Goal: Task Accomplishment & Management: Manage account settings

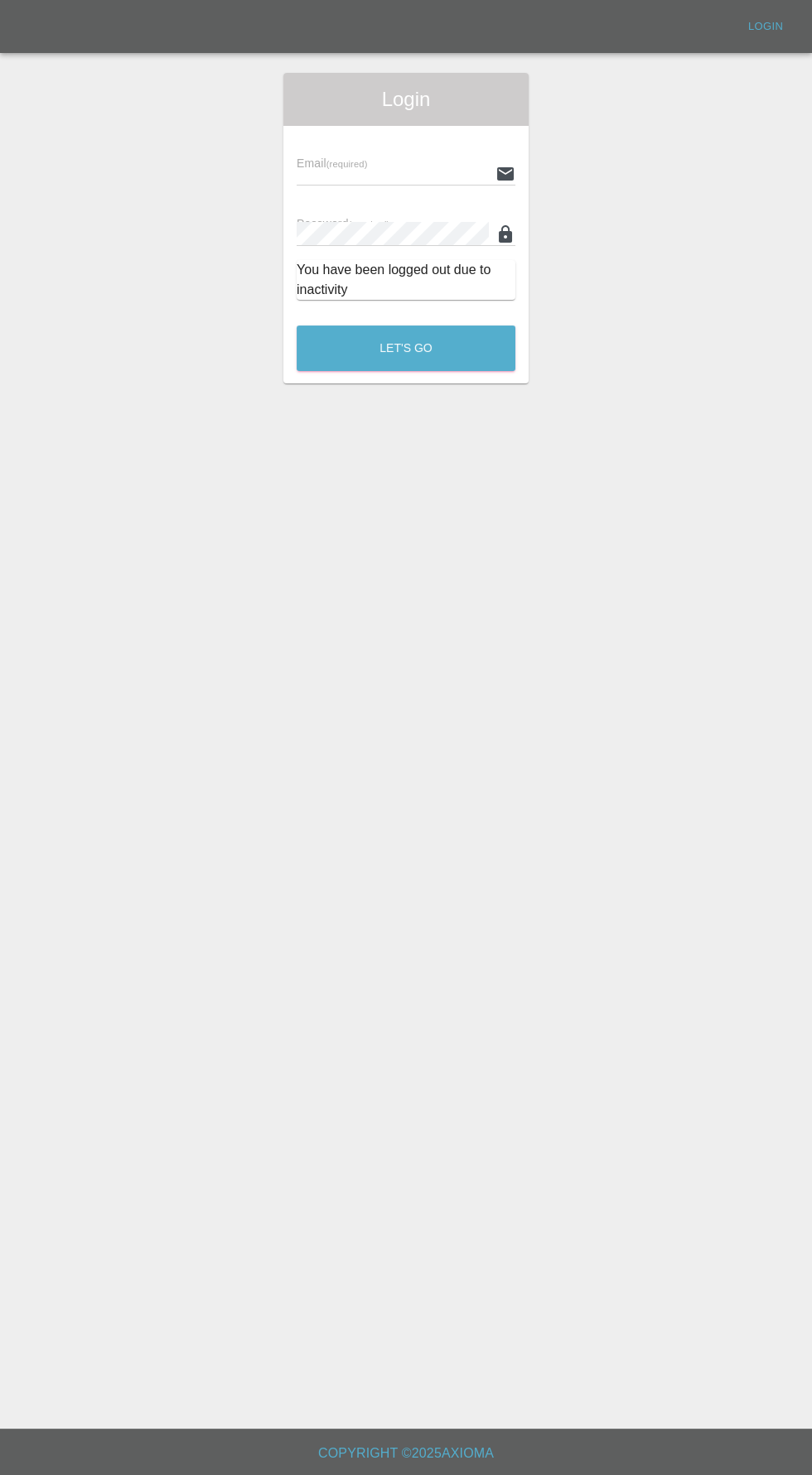
click at [346, 174] on input "text" at bounding box center [392, 173] width 193 height 24
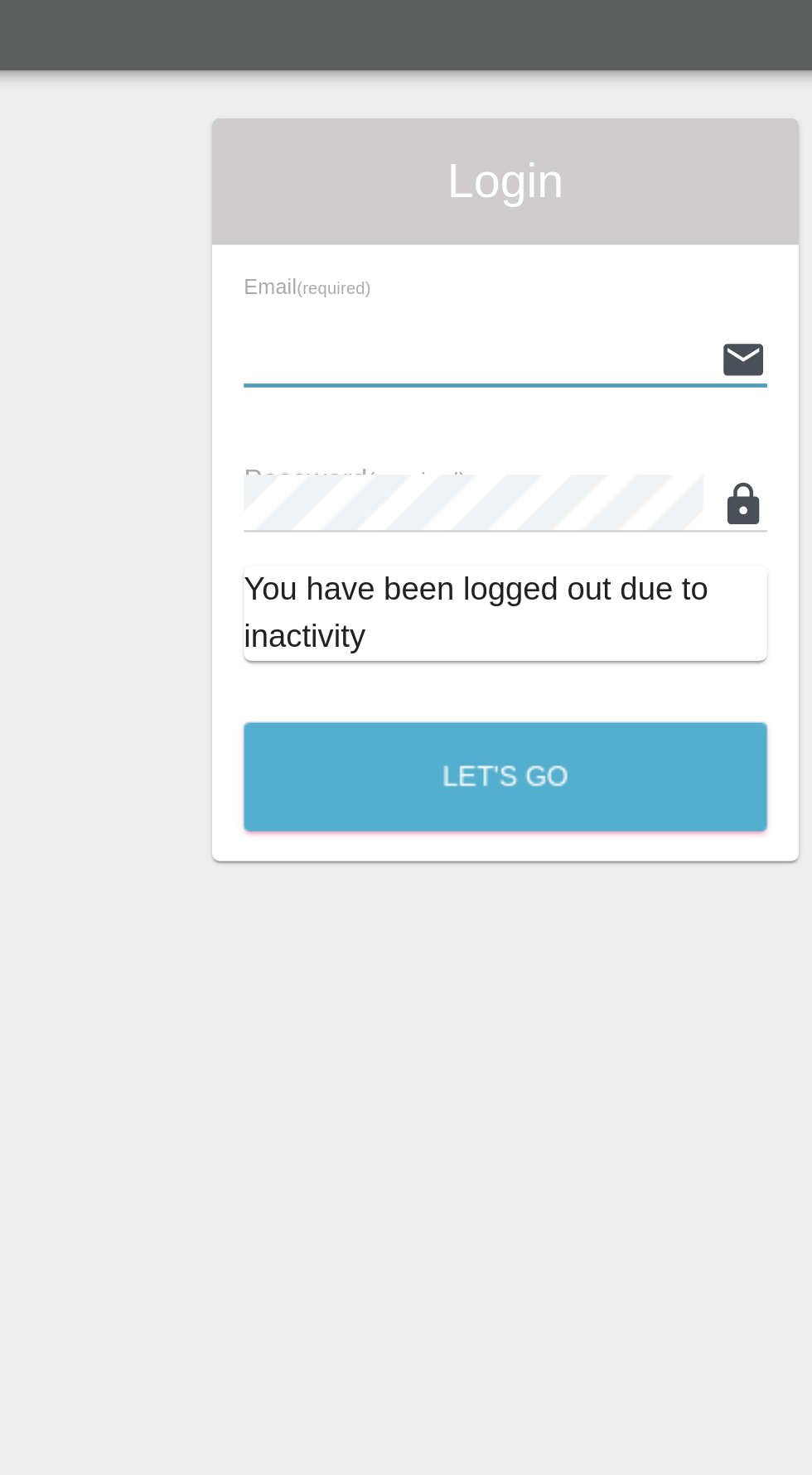
type input "info@darkknightbodyworks.co.uk"
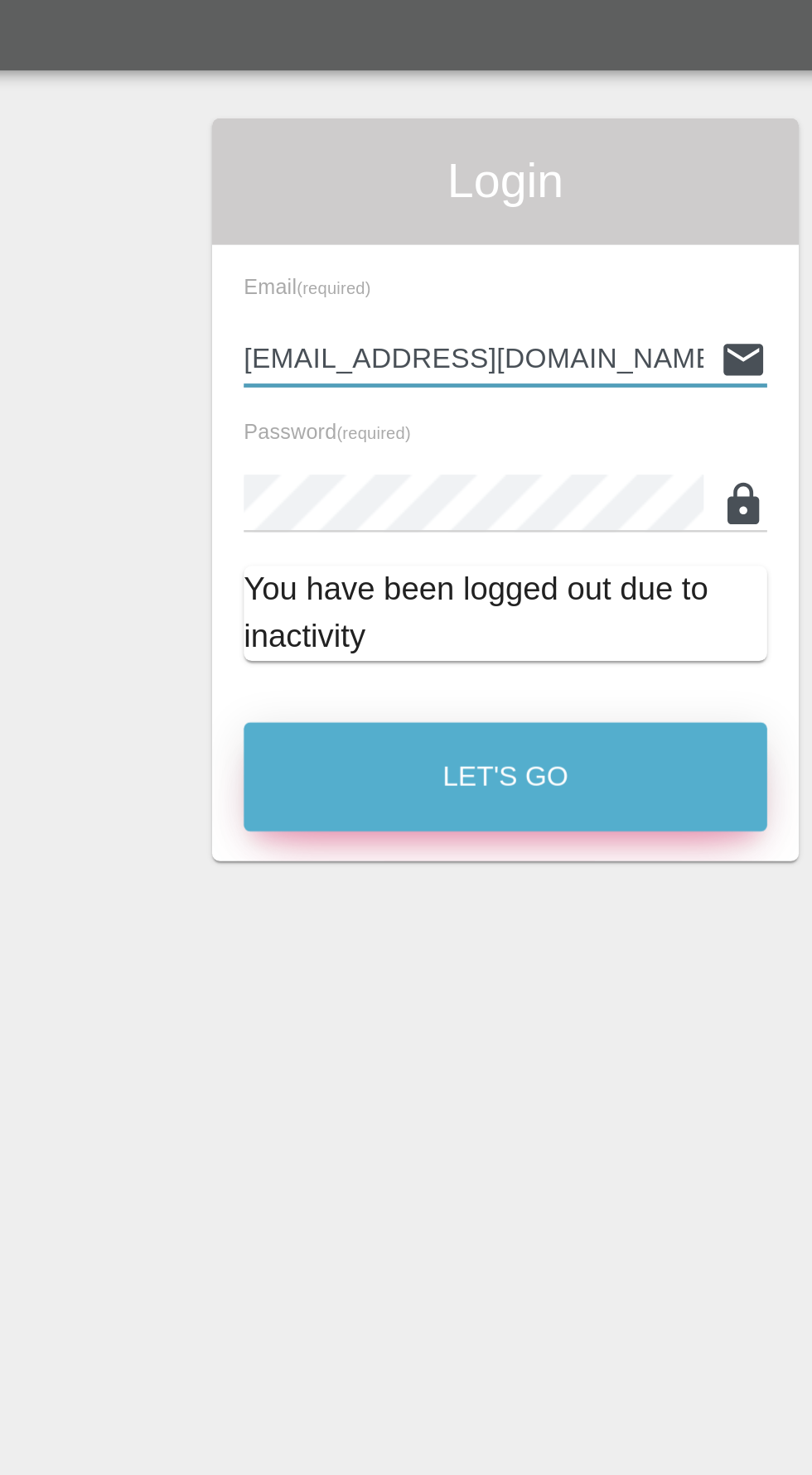
click at [454, 356] on button "Let's Go" at bounding box center [405, 348] width 219 height 45
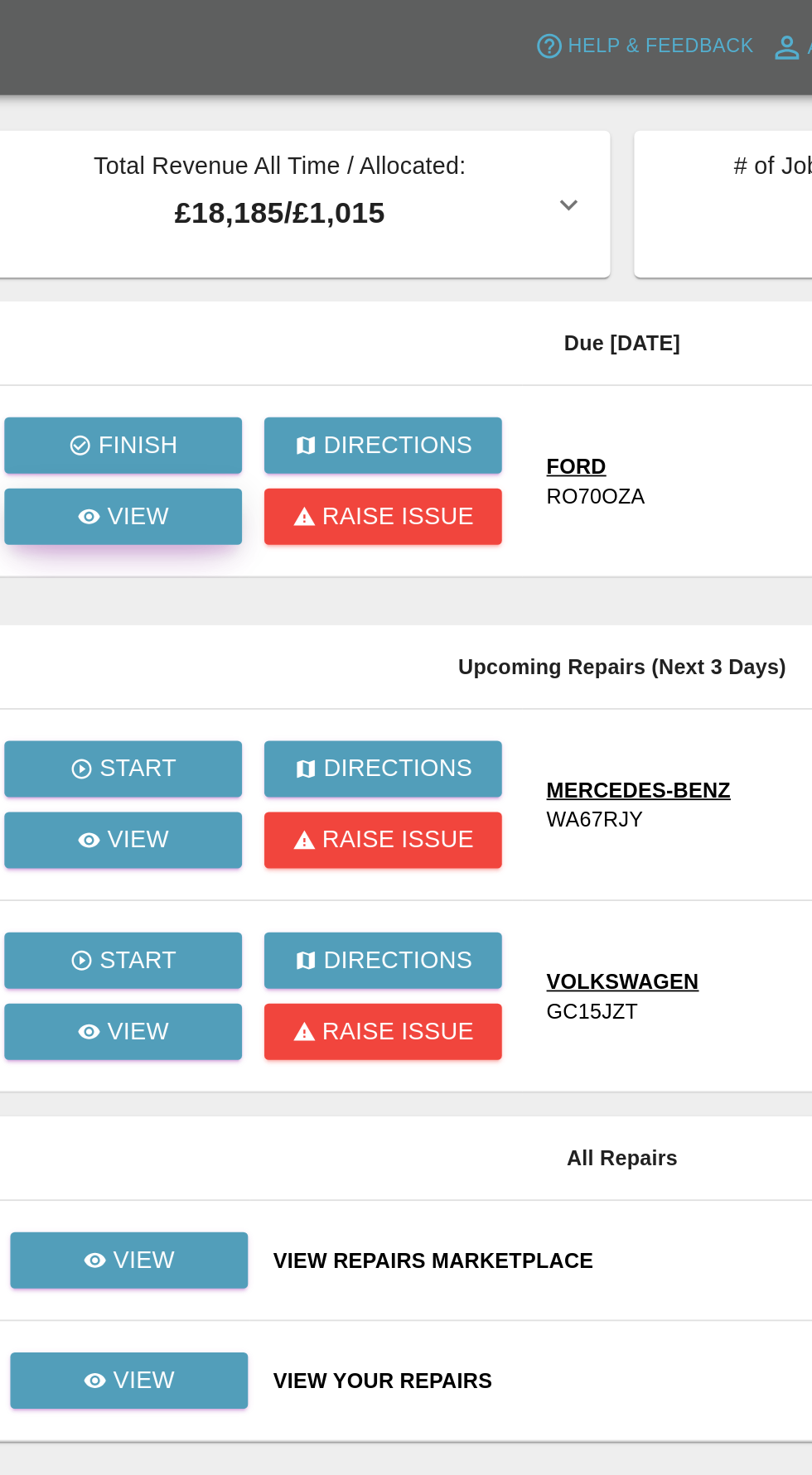
click at [143, 292] on icon at bounding box center [138, 288] width 14 height 14
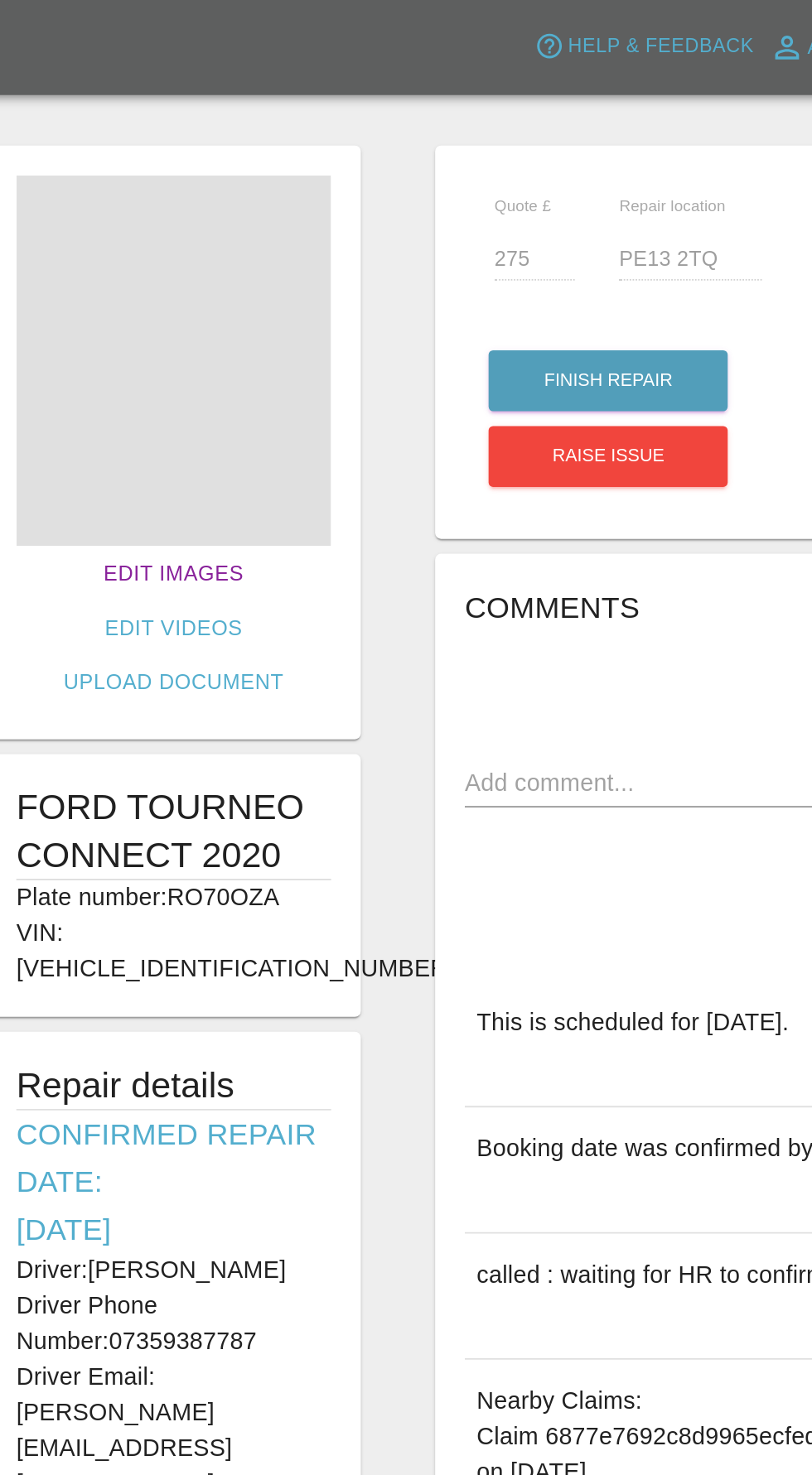
click at [140, 310] on link "Edit Images" at bounding box center [185, 321] width 91 height 31
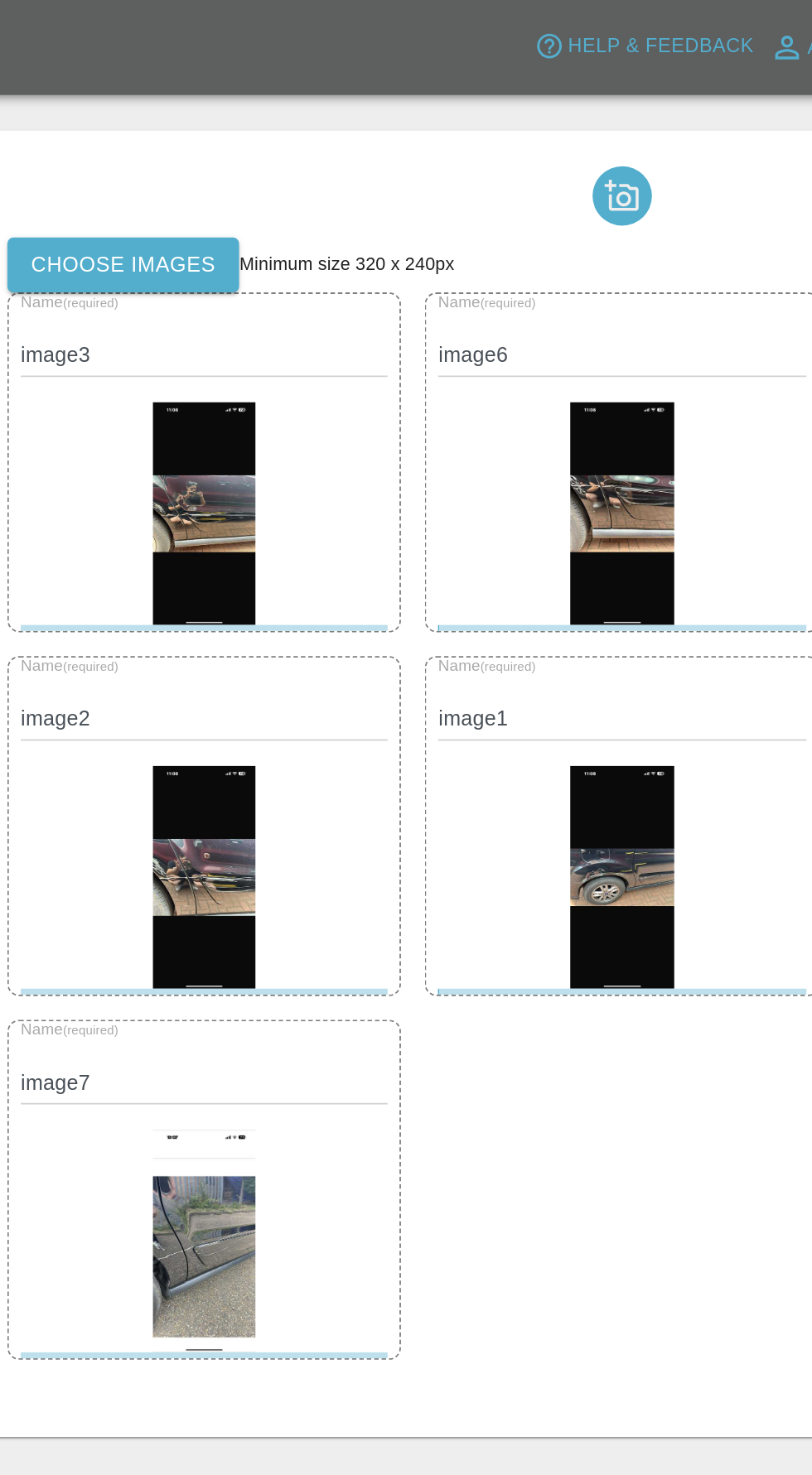
click at [145, 149] on label "Choose images" at bounding box center [157, 148] width 129 height 31
click at [0, 0] on input "Choose images" at bounding box center [0, 0] width 0 height 0
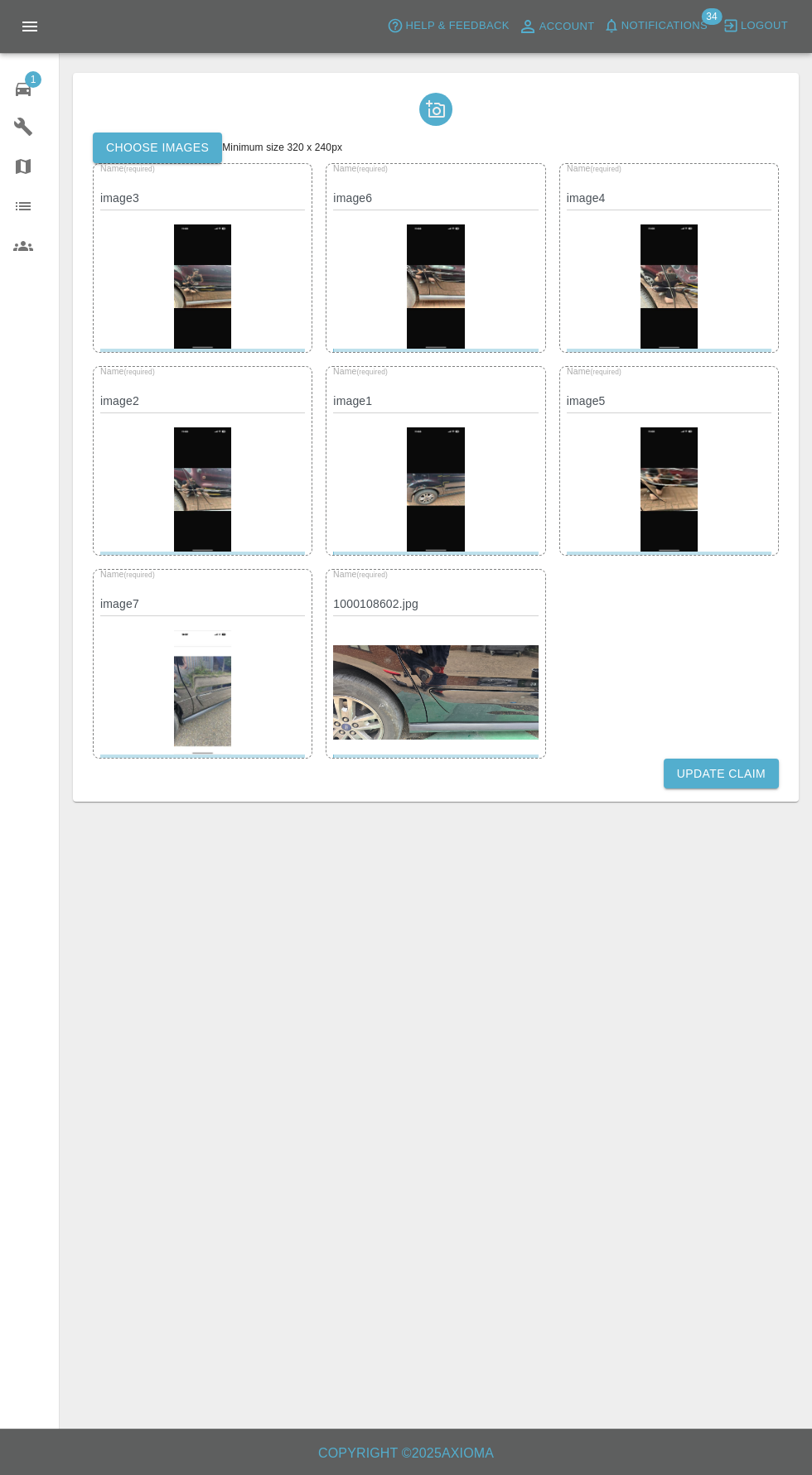
click at [745, 779] on button "Update Claim" at bounding box center [720, 774] width 115 height 31
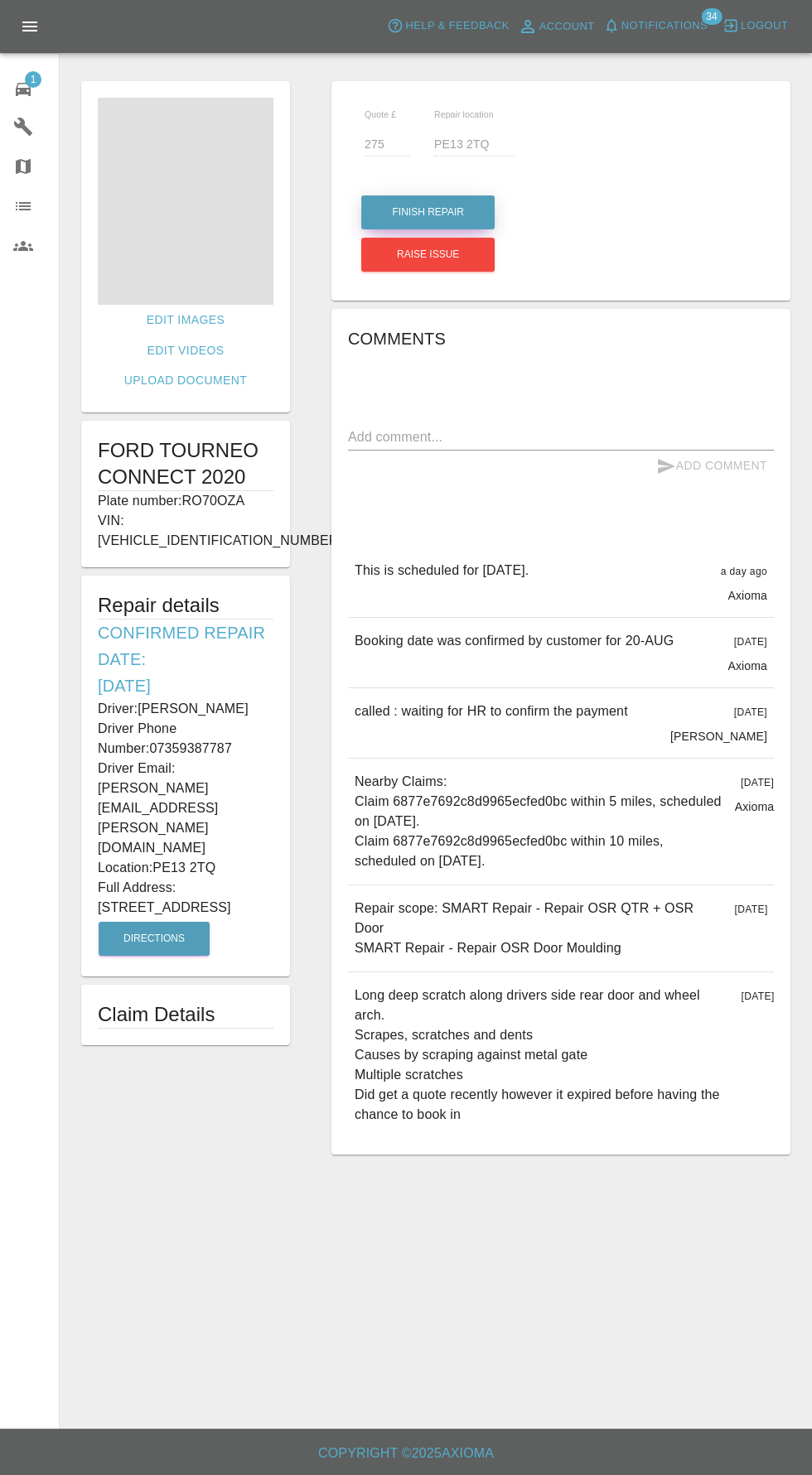
click at [387, 212] on button "Finish Repair" at bounding box center [428, 212] width 134 height 34
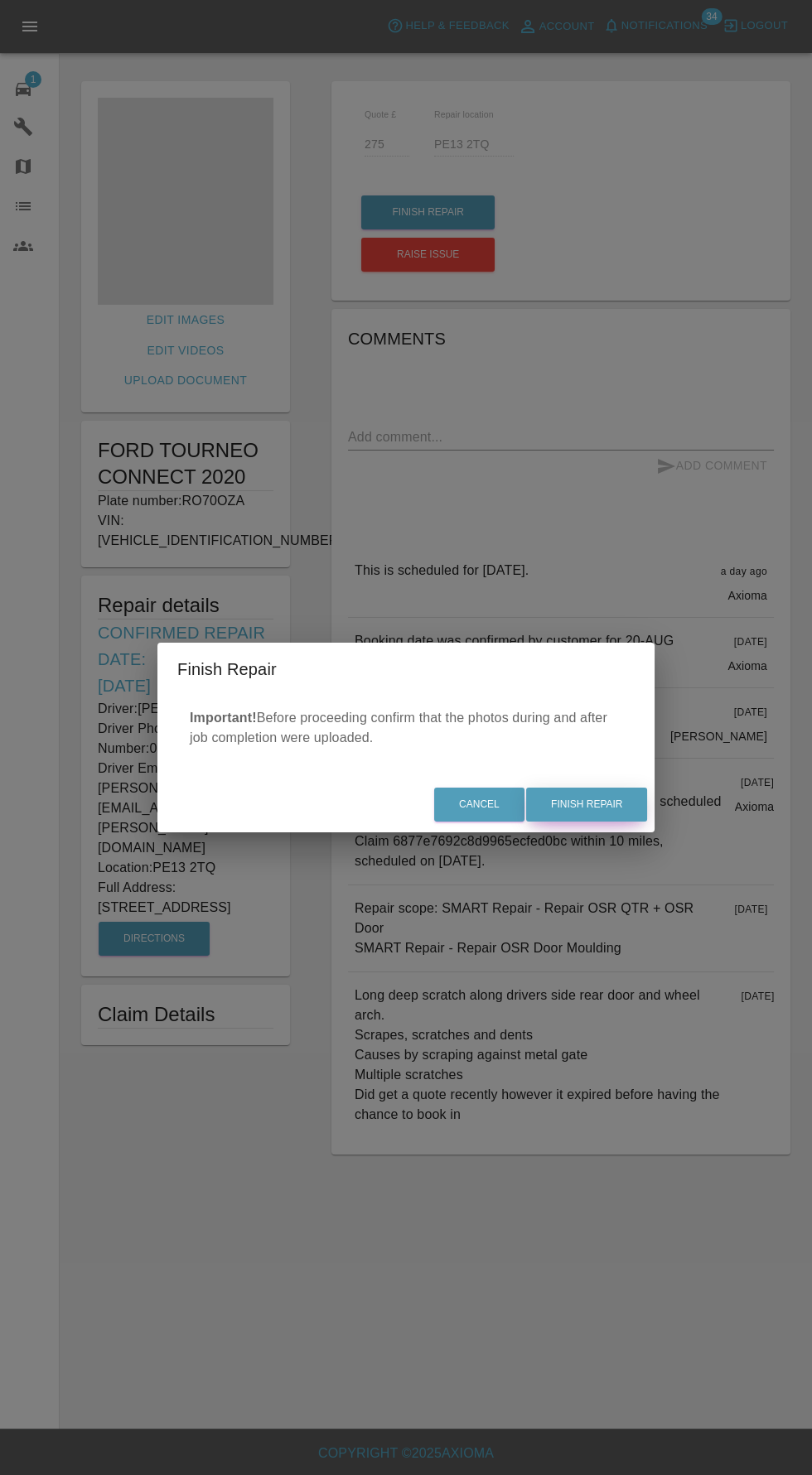
click at [630, 810] on button "Finish Repair" at bounding box center [586, 804] width 121 height 34
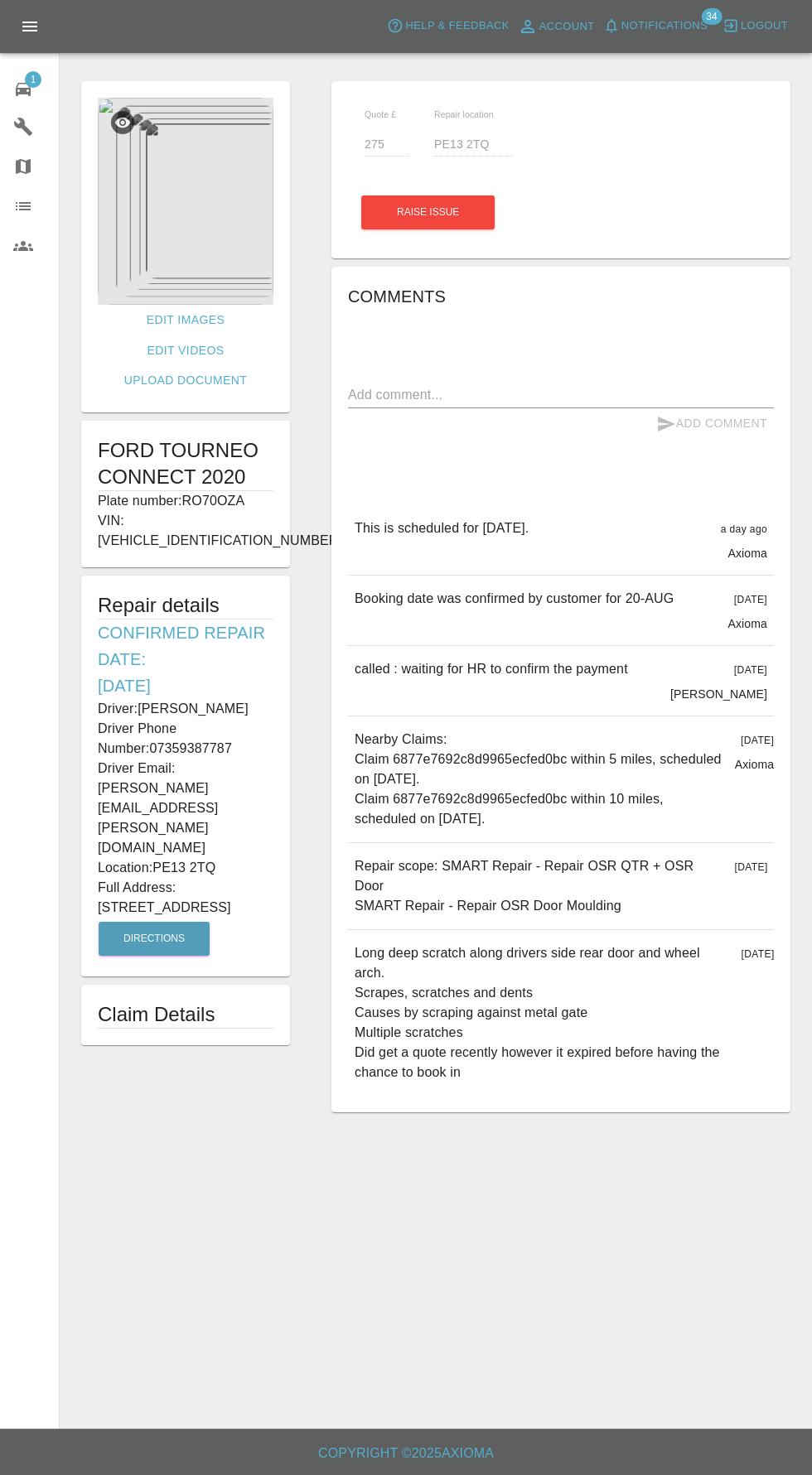
click at [620, 820] on p "Nearby Claims: Claim 6877e7692c8d9965ecfed0bc within 5 miles, scheduled on Augu…" at bounding box center [538, 778] width 367 height 99
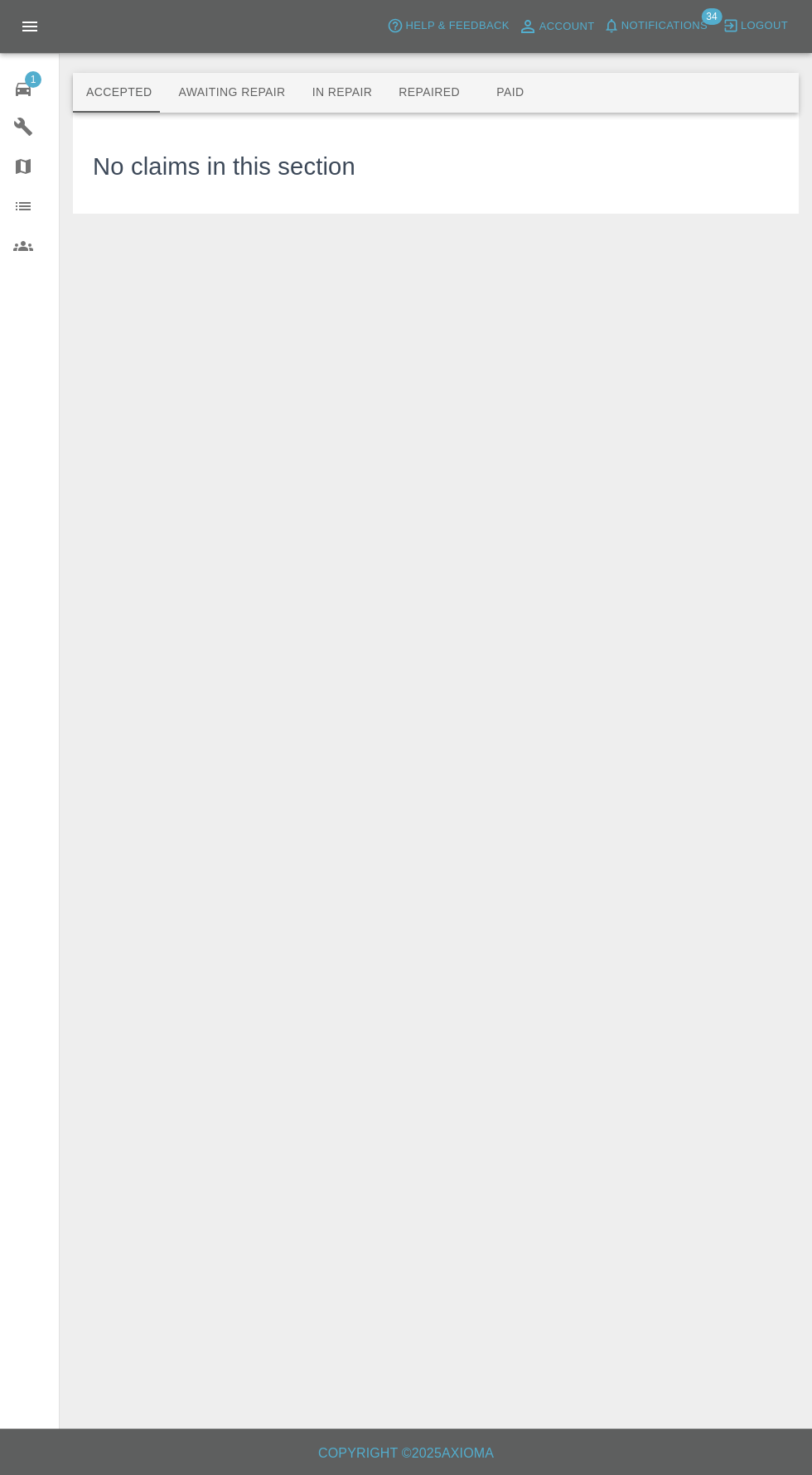
click at [28, 86] on icon at bounding box center [24, 90] width 20 height 20
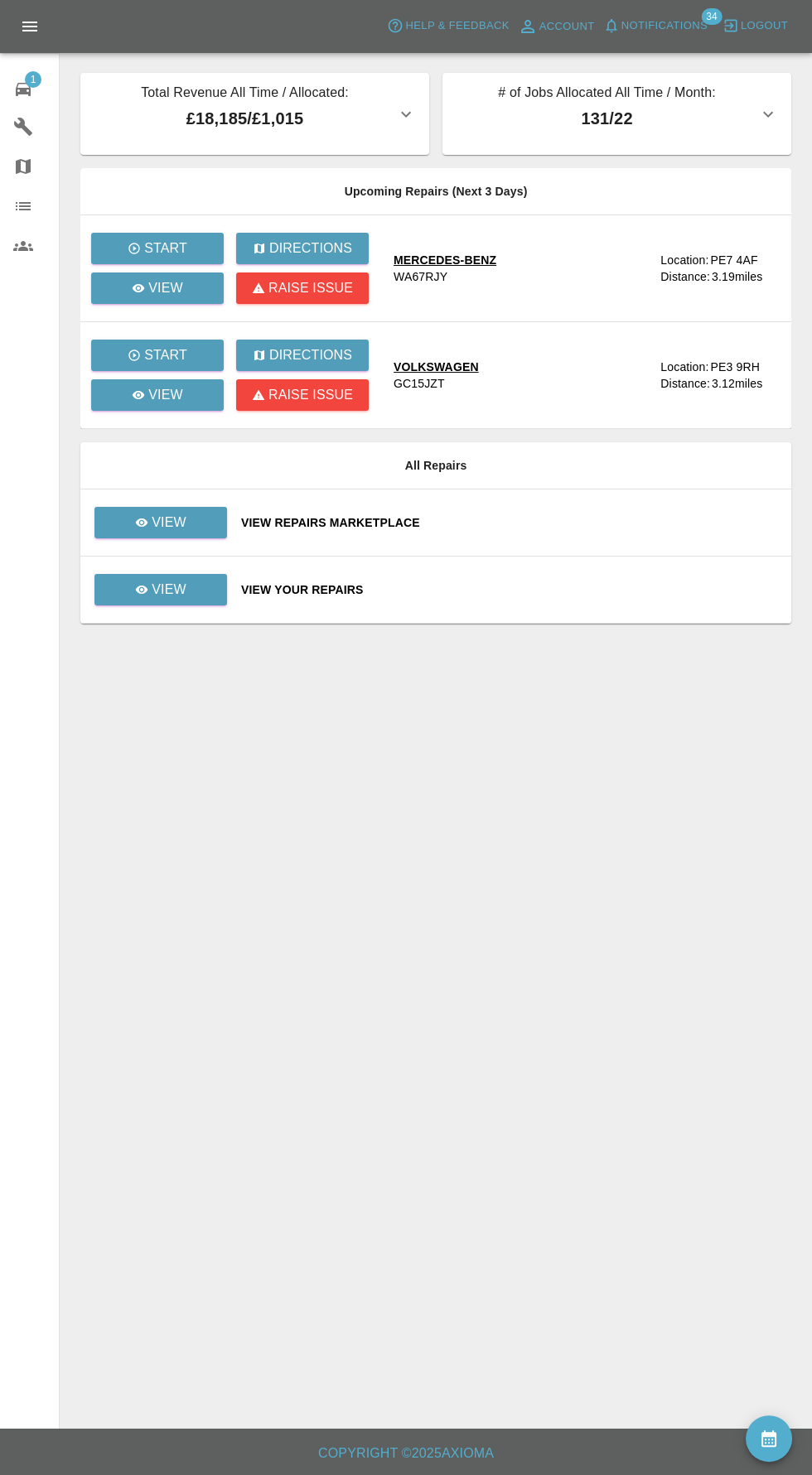
click at [25, 87] on icon at bounding box center [23, 89] width 15 height 14
click at [33, 78] on span "1" at bounding box center [33, 79] width 16 height 16
click at [654, 27] on span "Notifications" at bounding box center [664, 25] width 86 height 19
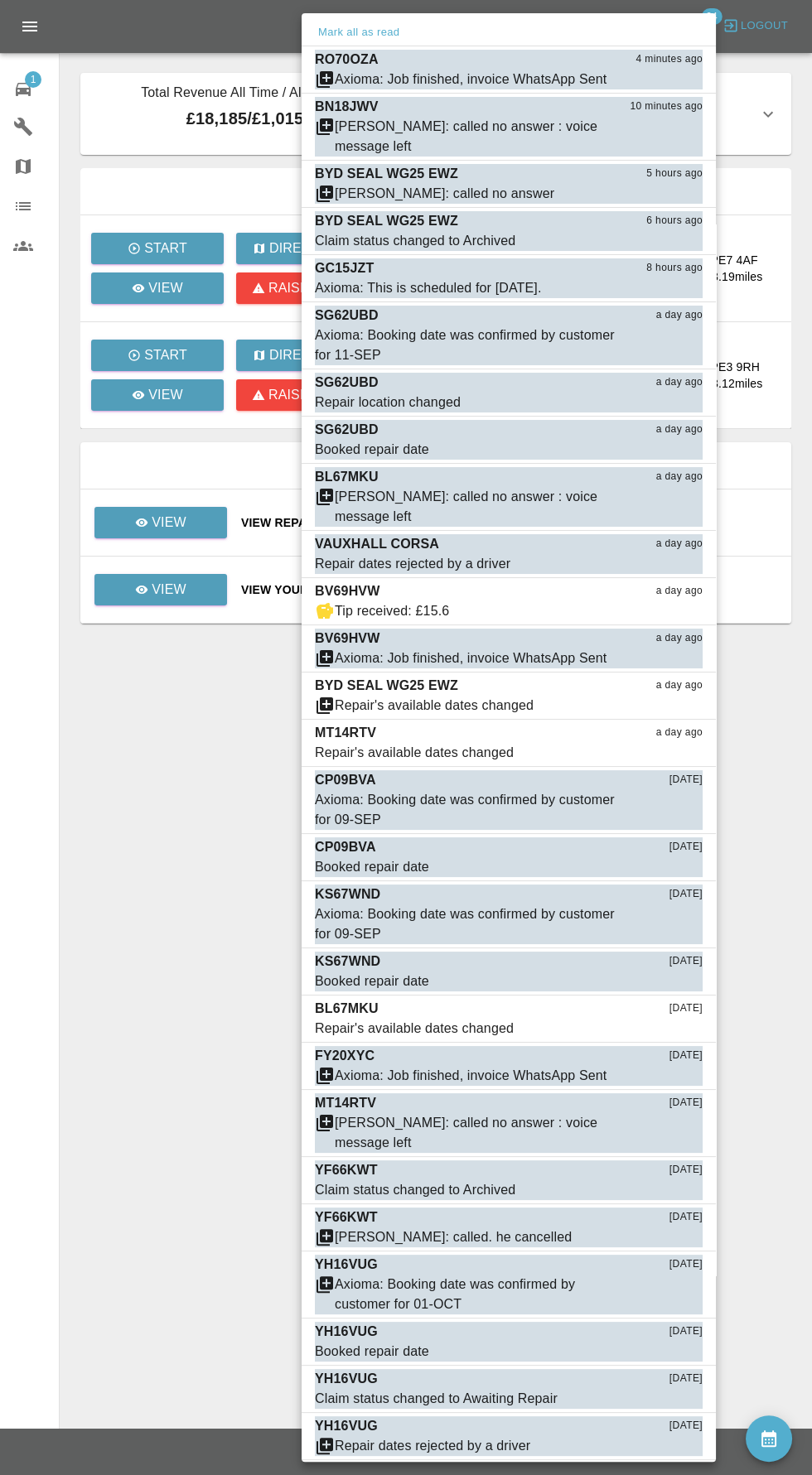
click at [168, 856] on div at bounding box center [406, 738] width 812 height 1475
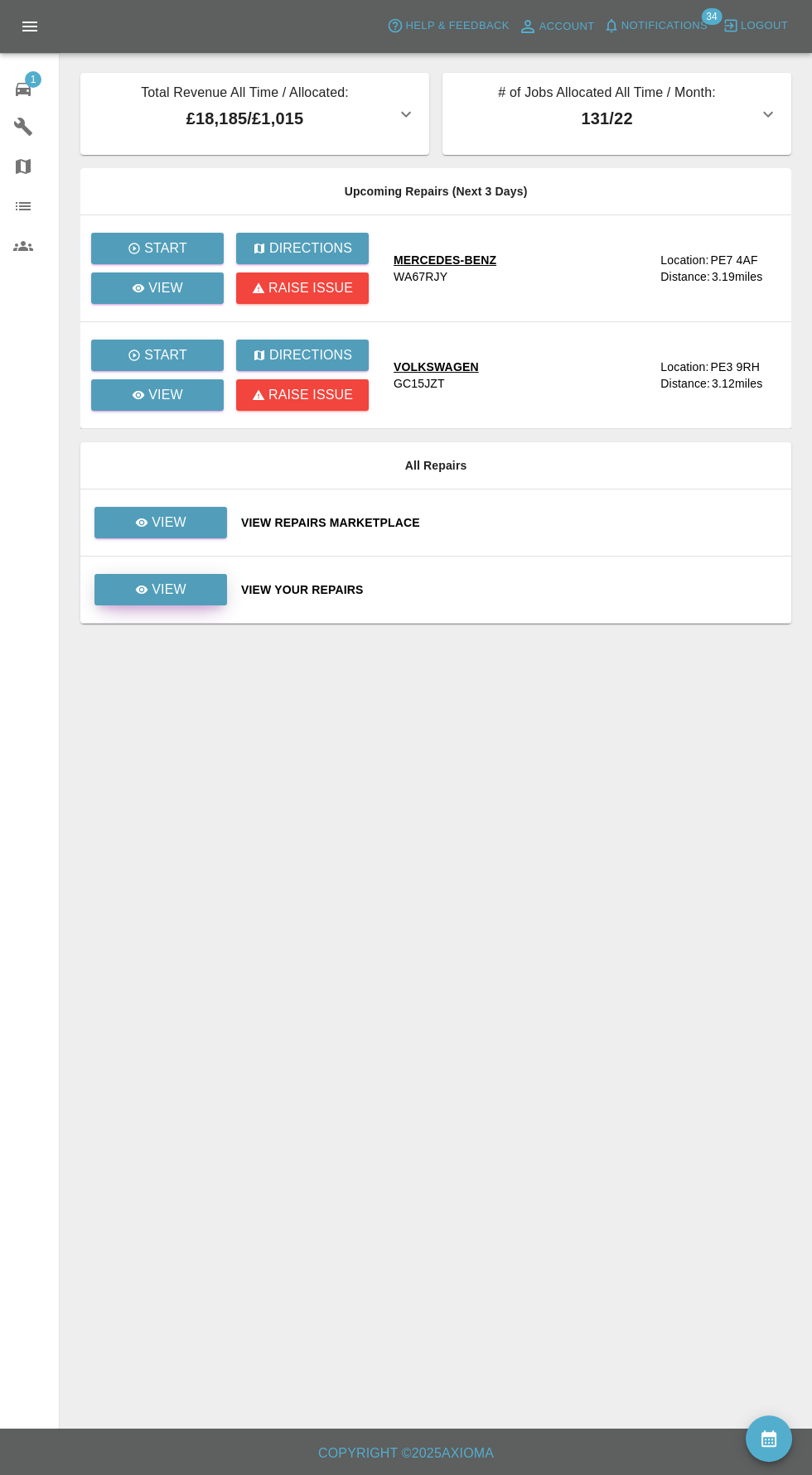
click at [170, 588] on p "View" at bounding box center [169, 589] width 35 height 20
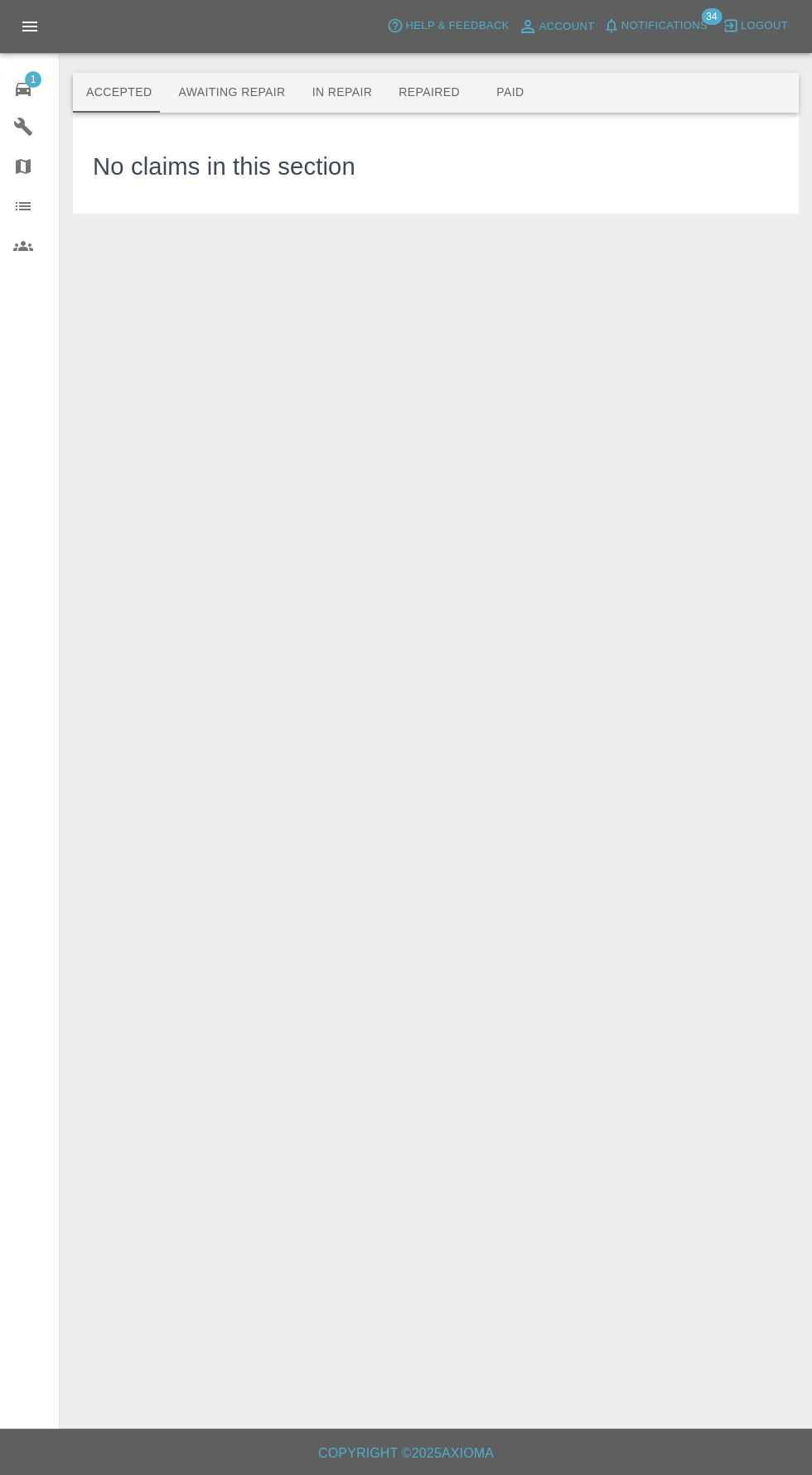
click at [208, 92] on button "Awaiting Repair" at bounding box center [231, 93] width 134 height 40
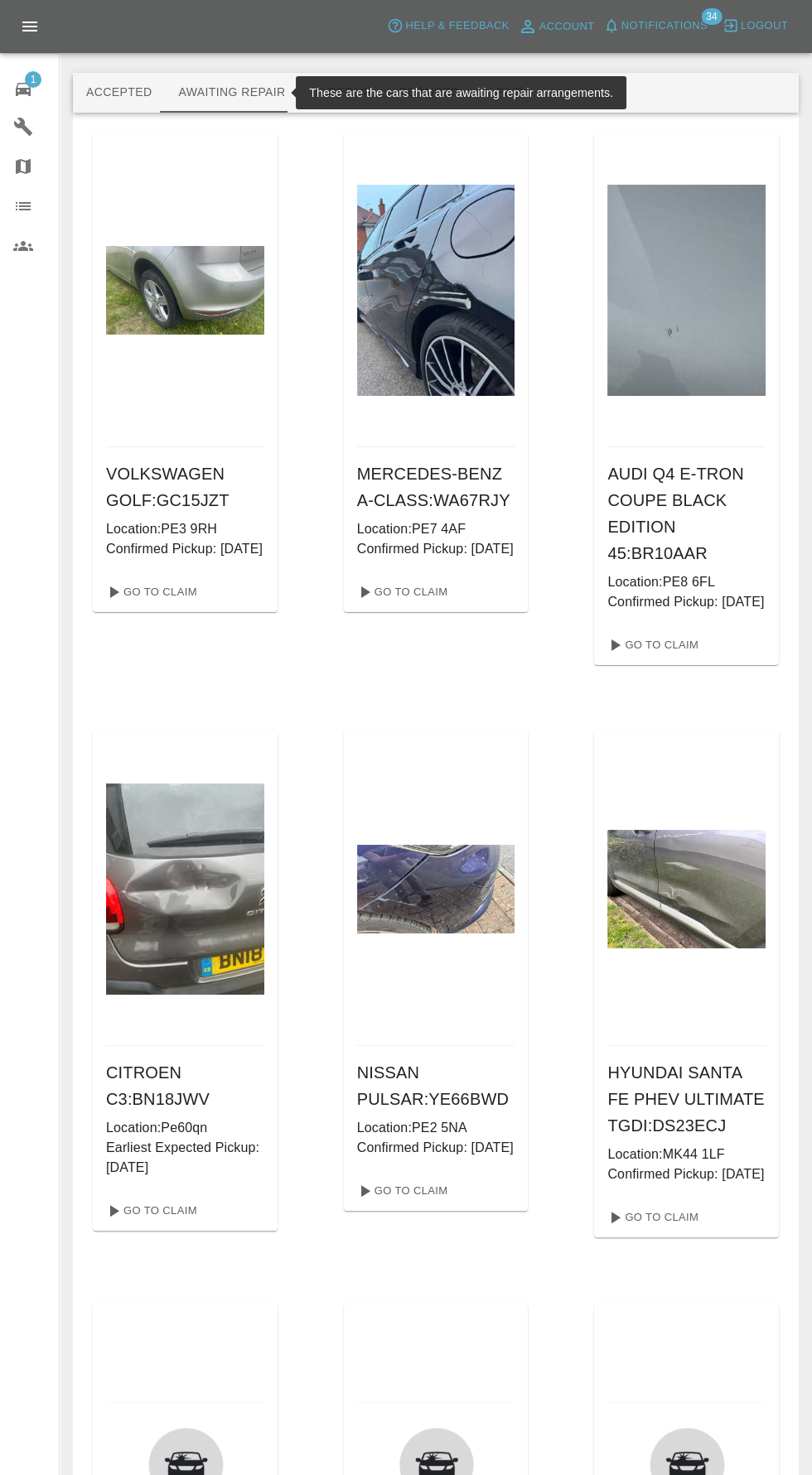
click at [197, 895] on img at bounding box center [185, 889] width 158 height 211
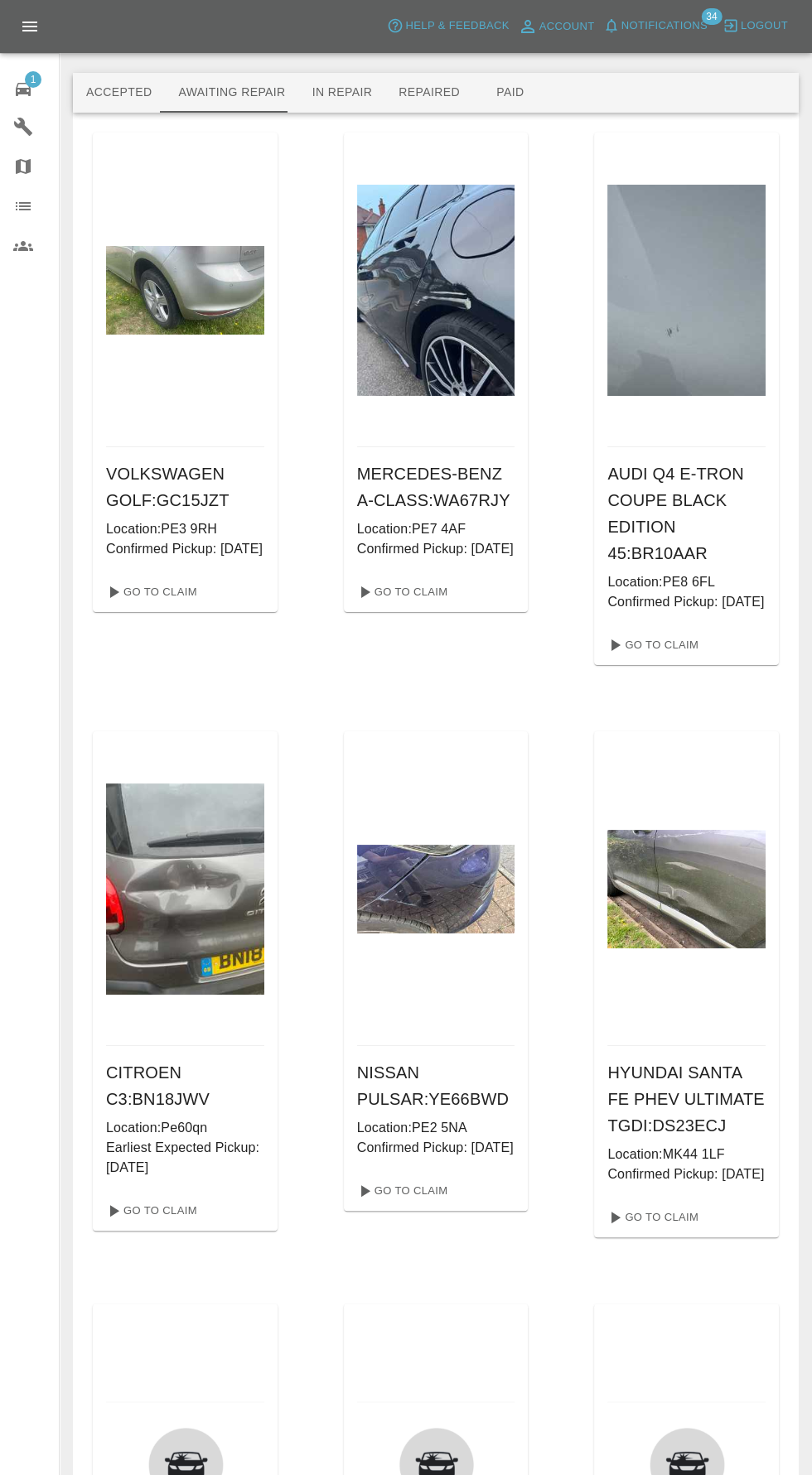
click at [191, 882] on img at bounding box center [185, 889] width 158 height 211
click at [170, 1224] on link "Go To Claim" at bounding box center [150, 1210] width 102 height 26
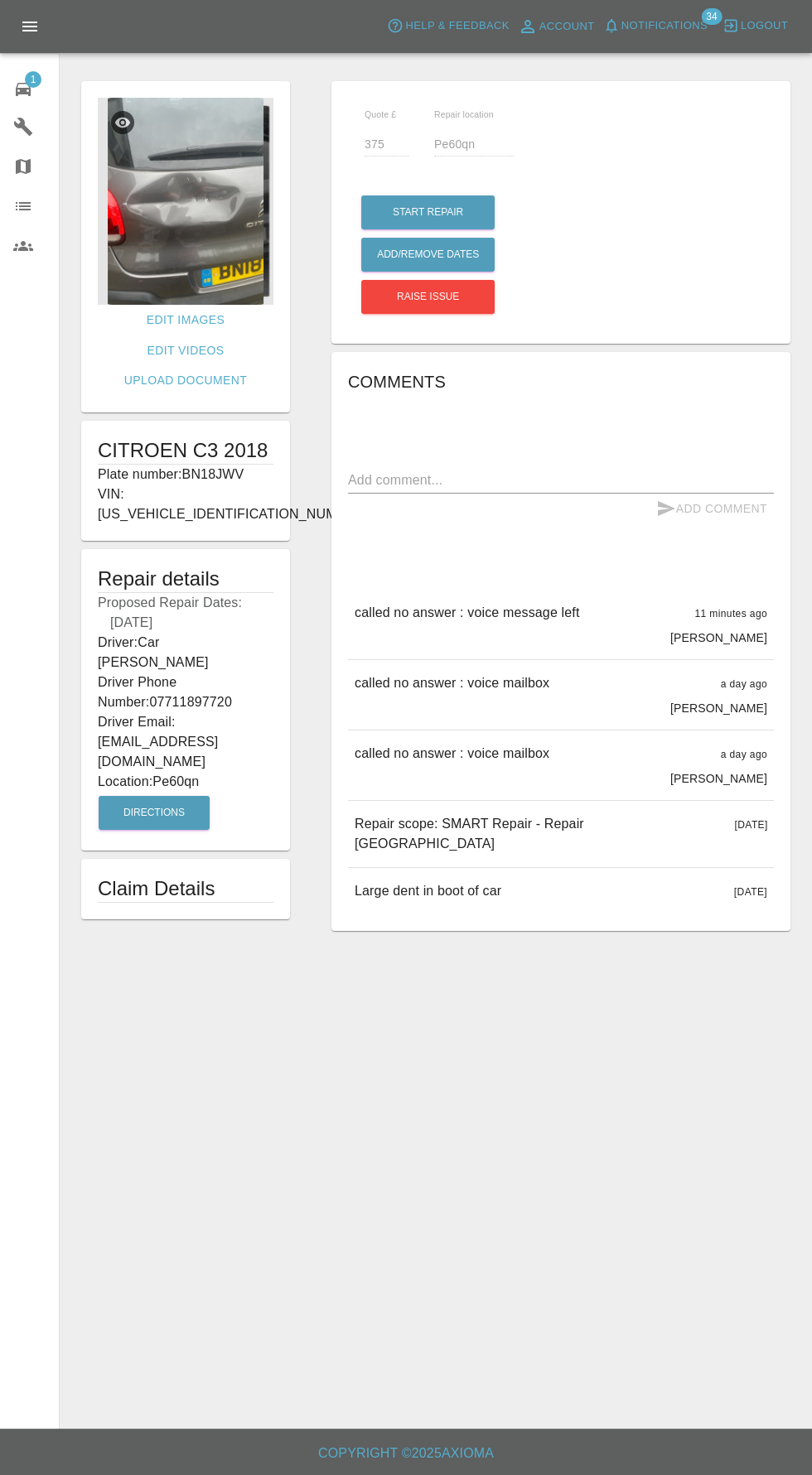
click at [688, 19] on span "Notifications" at bounding box center [664, 25] width 86 height 19
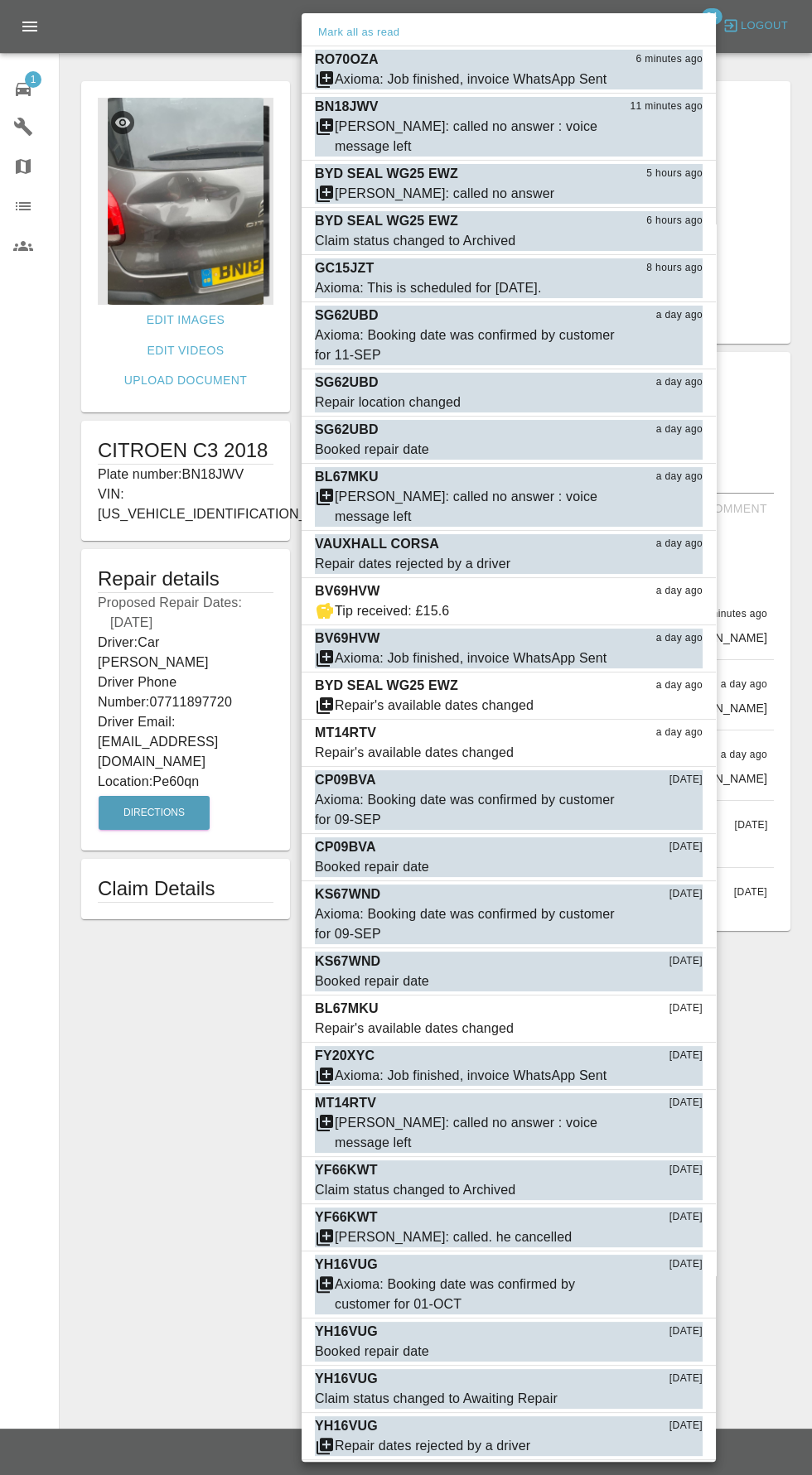
click at [35, 96] on div at bounding box center [406, 738] width 812 height 1475
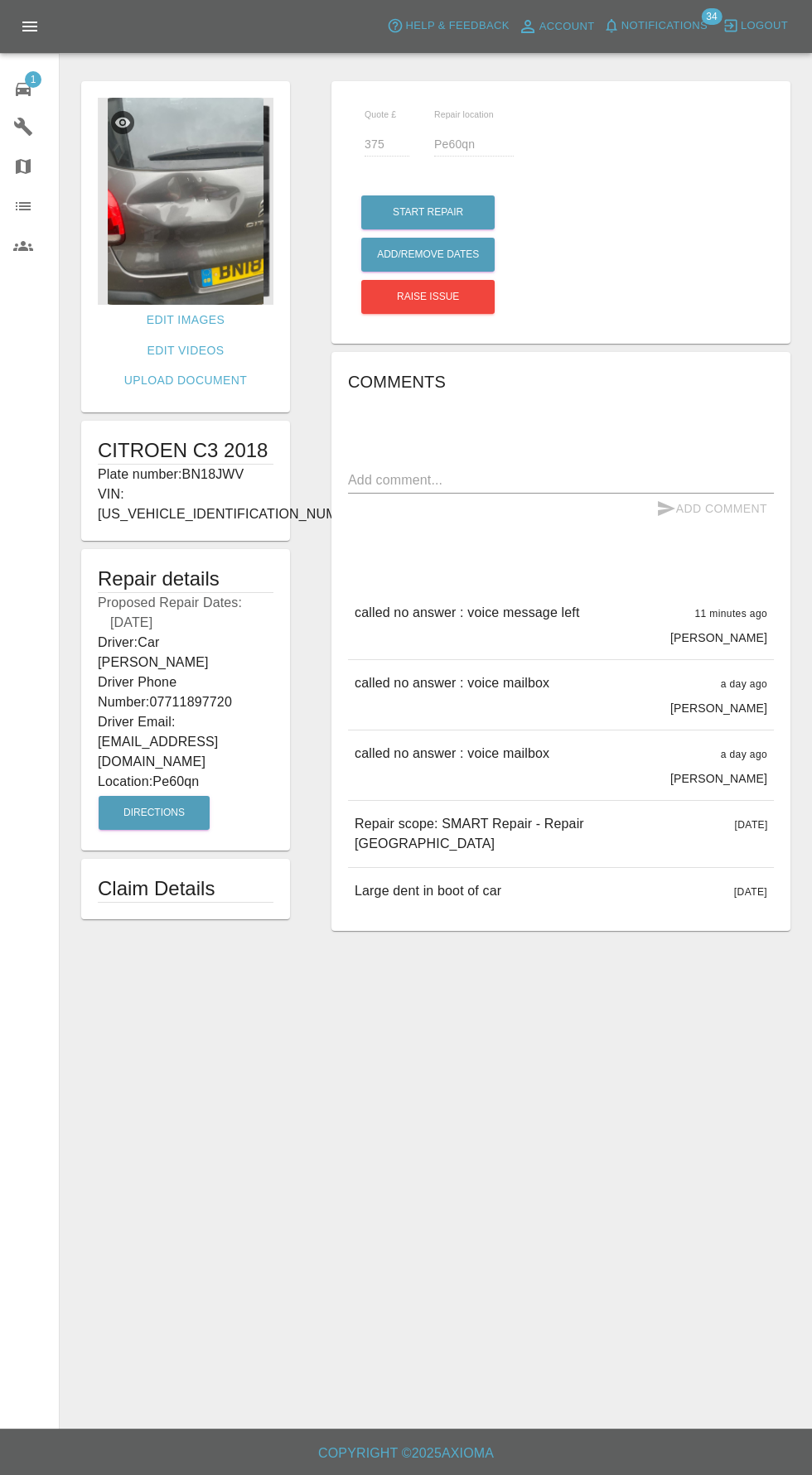
click at [670, 31] on span "Notifications" at bounding box center [664, 25] width 86 height 19
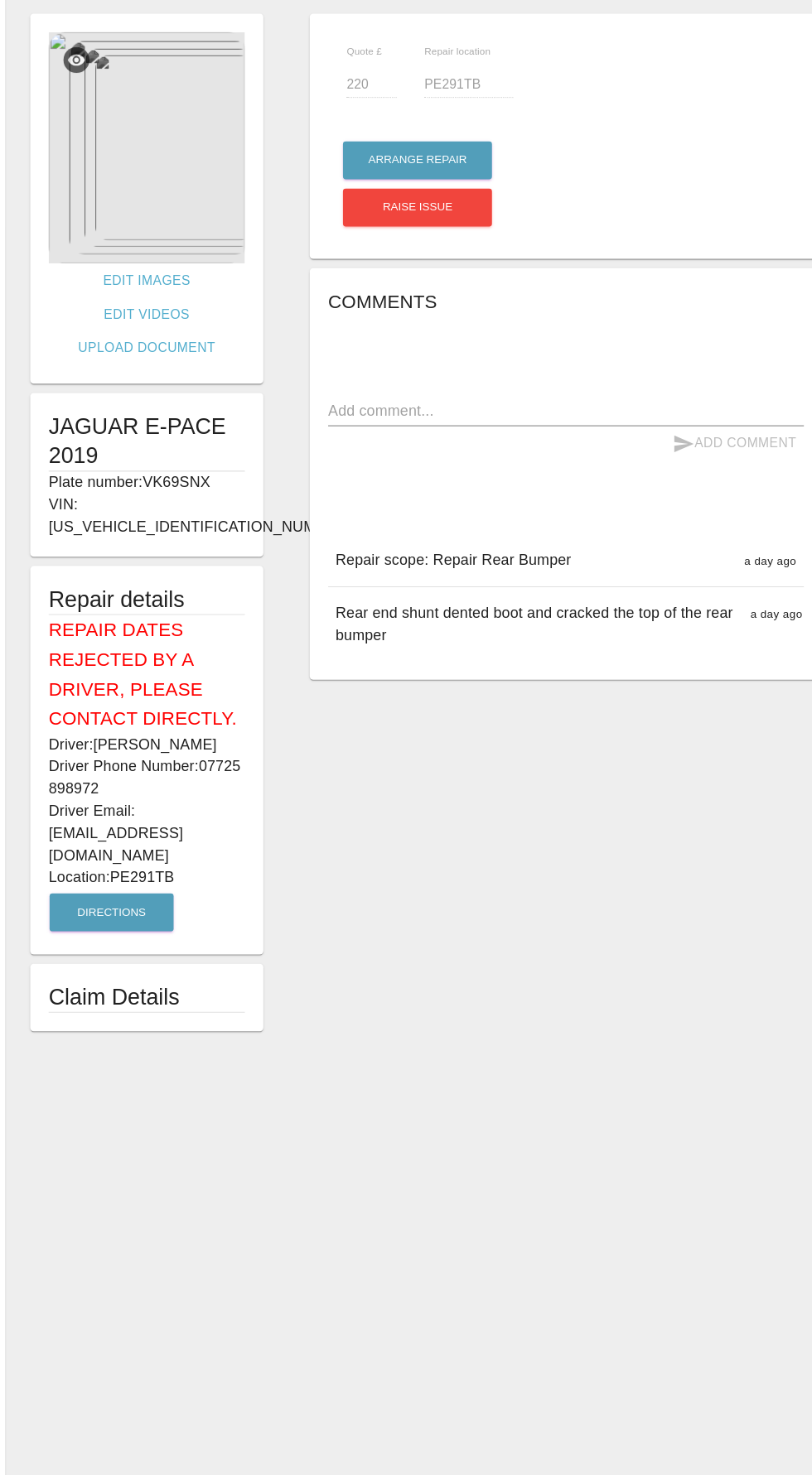
click at [196, 188] on img at bounding box center [185, 202] width 175 height 207
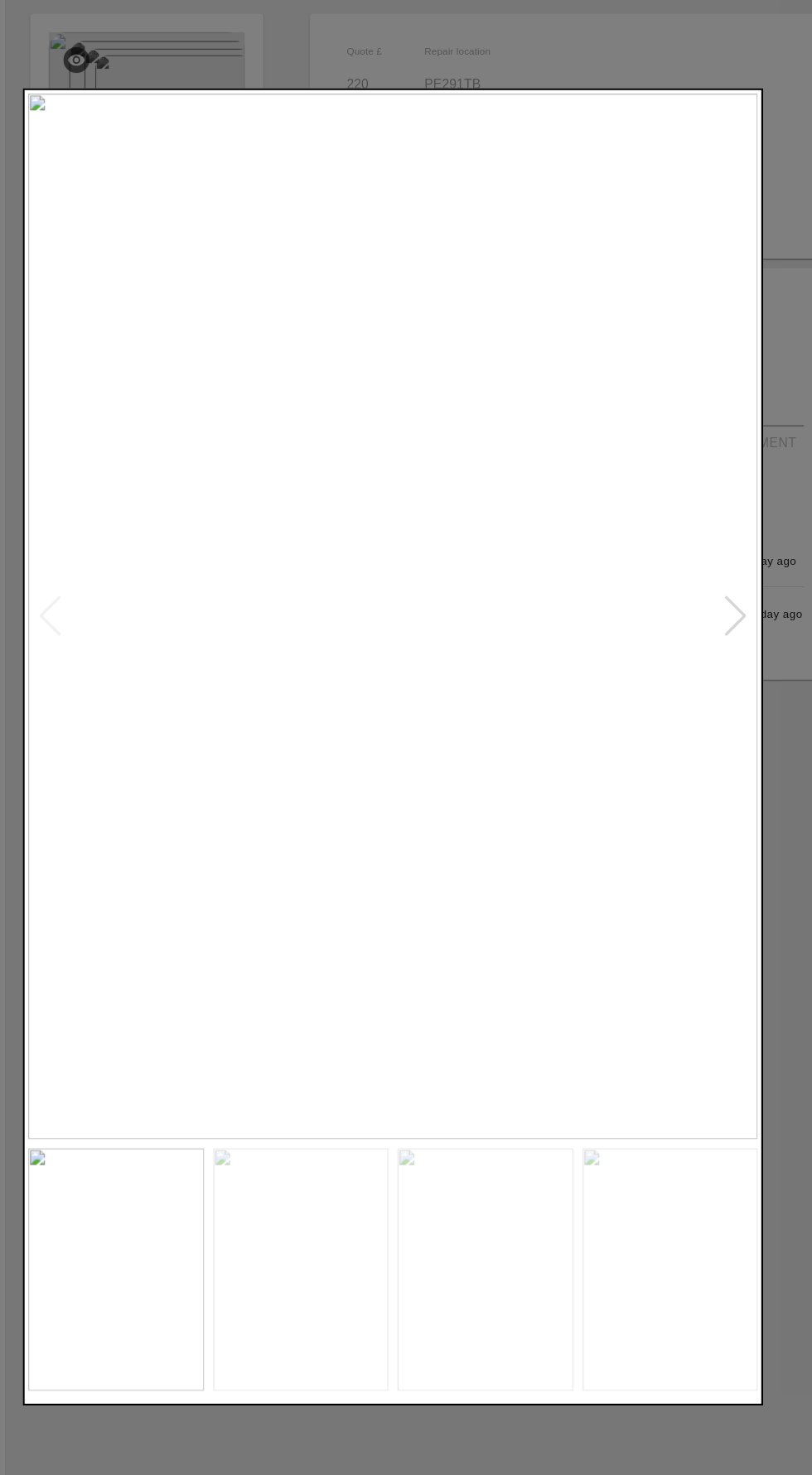
click at [708, 639] on div at bounding box center [712, 620] width 23 height 36
click at [712, 638] on div at bounding box center [712, 620] width 23 height 36
click at [708, 628] on div at bounding box center [712, 620] width 23 height 36
click at [682, 664] on img at bounding box center [406, 620] width 653 height 935
click at [376, 93] on div at bounding box center [406, 738] width 812 height 1475
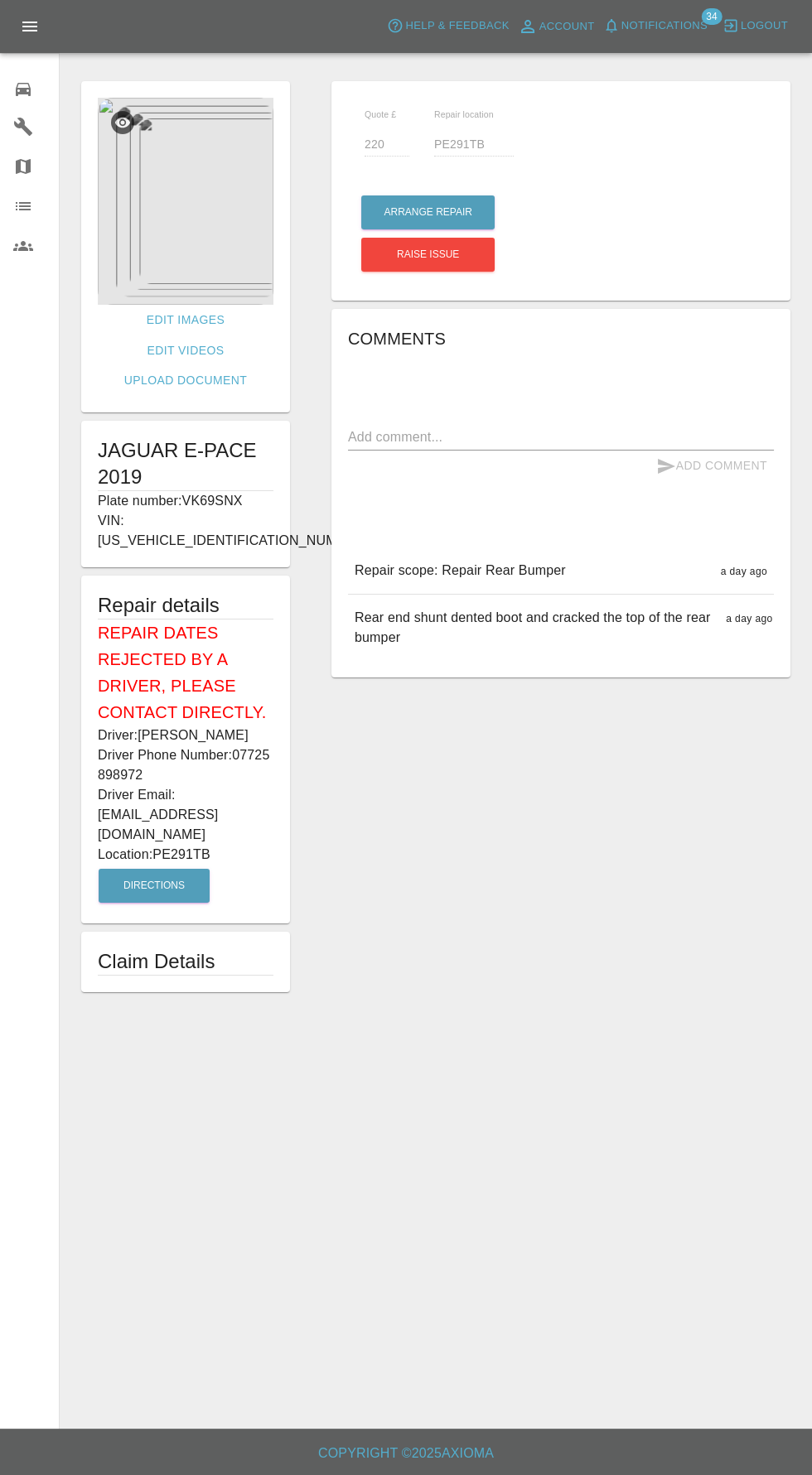
click at [29, 98] on icon at bounding box center [24, 90] width 20 height 20
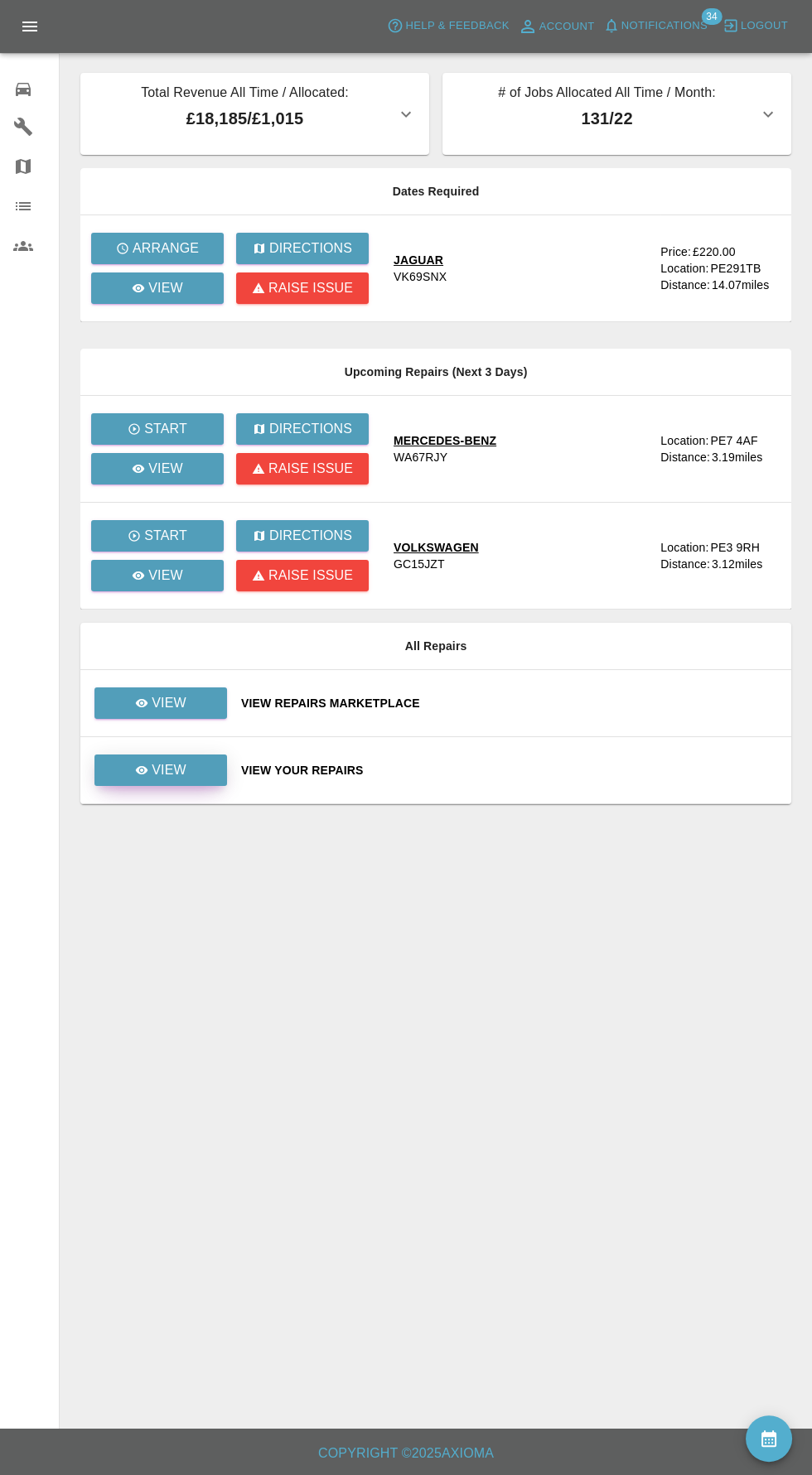
click at [152, 769] on div "View" at bounding box center [161, 770] width 52 height 20
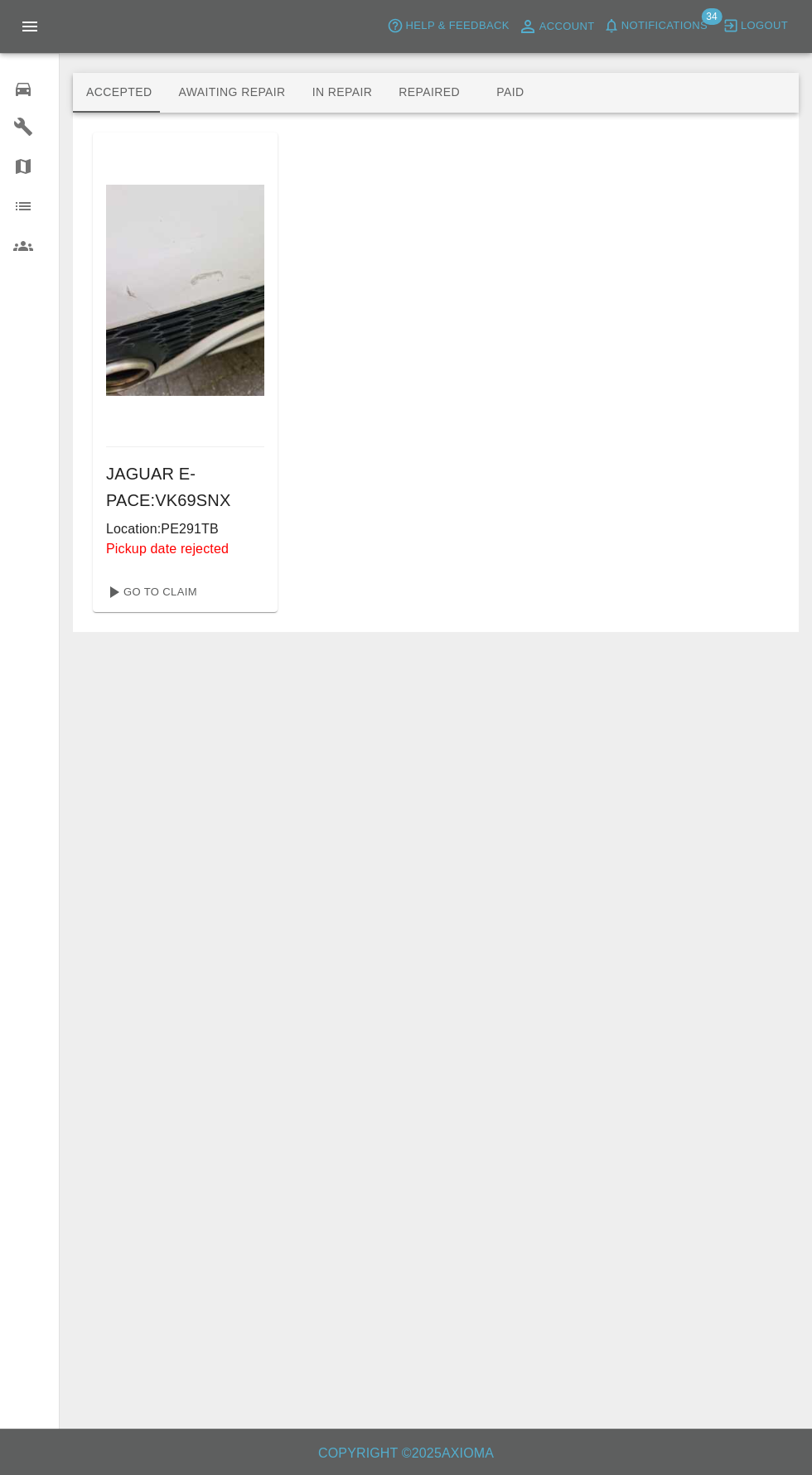
click at [203, 92] on button "Awaiting Repair" at bounding box center [231, 93] width 134 height 40
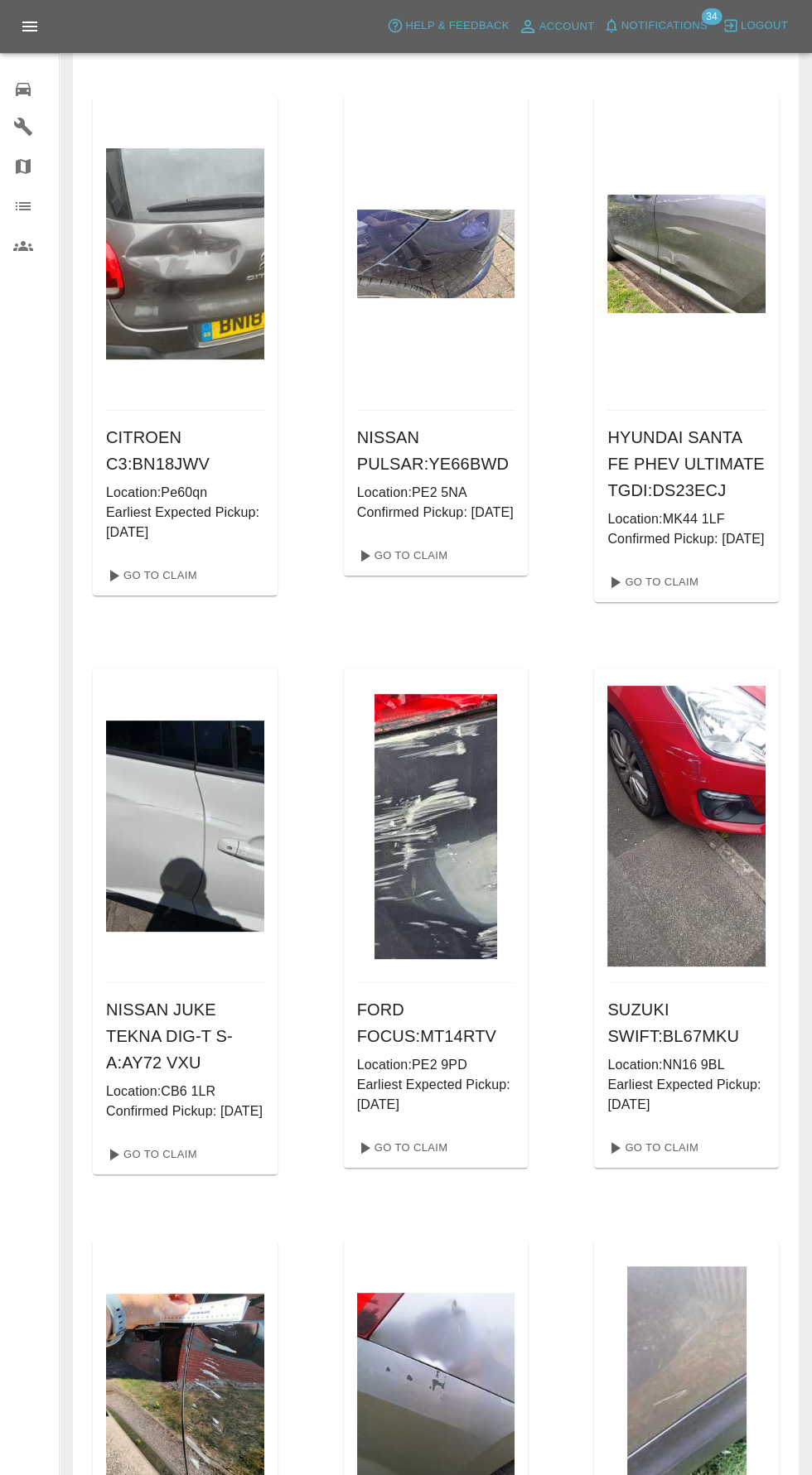
scroll to position [629, 0]
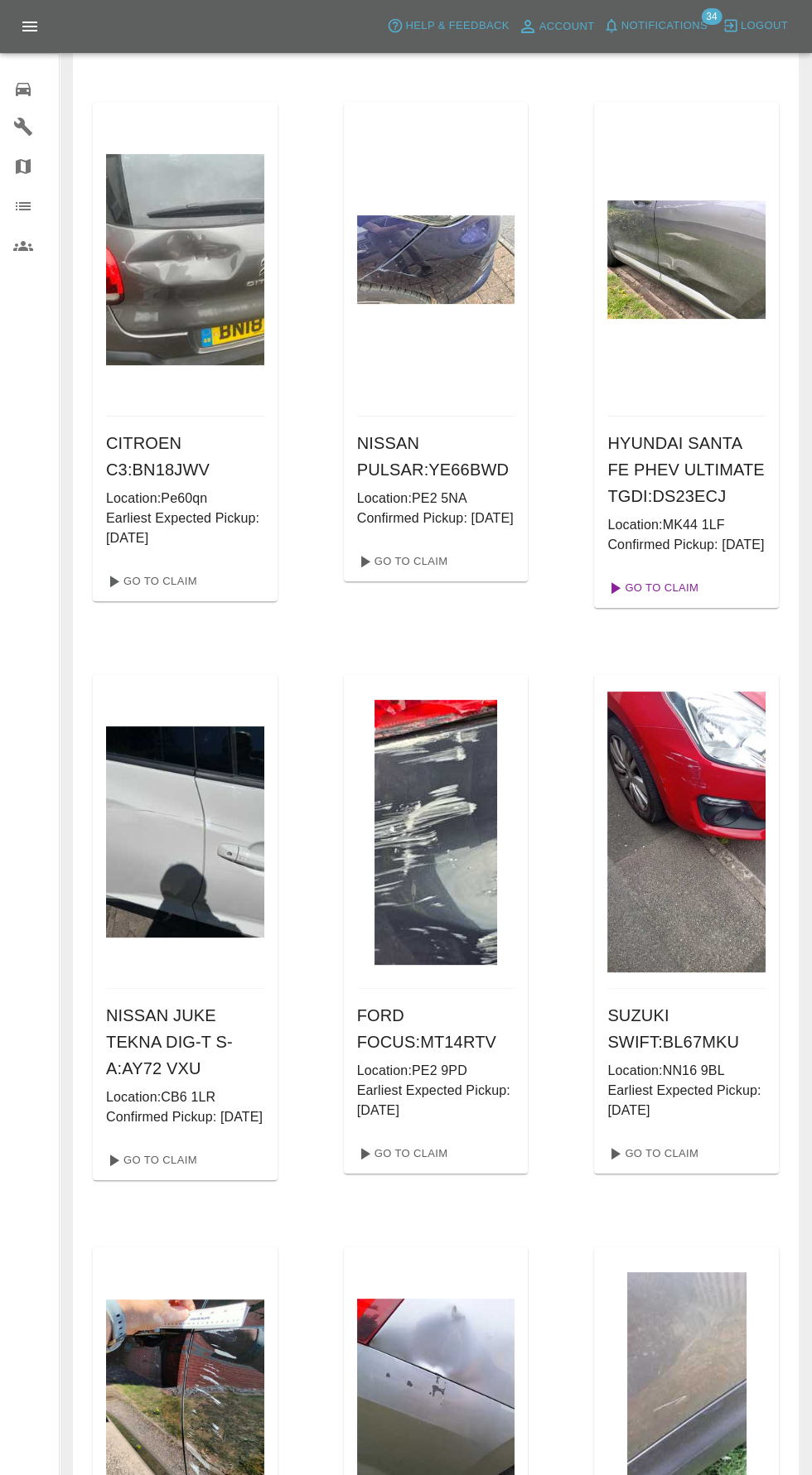
click at [662, 601] on link "Go To Claim" at bounding box center [651, 588] width 102 height 26
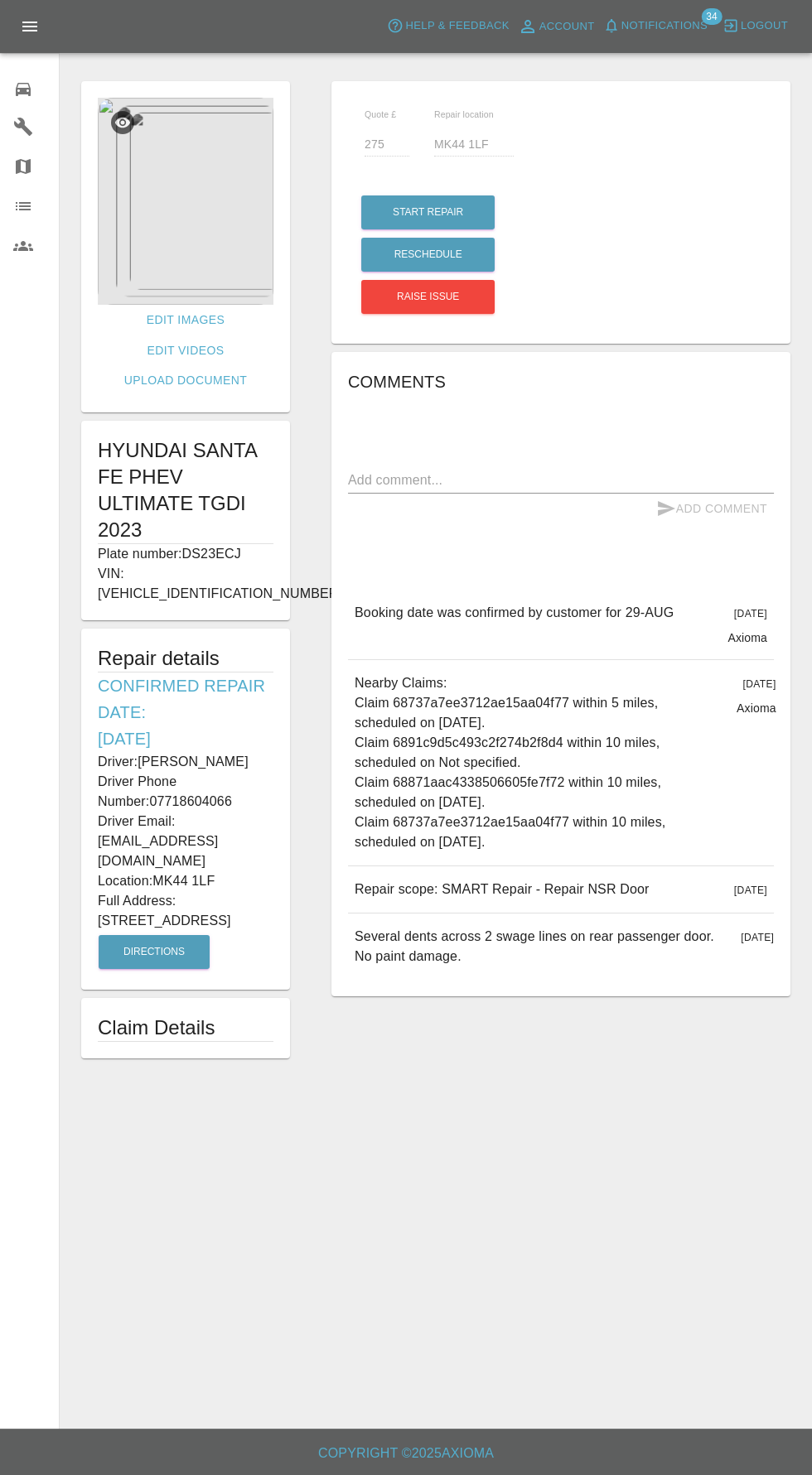
click at [149, 183] on img at bounding box center [185, 202] width 175 height 207
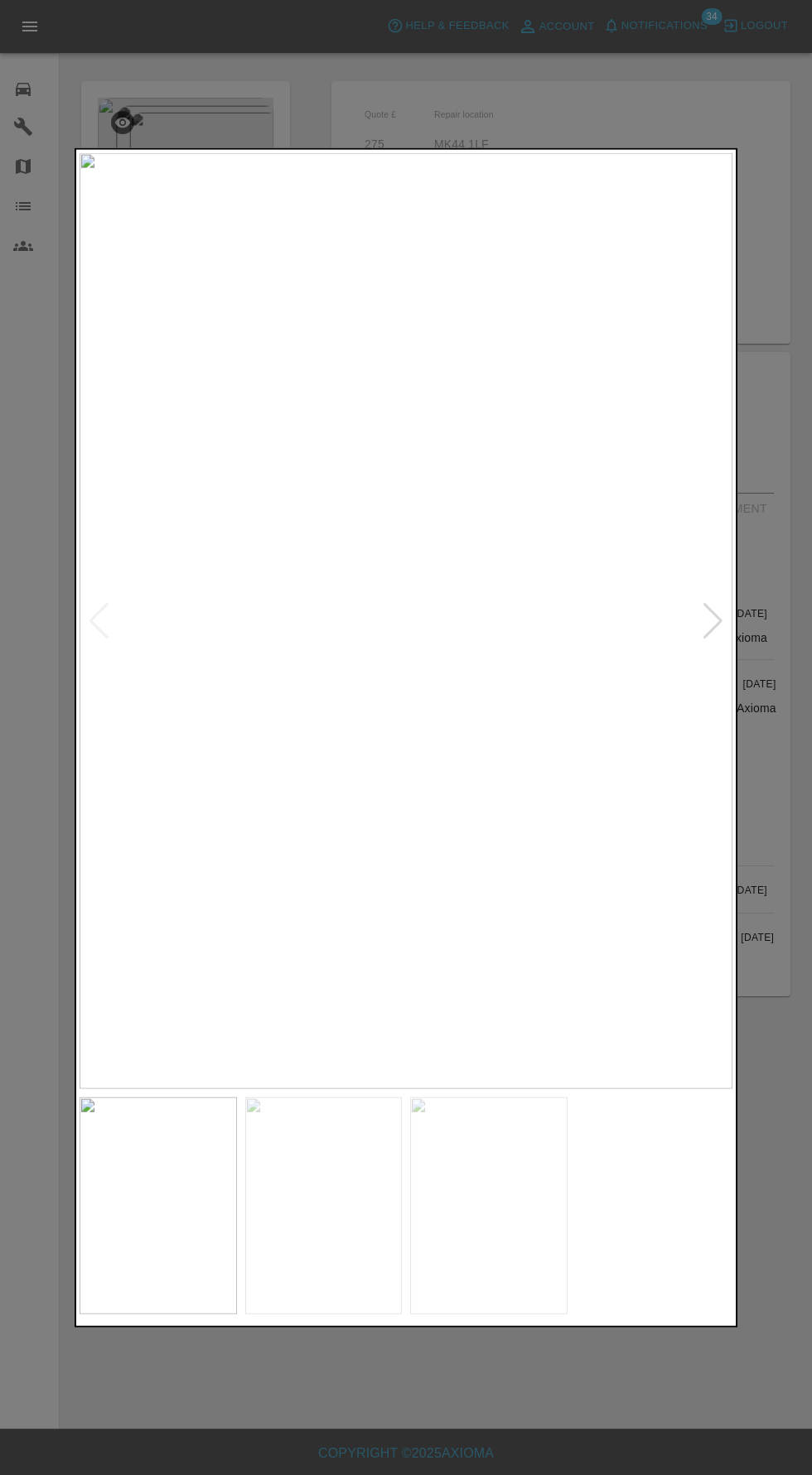
click at [708, 626] on div at bounding box center [712, 620] width 23 height 36
click at [92, 616] on div at bounding box center [99, 620] width 23 height 36
click at [710, 609] on div at bounding box center [712, 620] width 23 height 36
click at [476, 1195] on img at bounding box center [488, 1205] width 157 height 218
click at [371, 64] on div at bounding box center [406, 738] width 812 height 1475
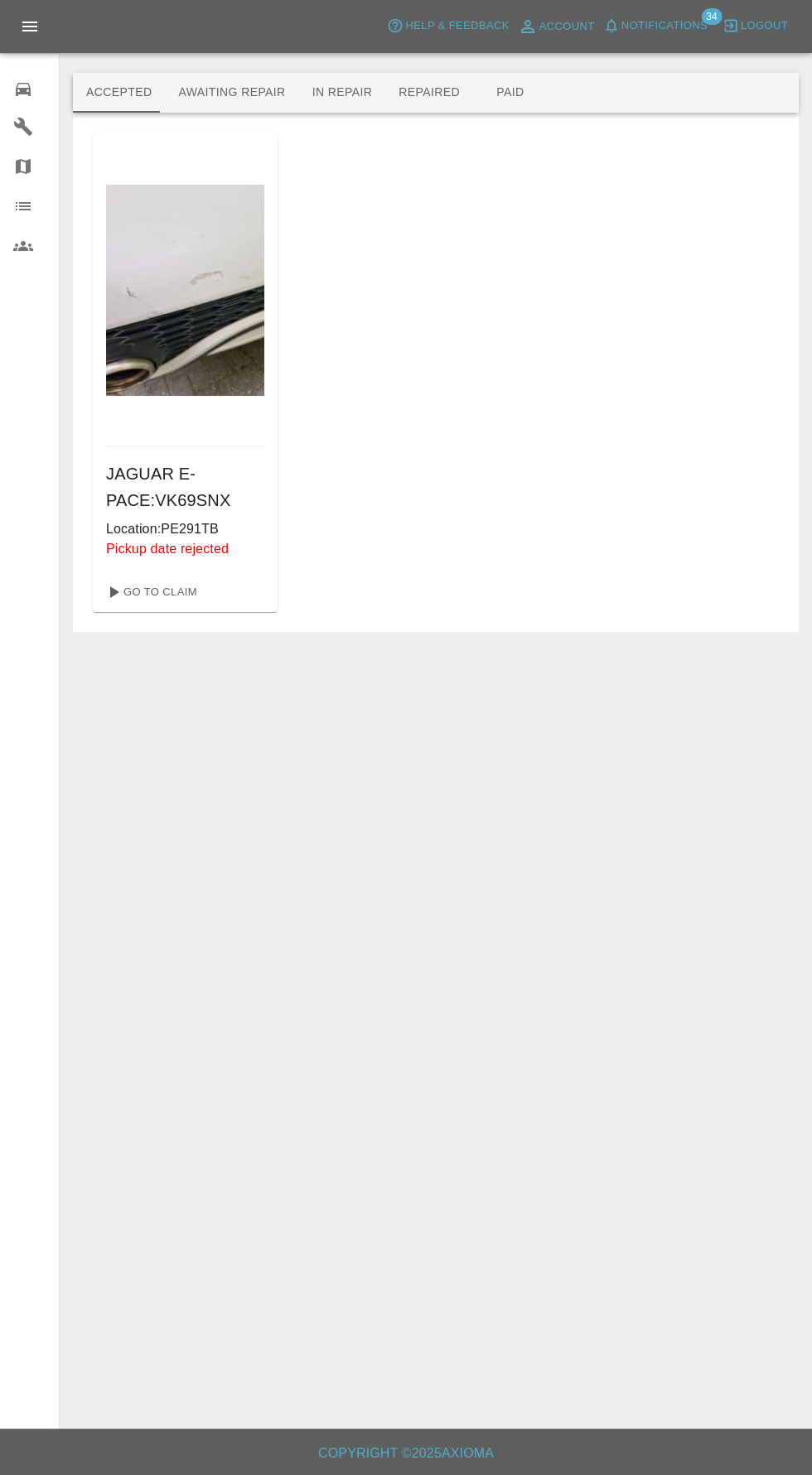
click at [193, 93] on button "Awaiting Repair" at bounding box center [231, 93] width 134 height 40
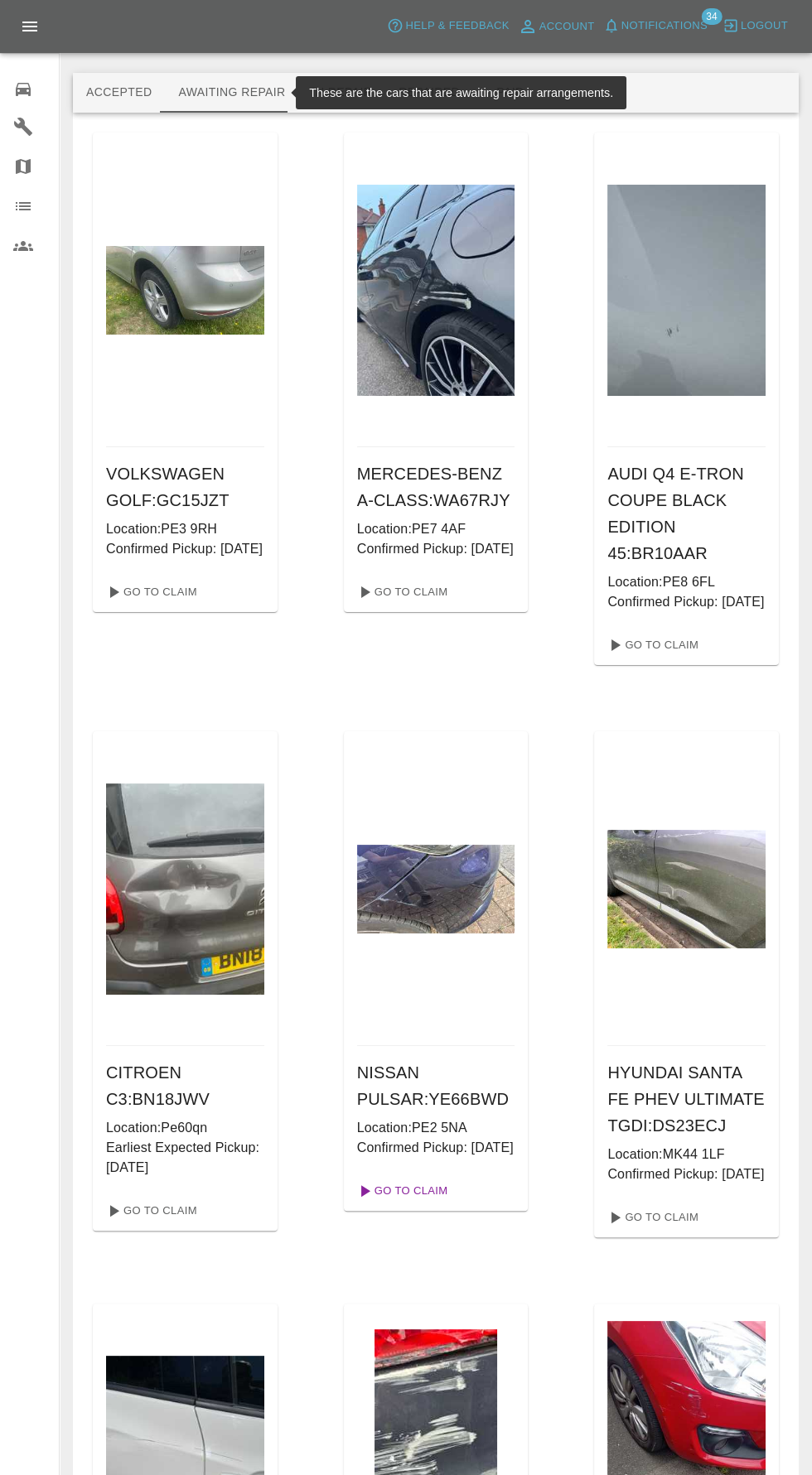
click at [415, 1204] on link "Go To Claim" at bounding box center [401, 1191] width 102 height 26
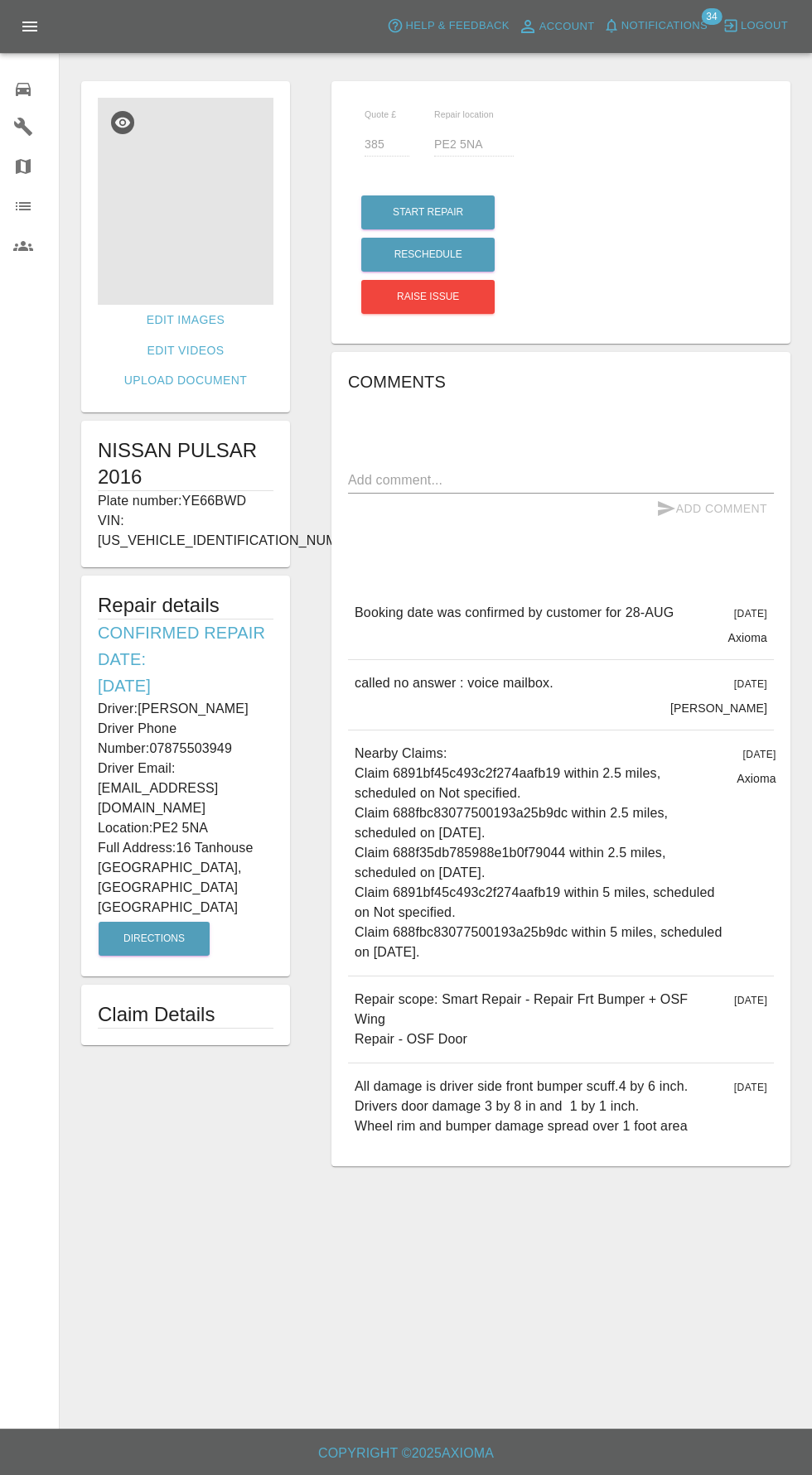
click at [164, 202] on img at bounding box center [185, 202] width 175 height 207
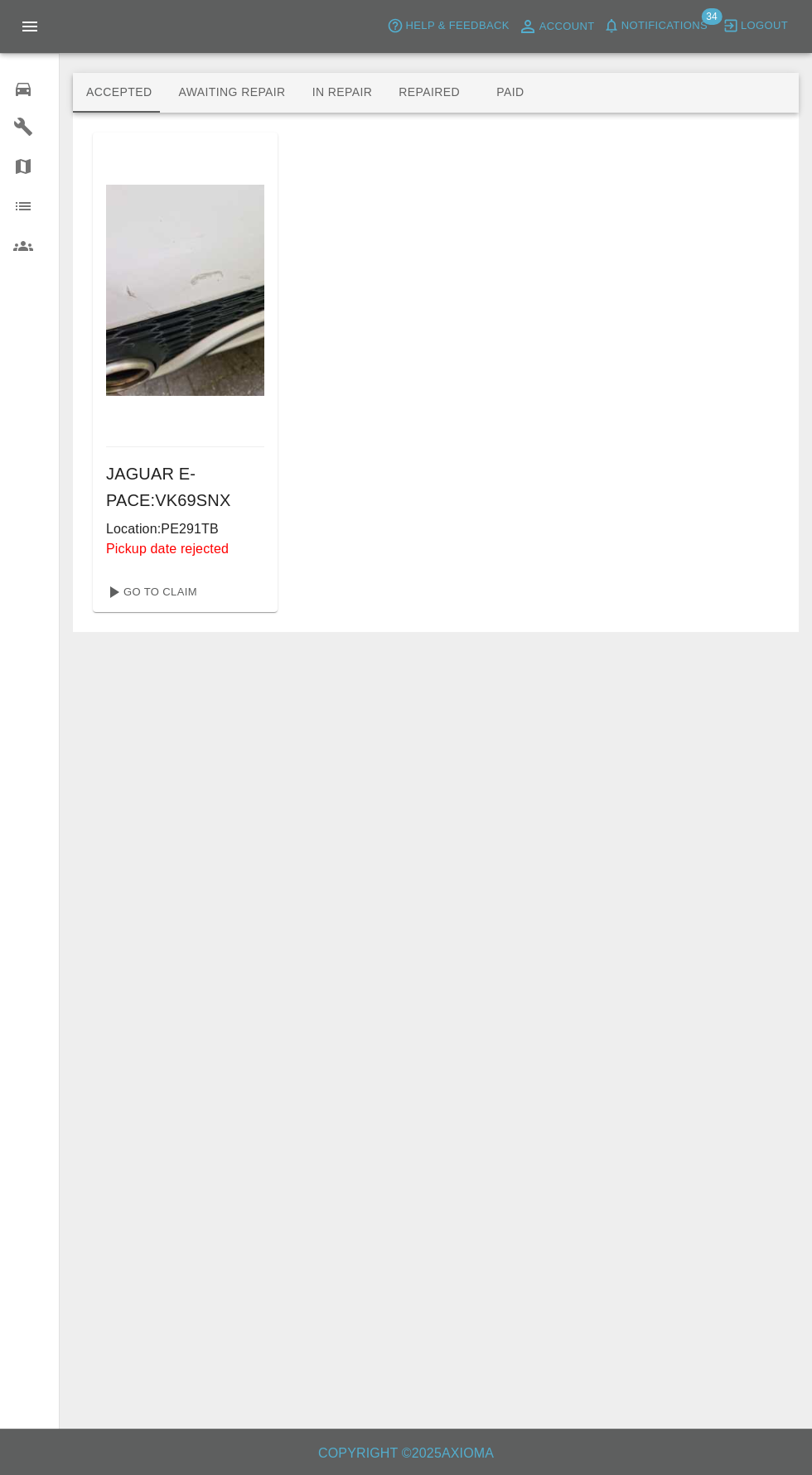
click at [255, 93] on button "Awaiting Repair" at bounding box center [231, 93] width 134 height 40
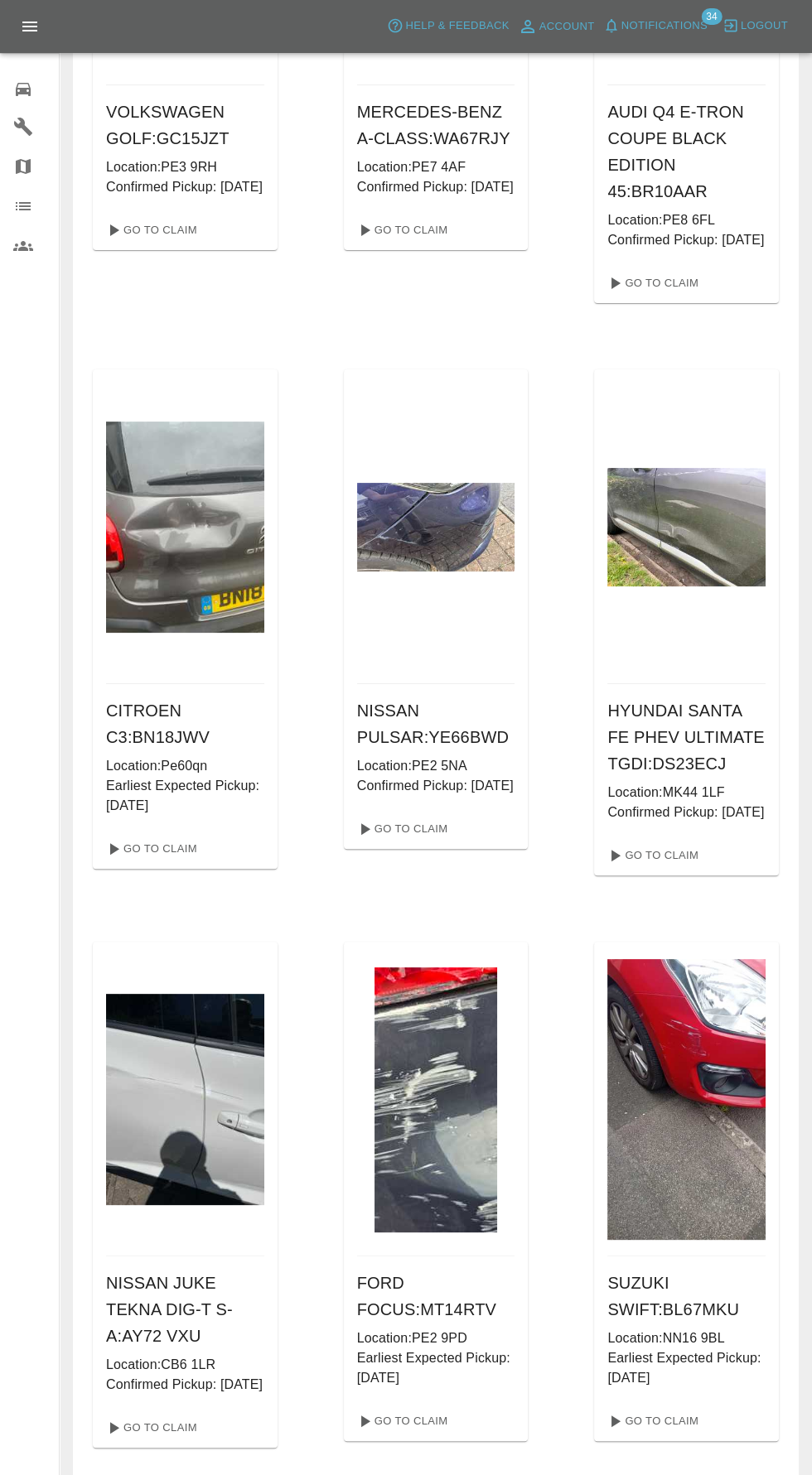
scroll to position [480, 0]
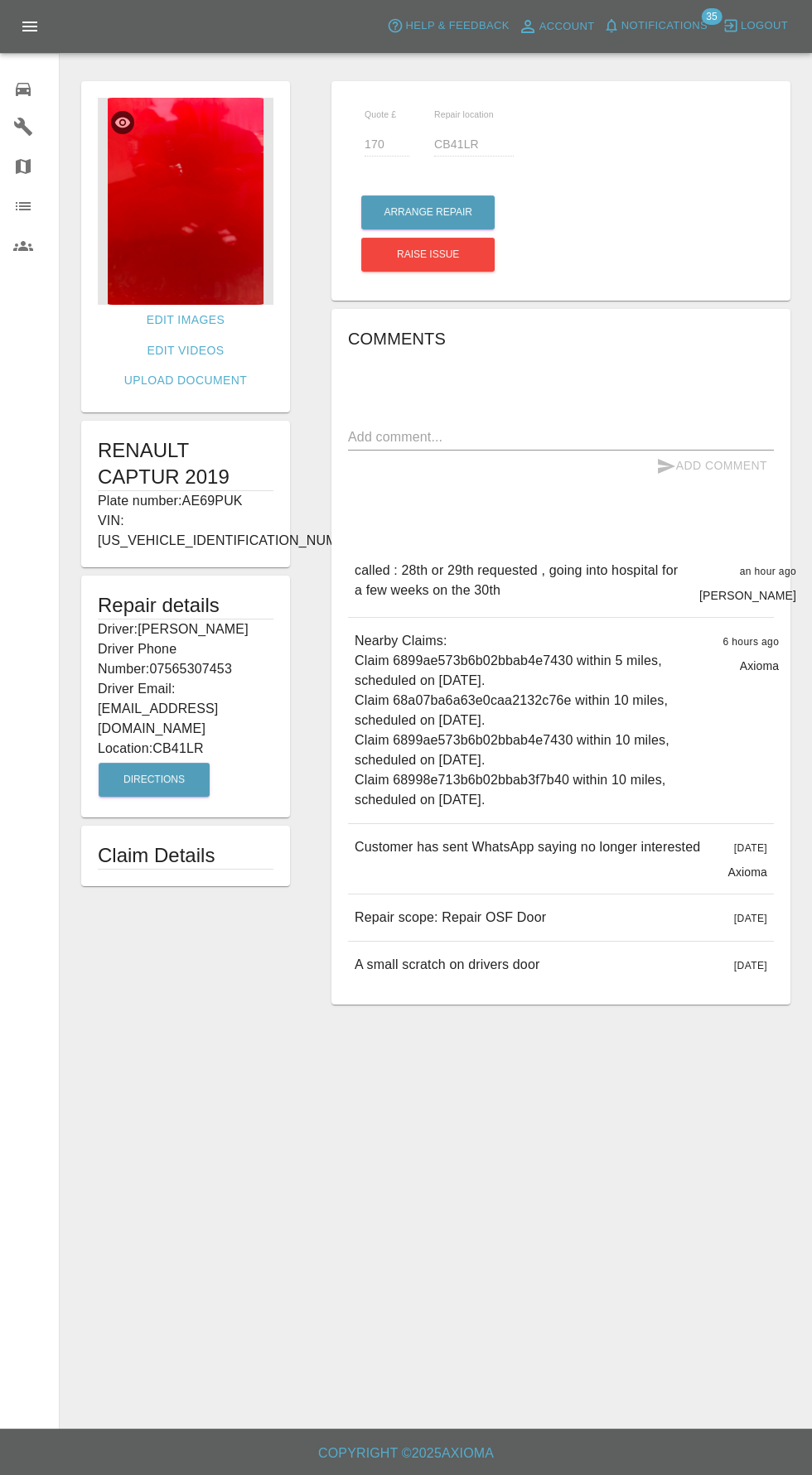
scroll to position [54, 0]
click at [144, 143] on img at bounding box center [185, 202] width 175 height 207
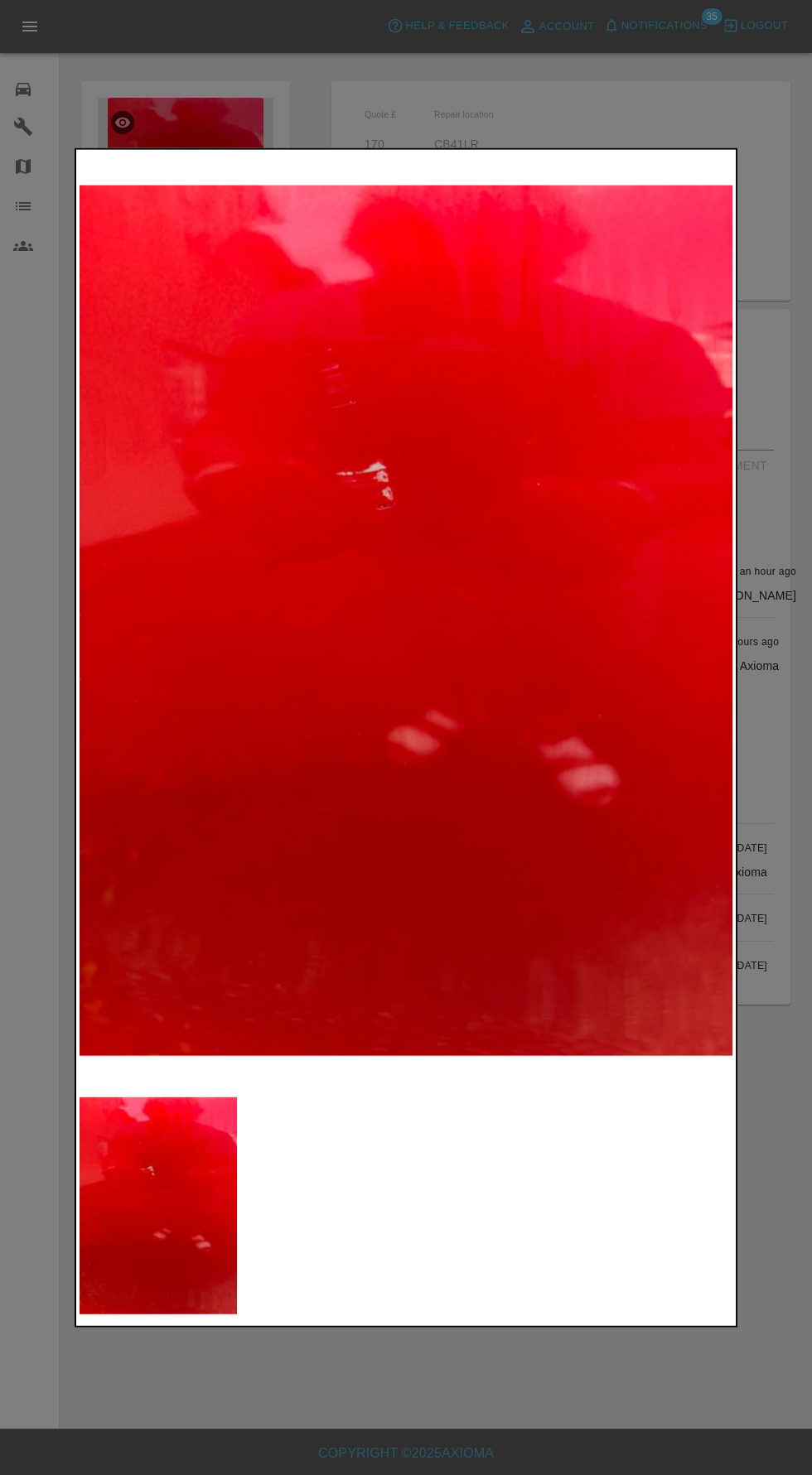
click at [185, 1222] on img at bounding box center [158, 1205] width 157 height 218
click at [45, 408] on div at bounding box center [406, 738] width 812 height 1475
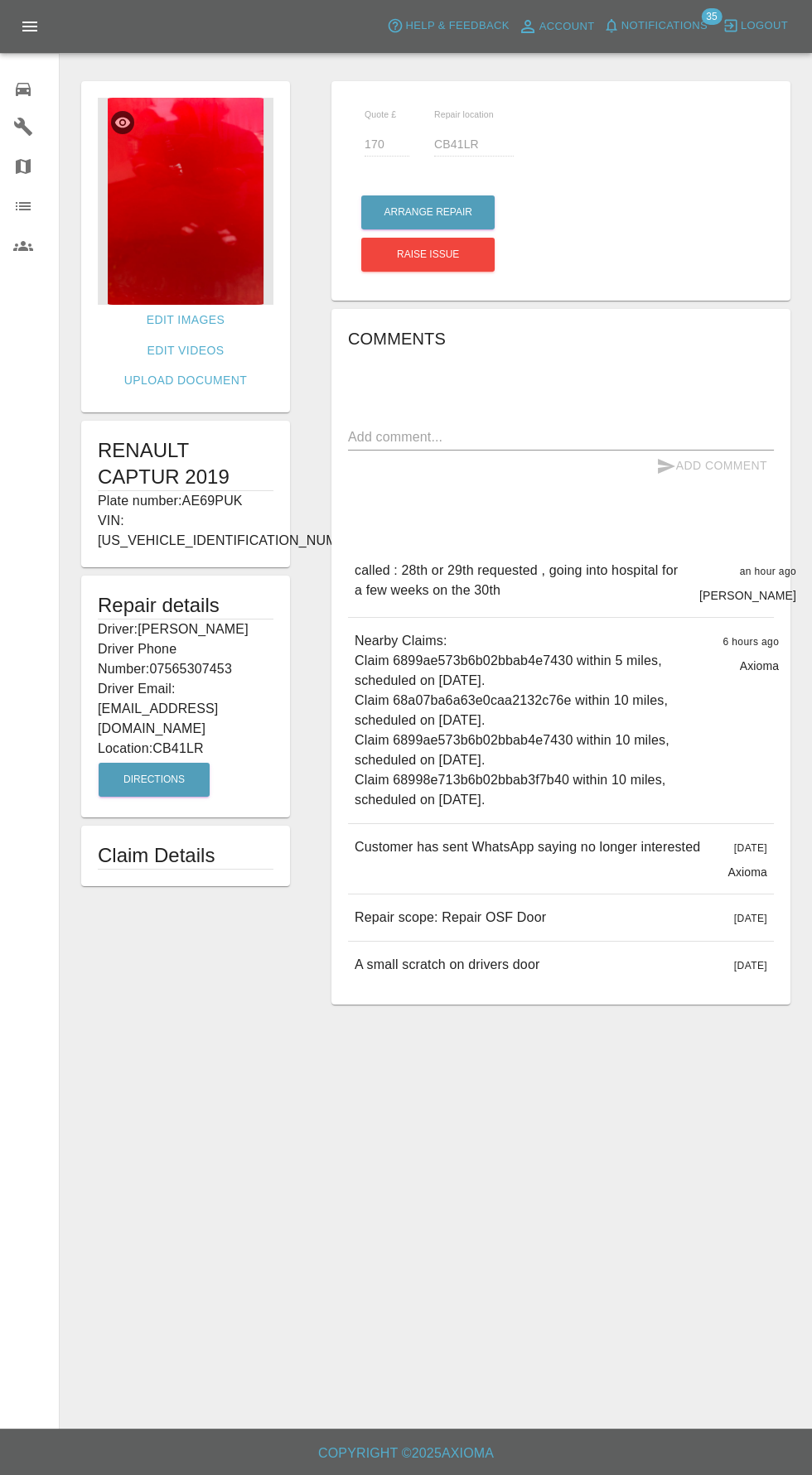
scroll to position [0, 0]
click at [34, 94] on div at bounding box center [36, 87] width 46 height 24
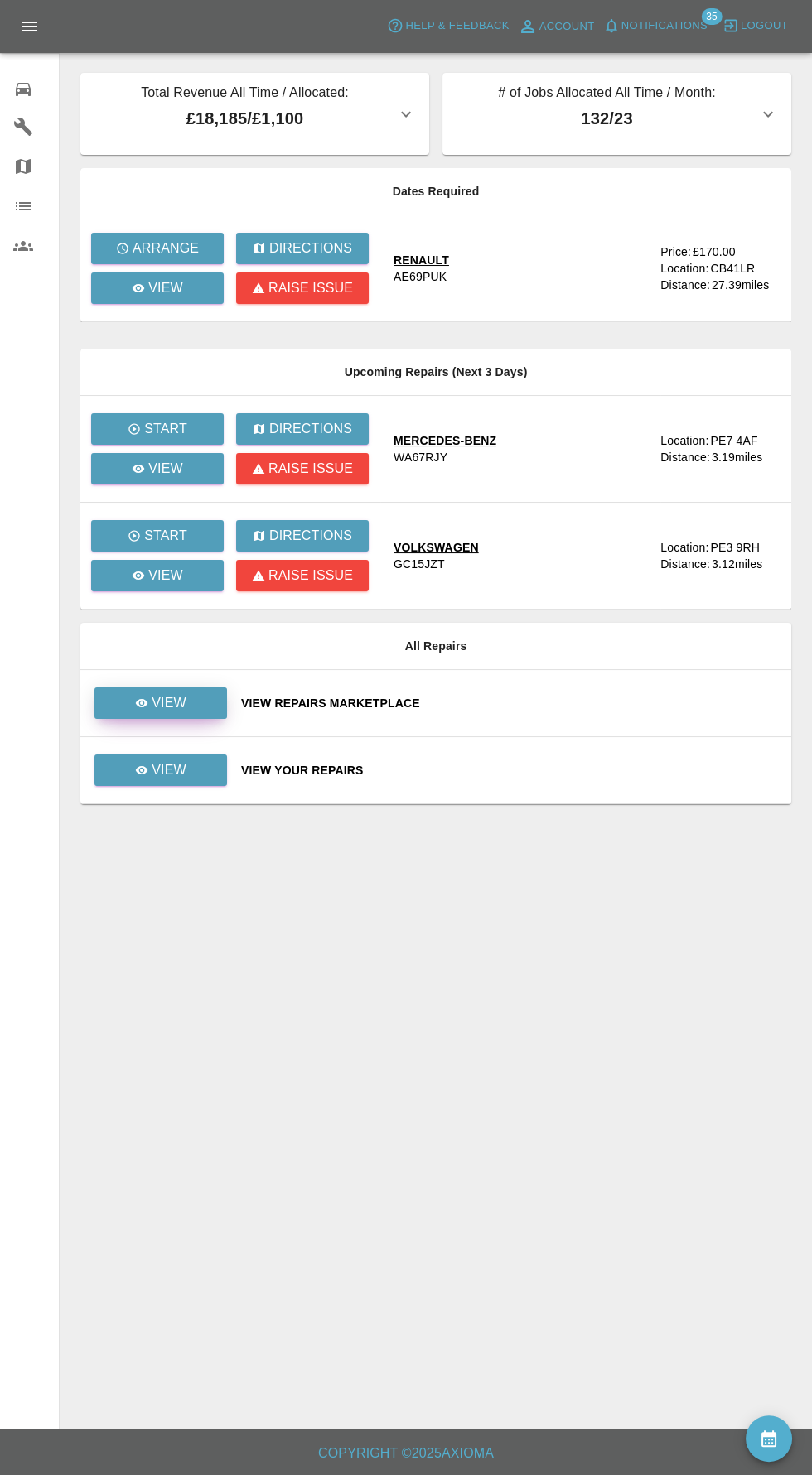
click at [168, 699] on p "View" at bounding box center [169, 703] width 35 height 20
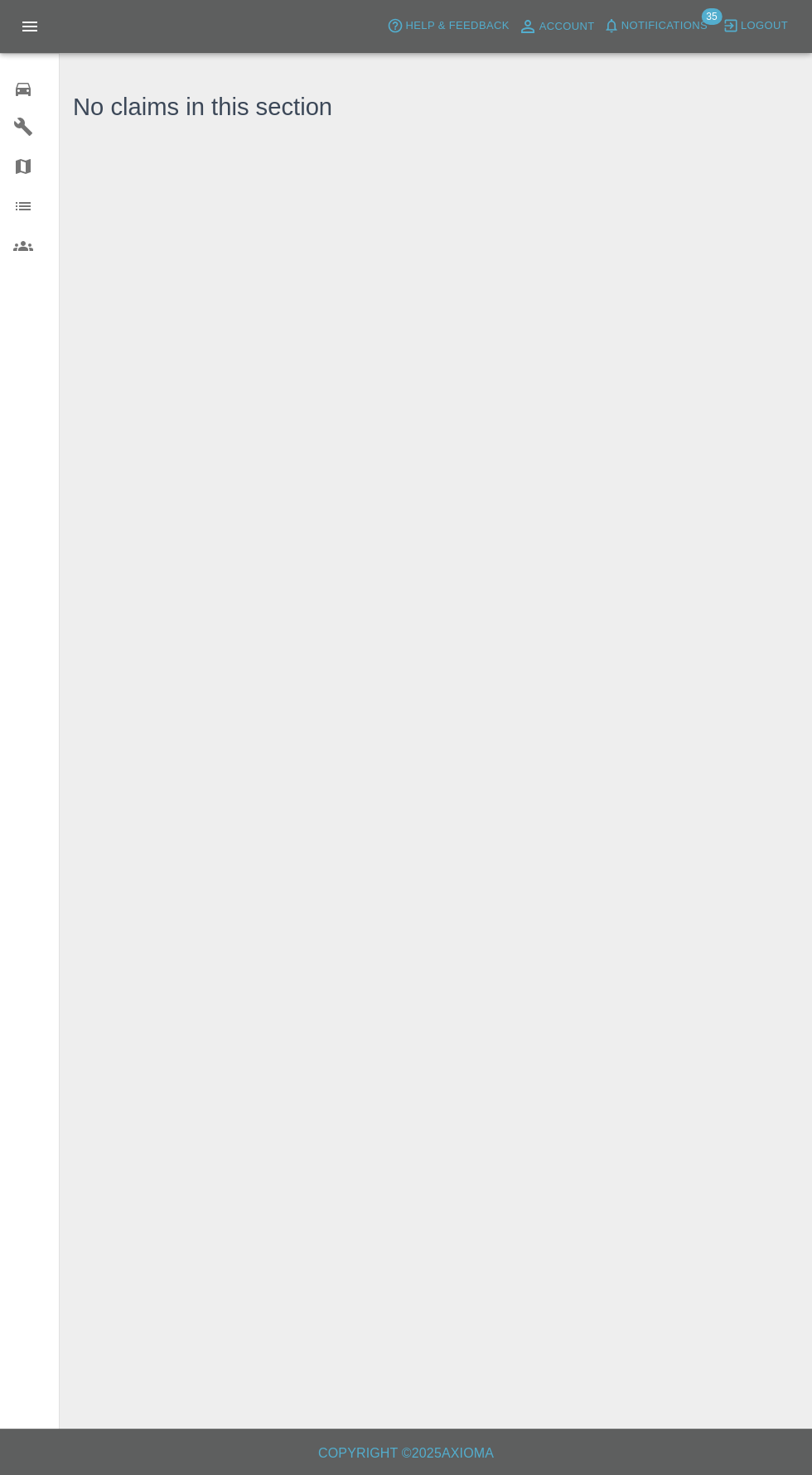
click at [24, 89] on icon at bounding box center [23, 89] width 15 height 14
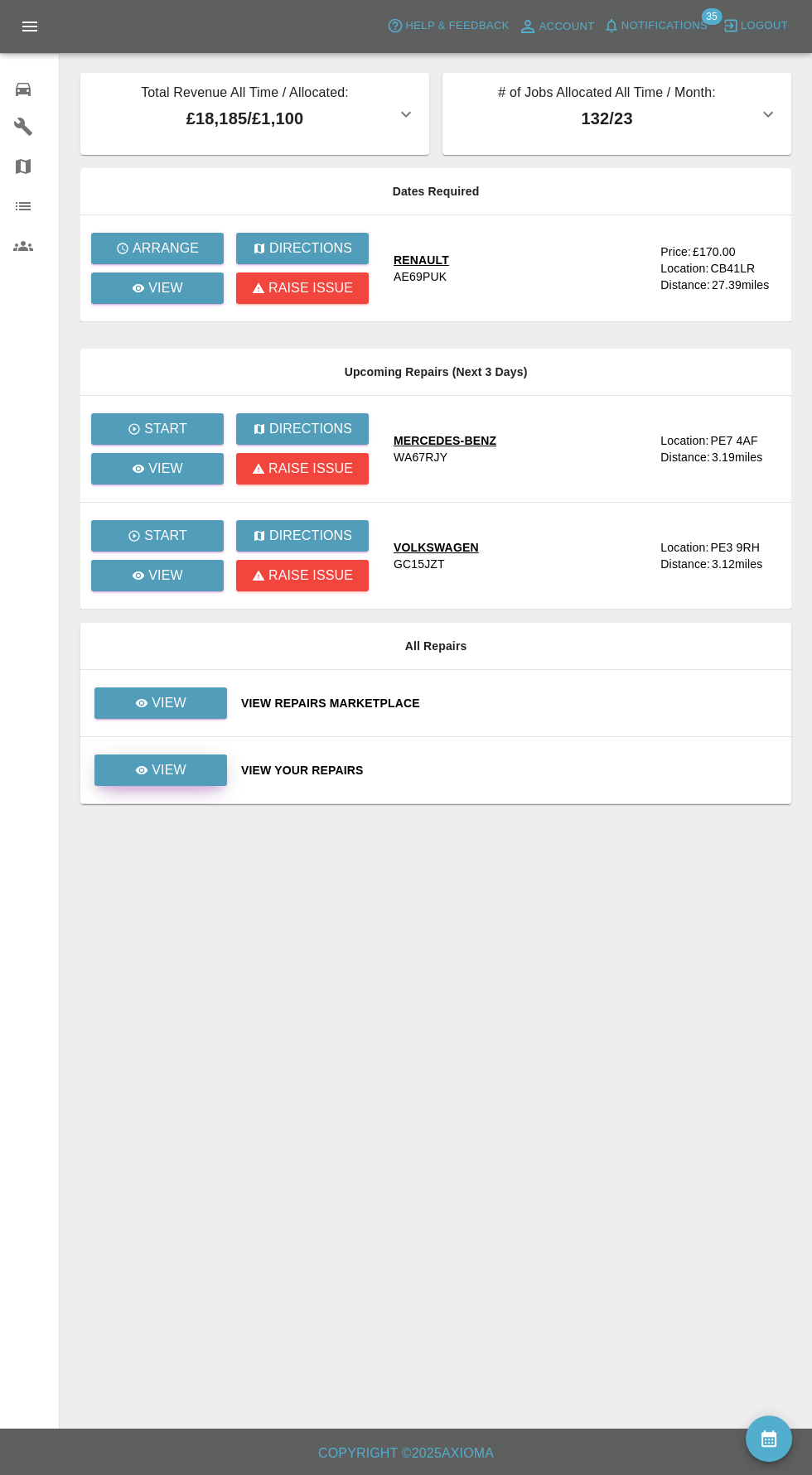
click at [169, 768] on p "View" at bounding box center [169, 770] width 35 height 20
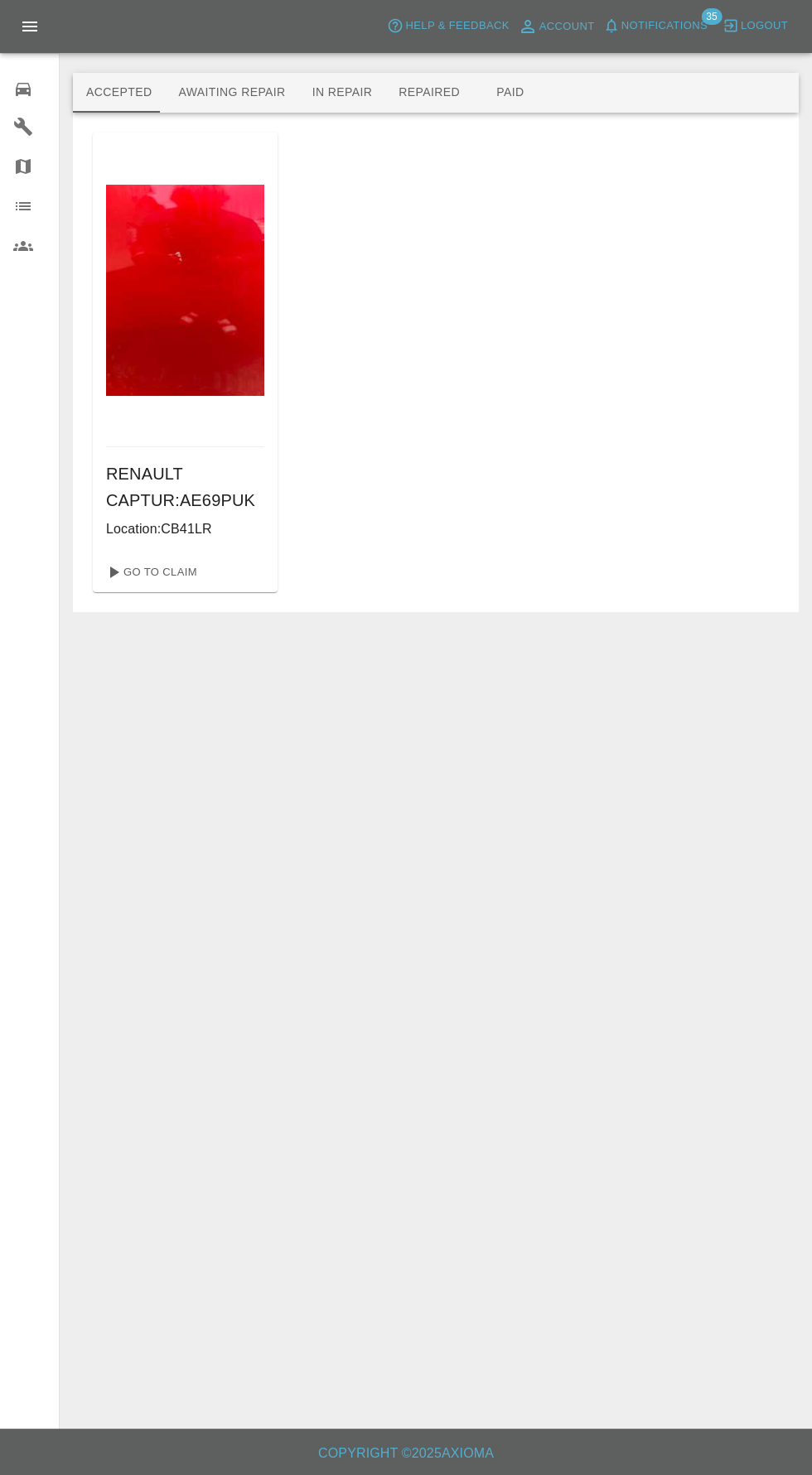
click at [235, 93] on button "Awaiting Repair" at bounding box center [231, 93] width 134 height 40
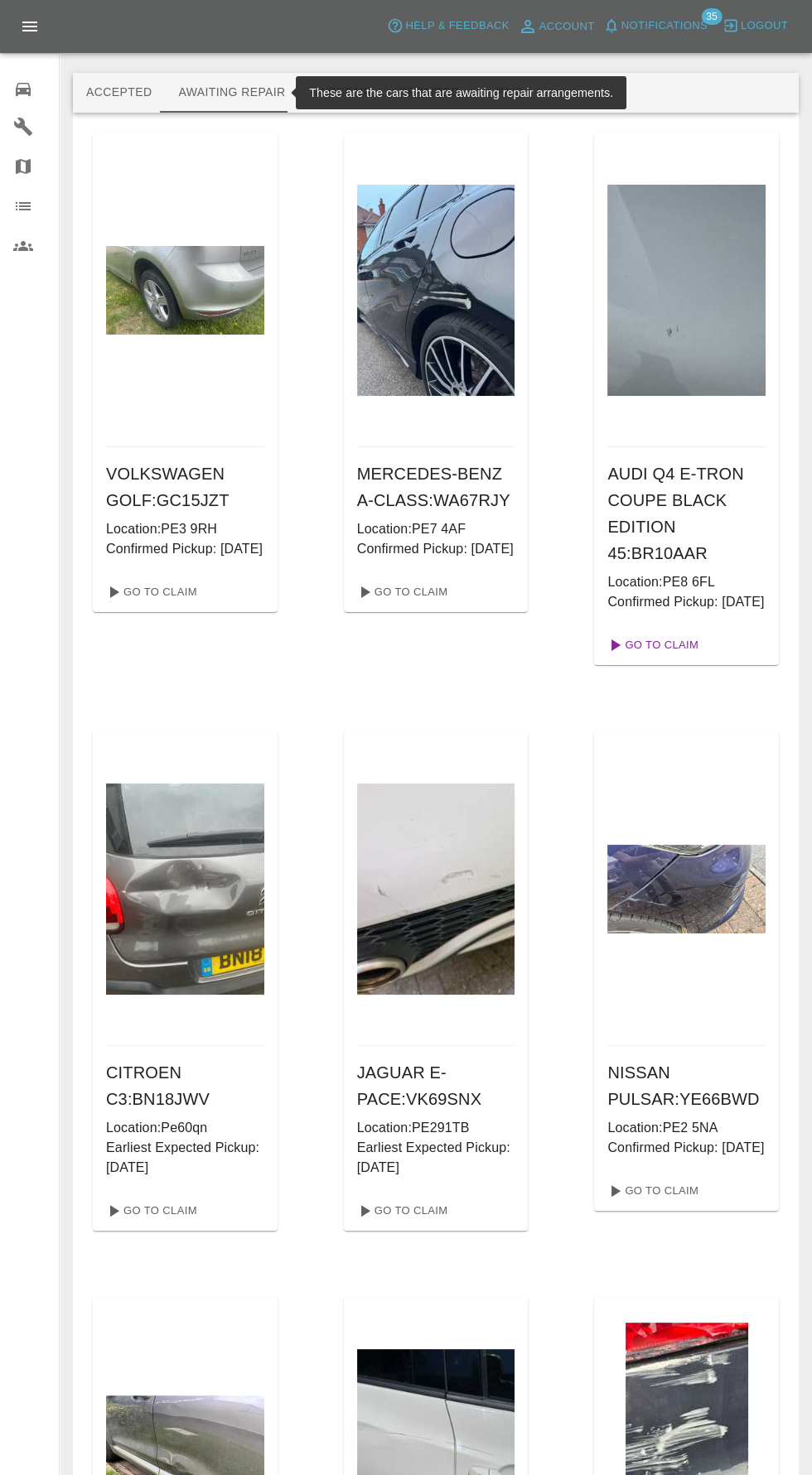
click at [688, 658] on link "Go To Claim" at bounding box center [651, 645] width 102 height 26
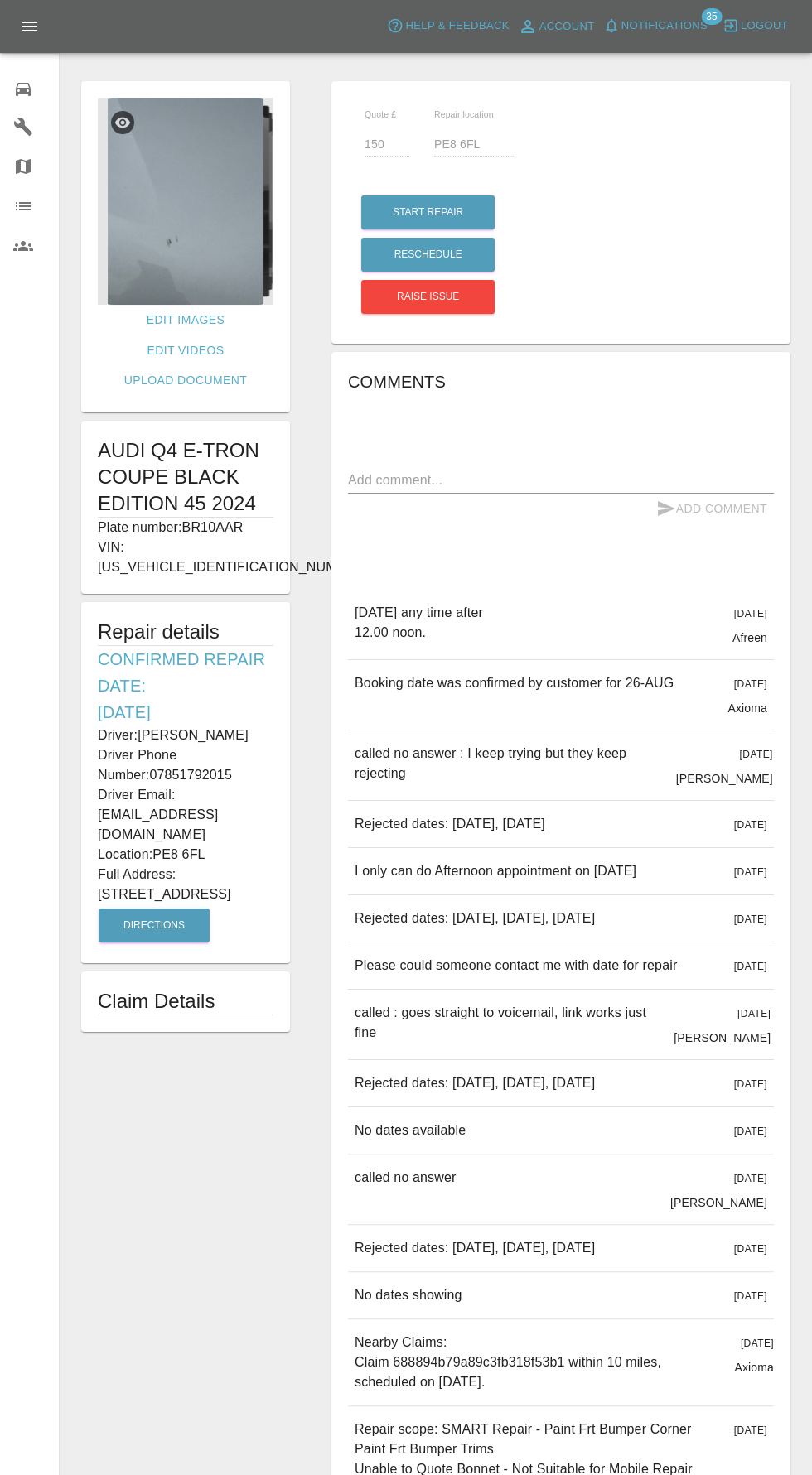
click at [155, 194] on img at bounding box center [185, 202] width 175 height 207
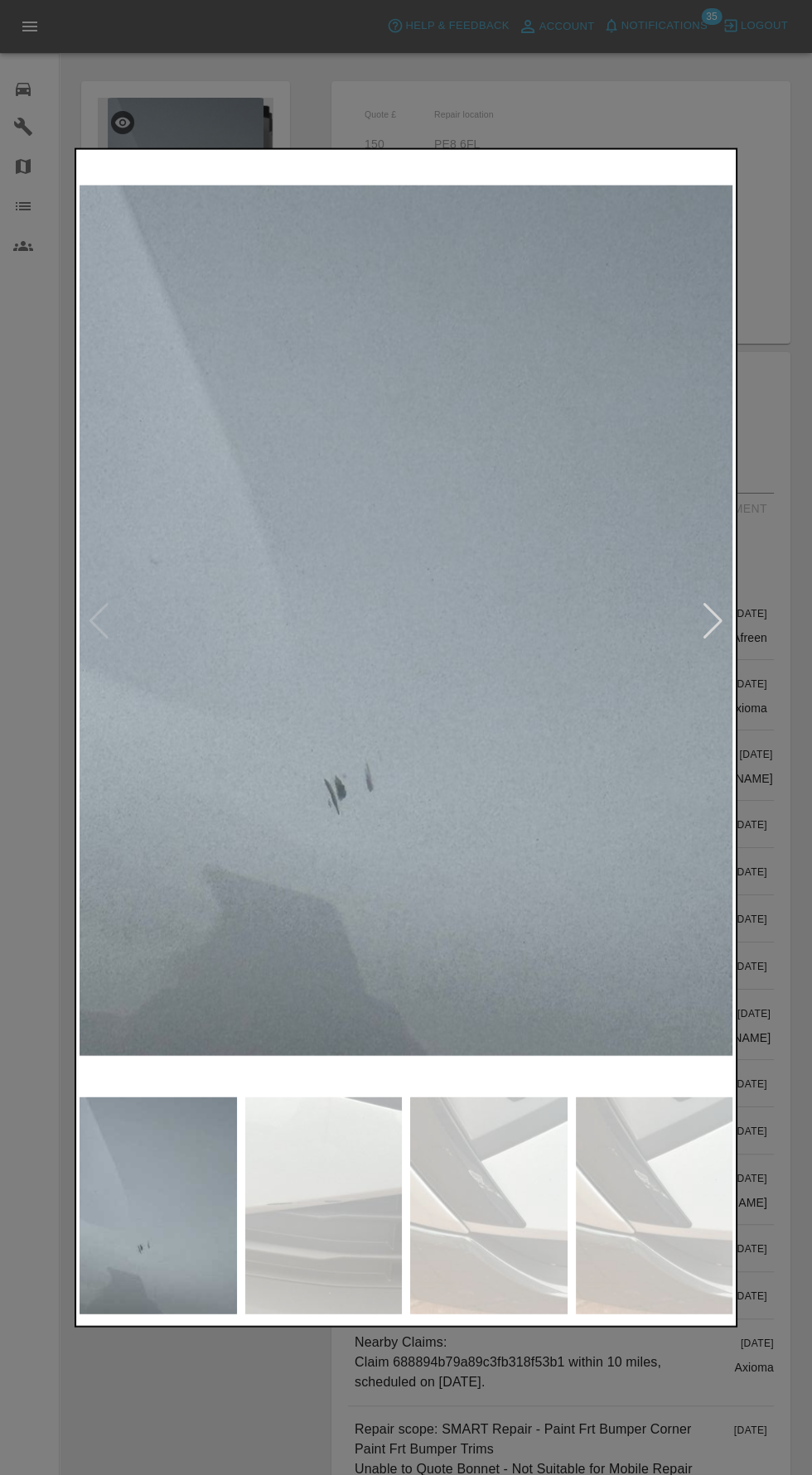
click at [31, 437] on div at bounding box center [406, 738] width 812 height 1475
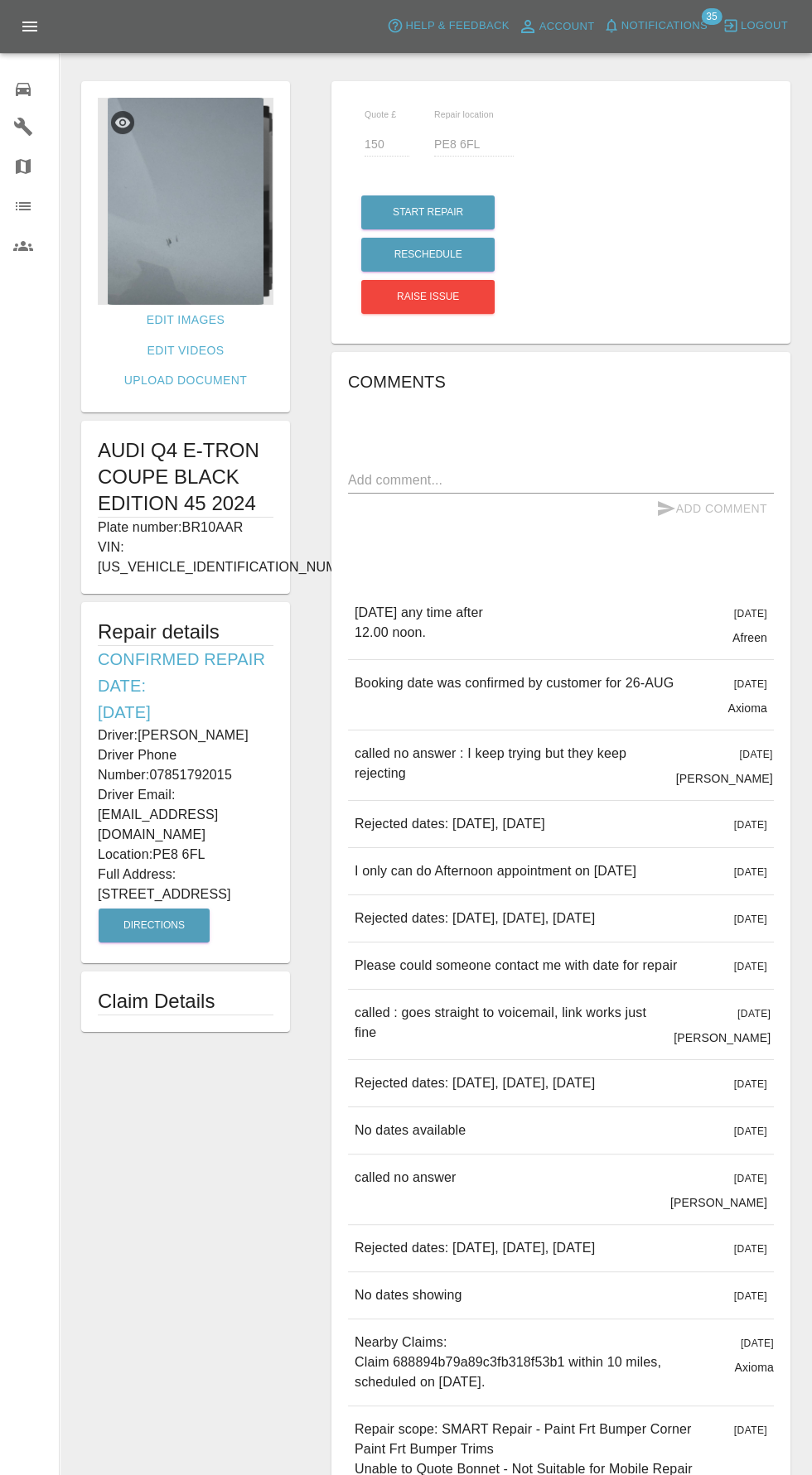
click at [35, 80] on div "0" at bounding box center [36, 87] width 46 height 24
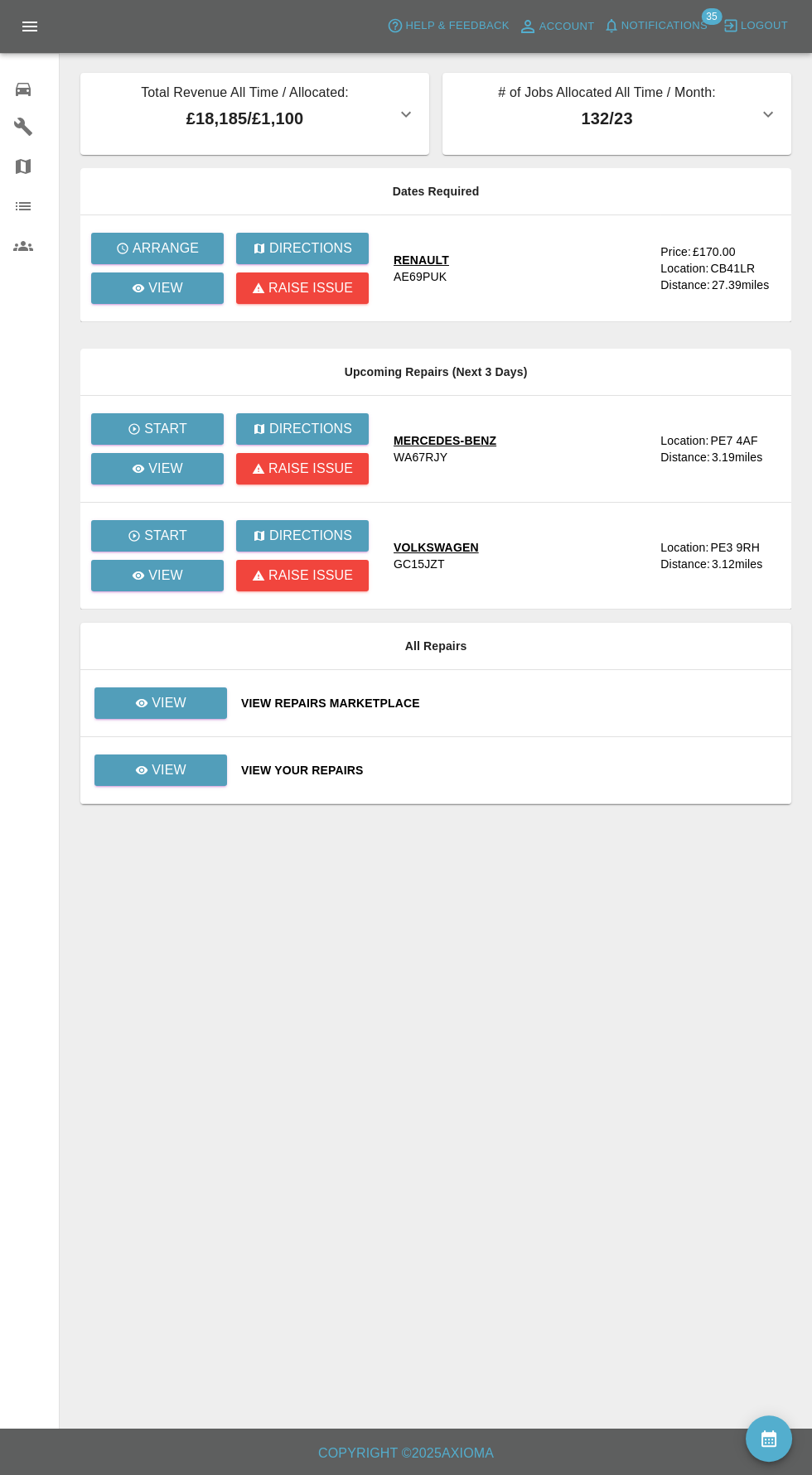
click at [686, 25] on span "Notifications" at bounding box center [664, 25] width 86 height 19
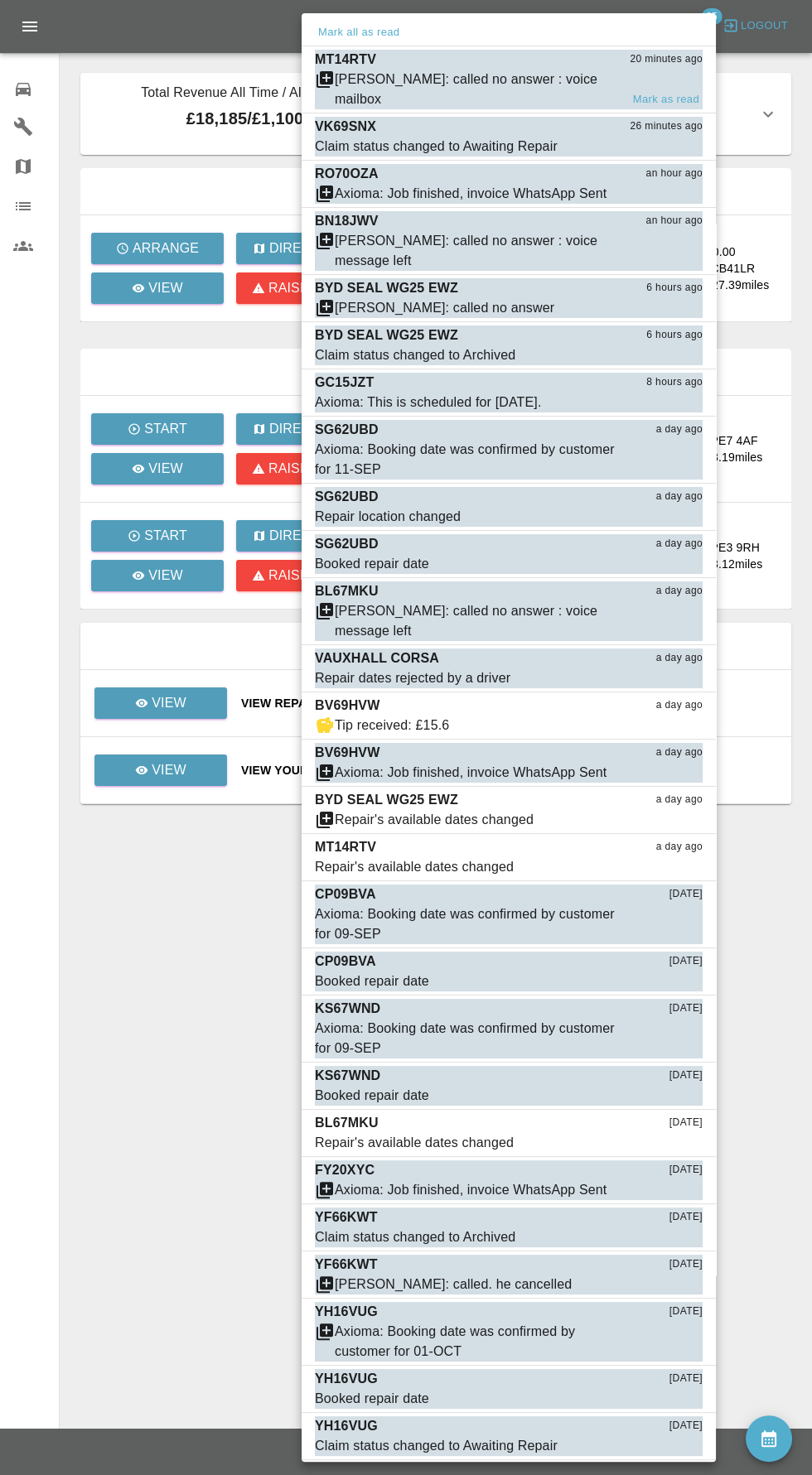
click at [540, 77] on div "[PERSON_NAME]: called no answer : voice mailbox" at bounding box center [477, 90] width 285 height 40
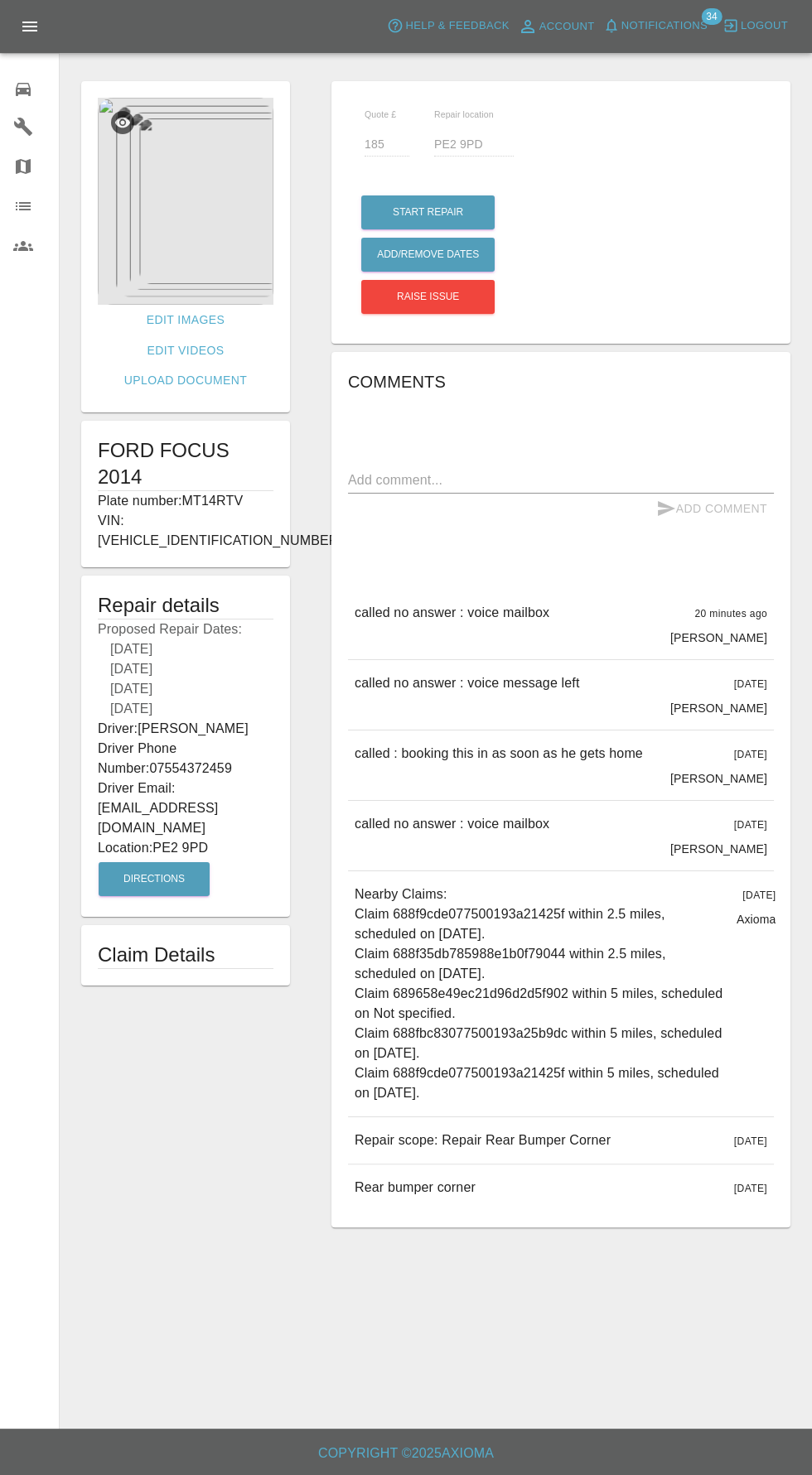
click at [699, 21] on span "Notifications" at bounding box center [664, 25] width 86 height 19
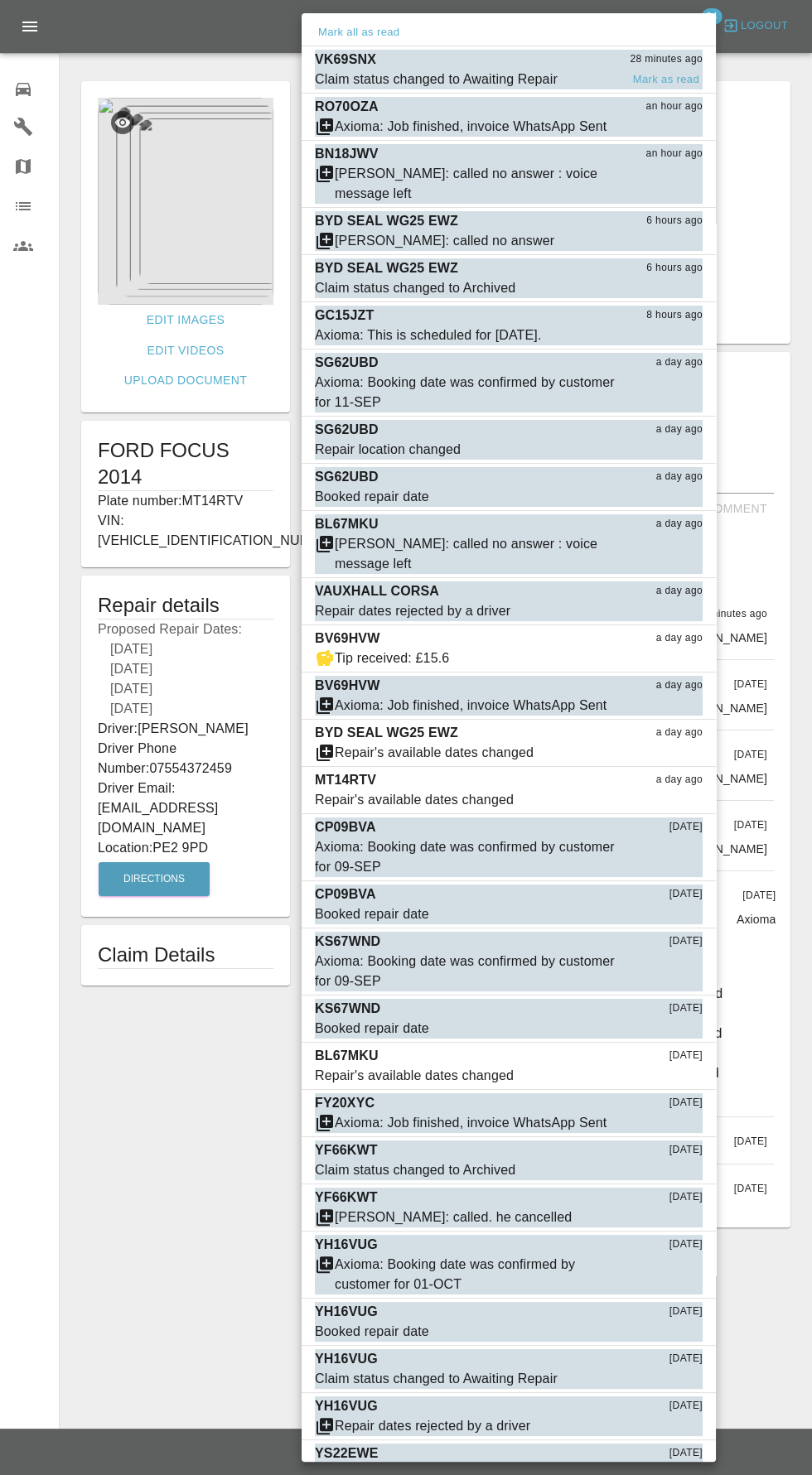
click at [477, 82] on div "Claim status changed to Awaiting Repair" at bounding box center [435, 80] width 243 height 20
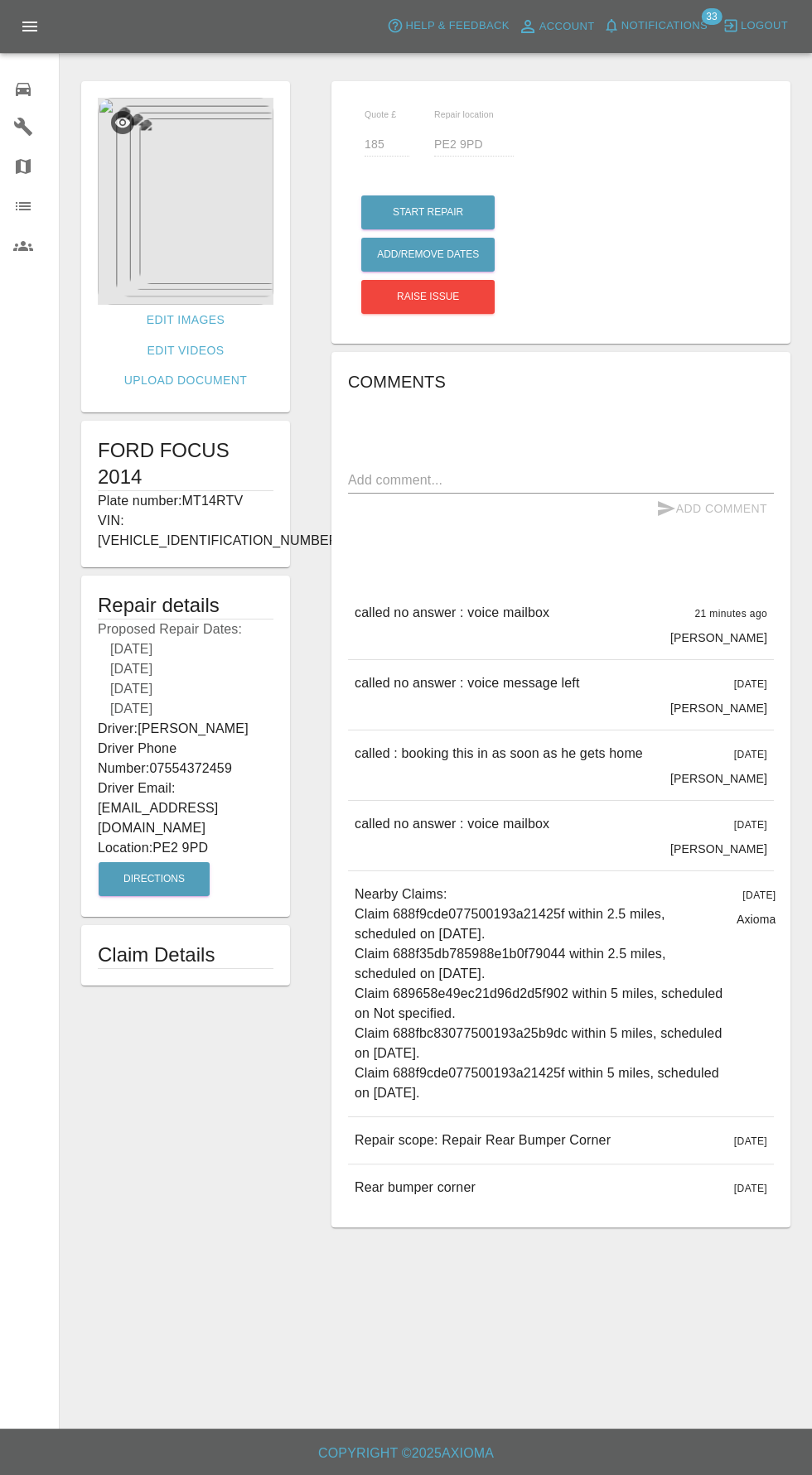
type input "220"
type input "PE291TB"
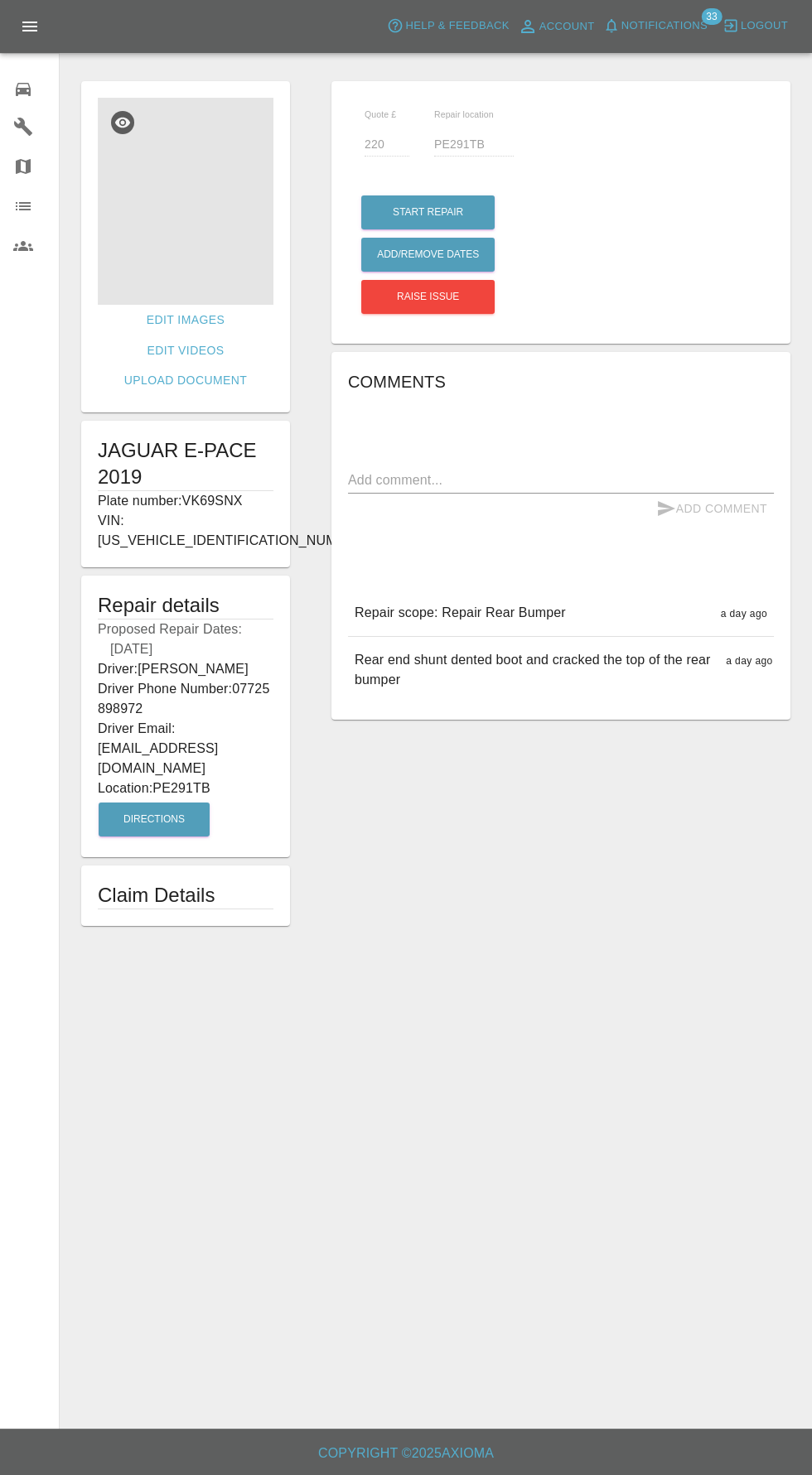
click at [225, 255] on img at bounding box center [185, 202] width 175 height 207
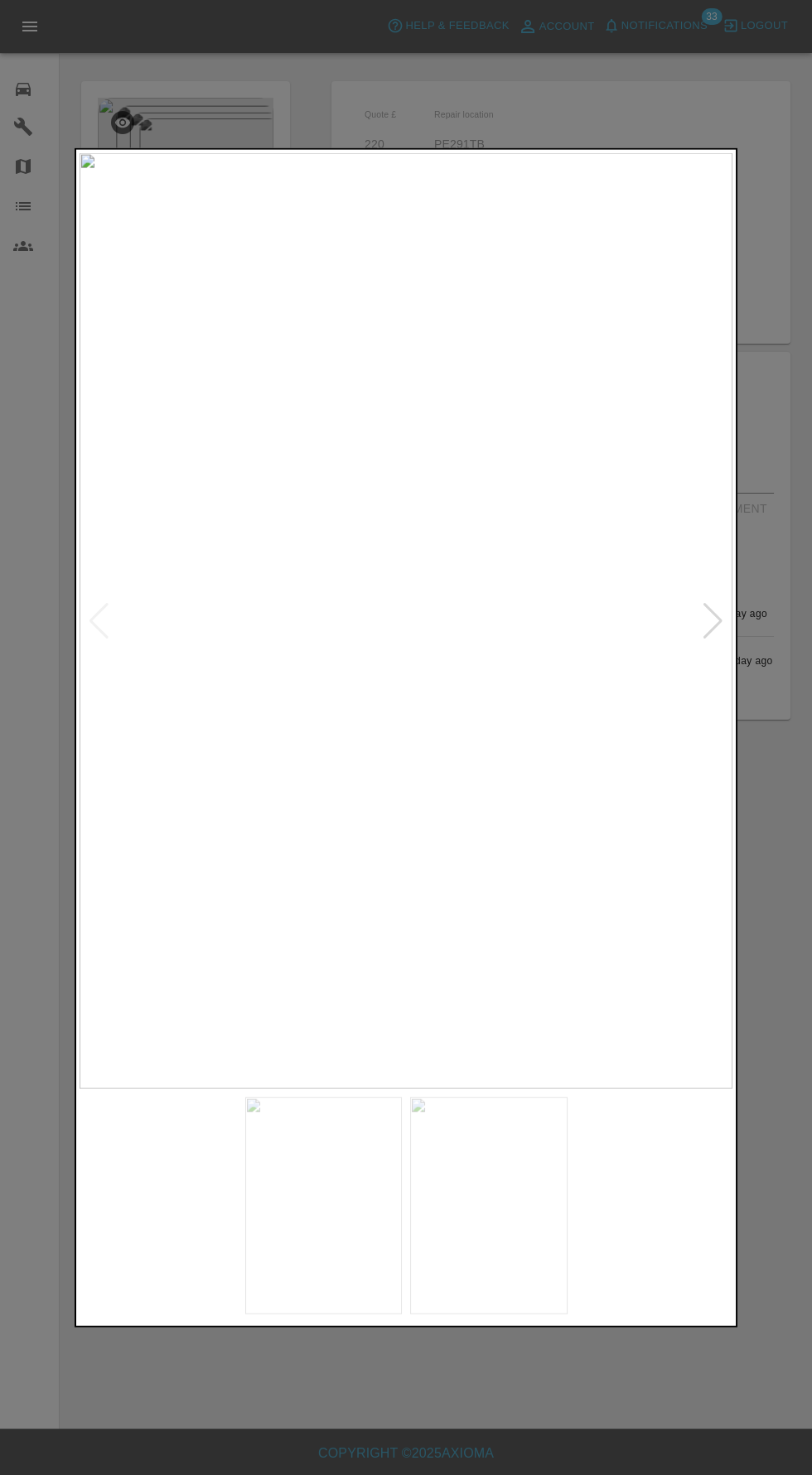
click at [173, 1223] on img at bounding box center [158, 1205] width 157 height 218
click at [358, 1223] on img at bounding box center [323, 1205] width 157 height 218
click at [498, 1206] on img at bounding box center [488, 1205] width 157 height 218
click at [713, 617] on div at bounding box center [712, 620] width 23 height 36
click at [435, 1418] on div at bounding box center [406, 738] width 812 height 1475
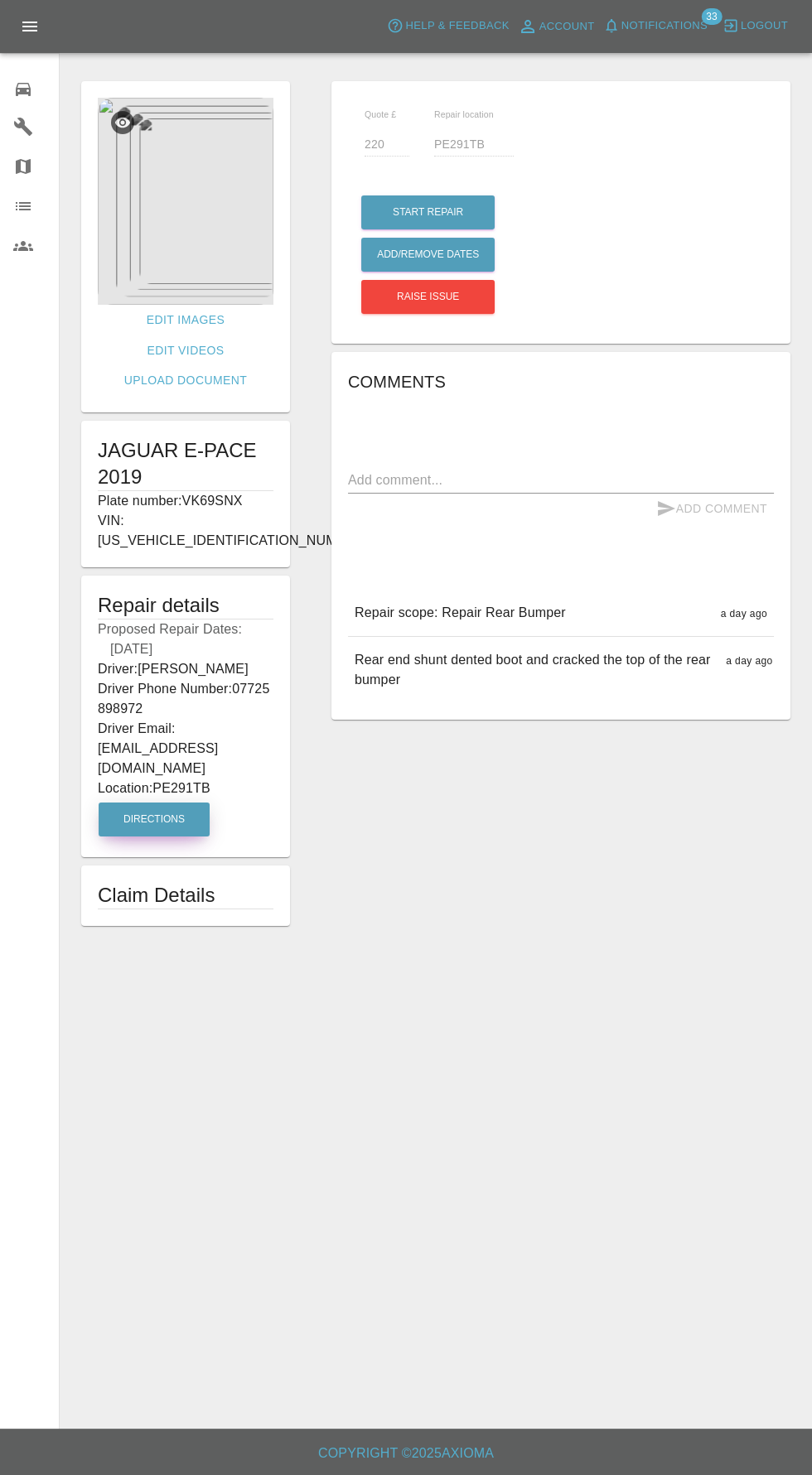
click at [155, 803] on button "Directions" at bounding box center [154, 819] width 111 height 34
click at [450, 230] on button "Add/Remove Dates" at bounding box center [428, 212] width 134 height 34
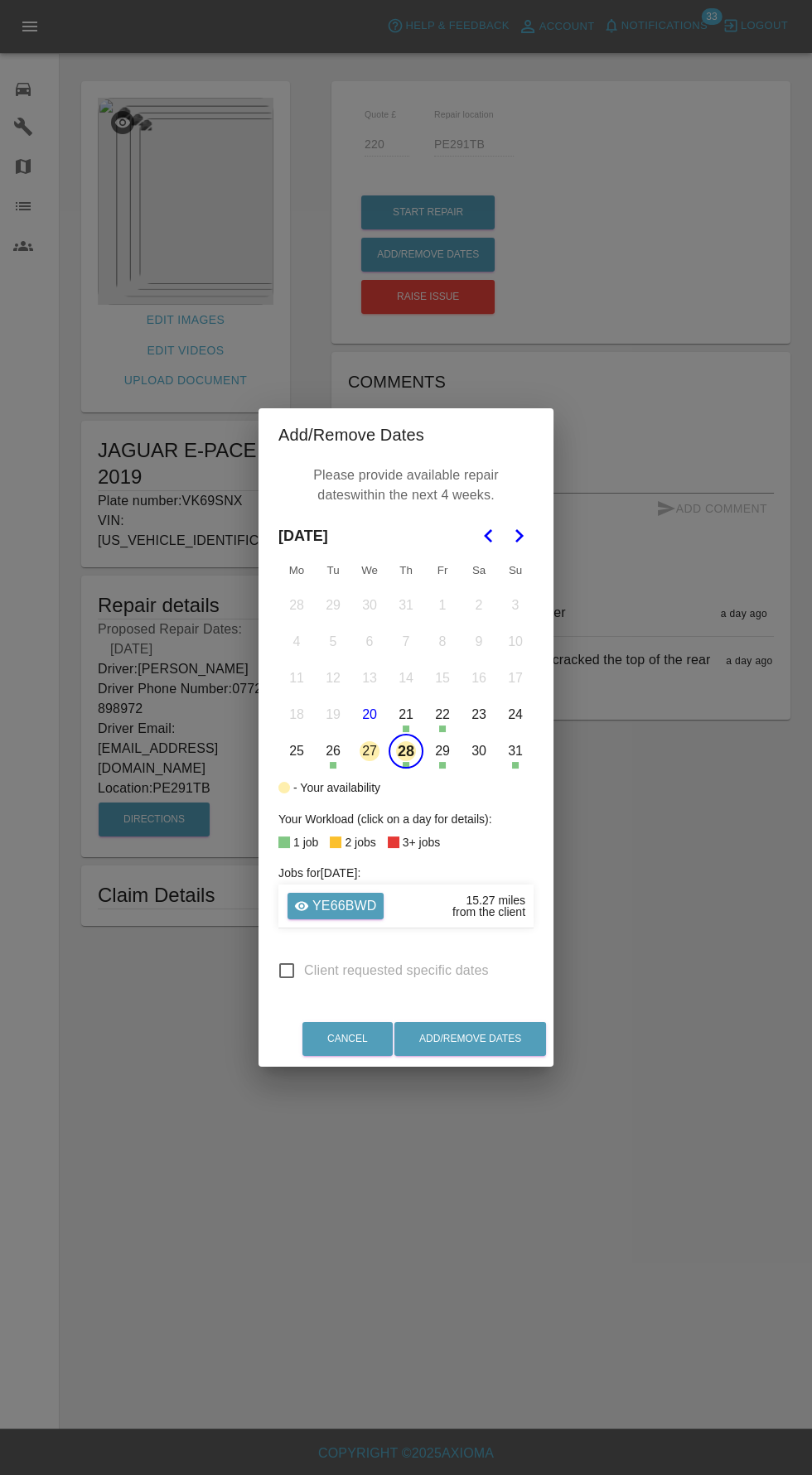
click at [339, 748] on button "26" at bounding box center [332, 751] width 35 height 35
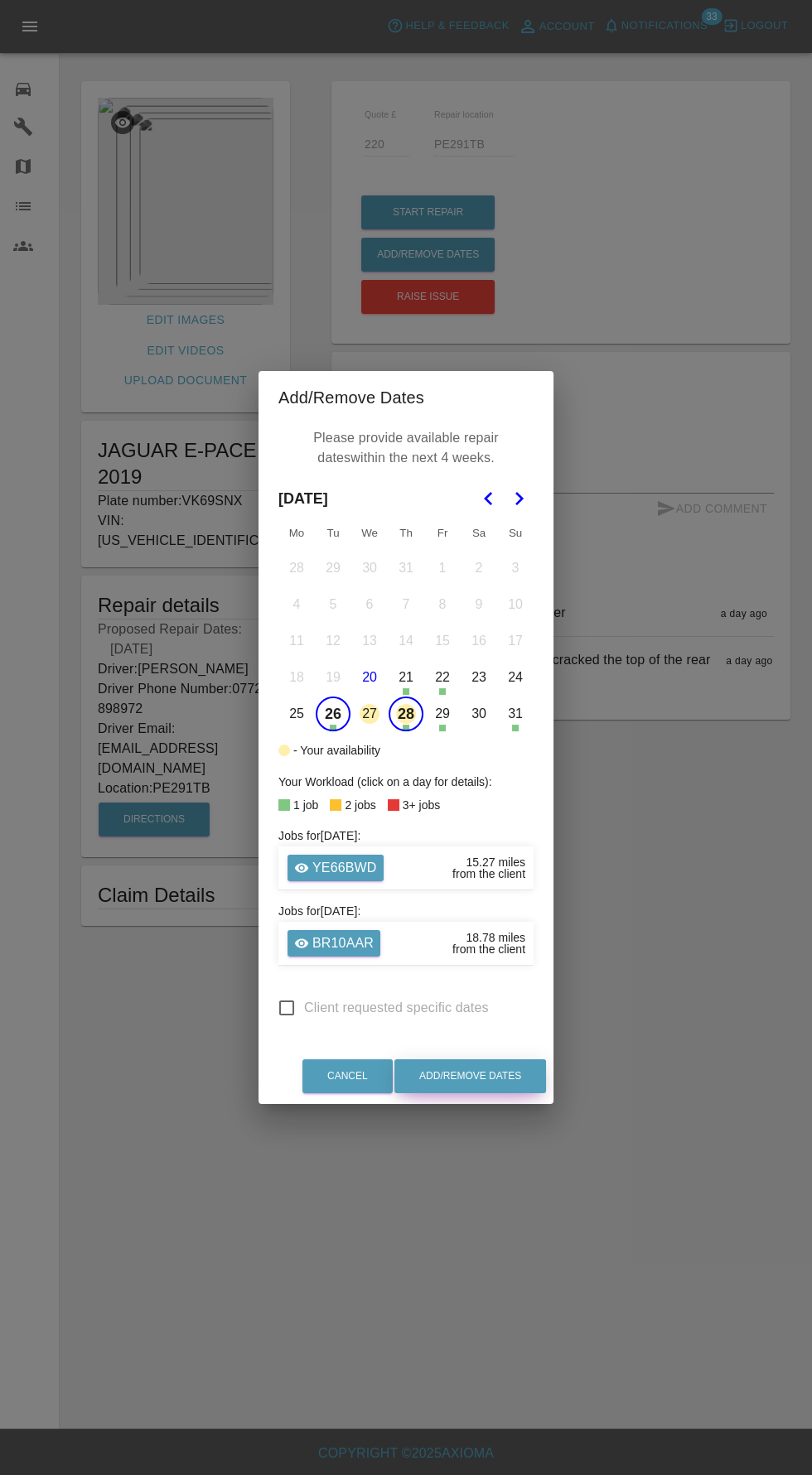
click at [495, 1074] on button "Add/Remove Dates" at bounding box center [470, 1075] width 152 height 34
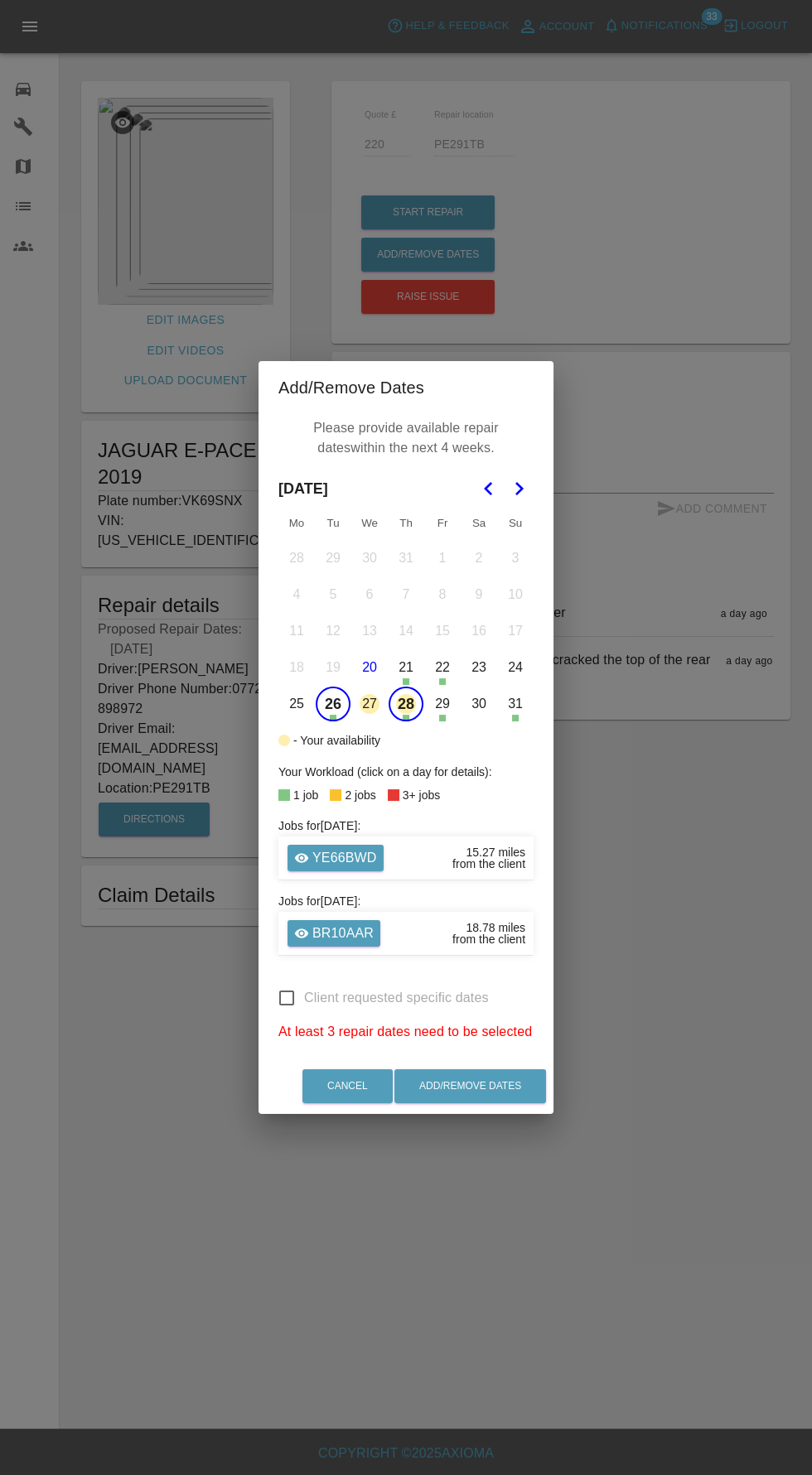
click at [56, 137] on div "Add/Remove Dates Please provide available repair dates within the next 4 weeks.…" at bounding box center [406, 738] width 812 height 1475
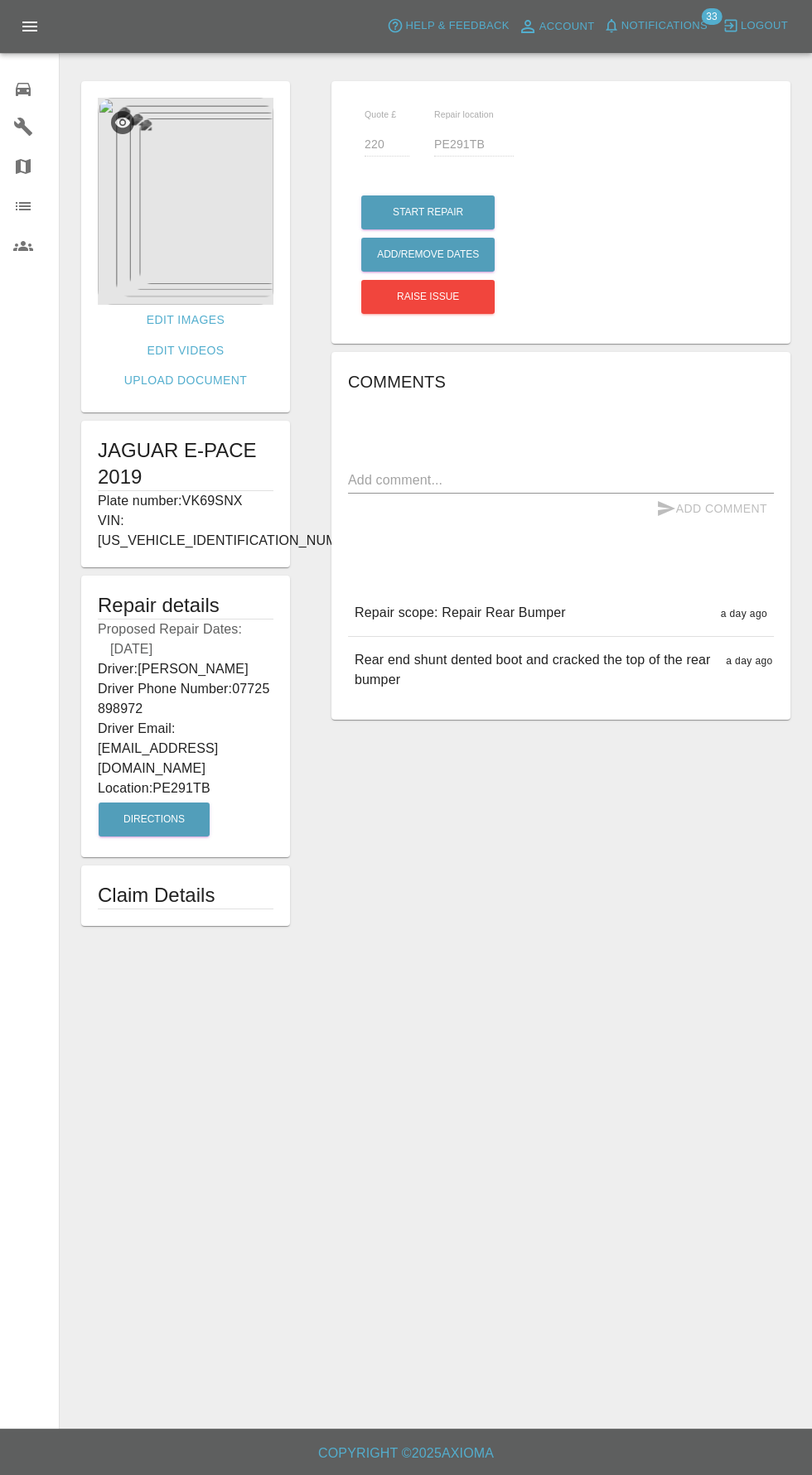
click at [29, 89] on icon at bounding box center [23, 89] width 15 height 14
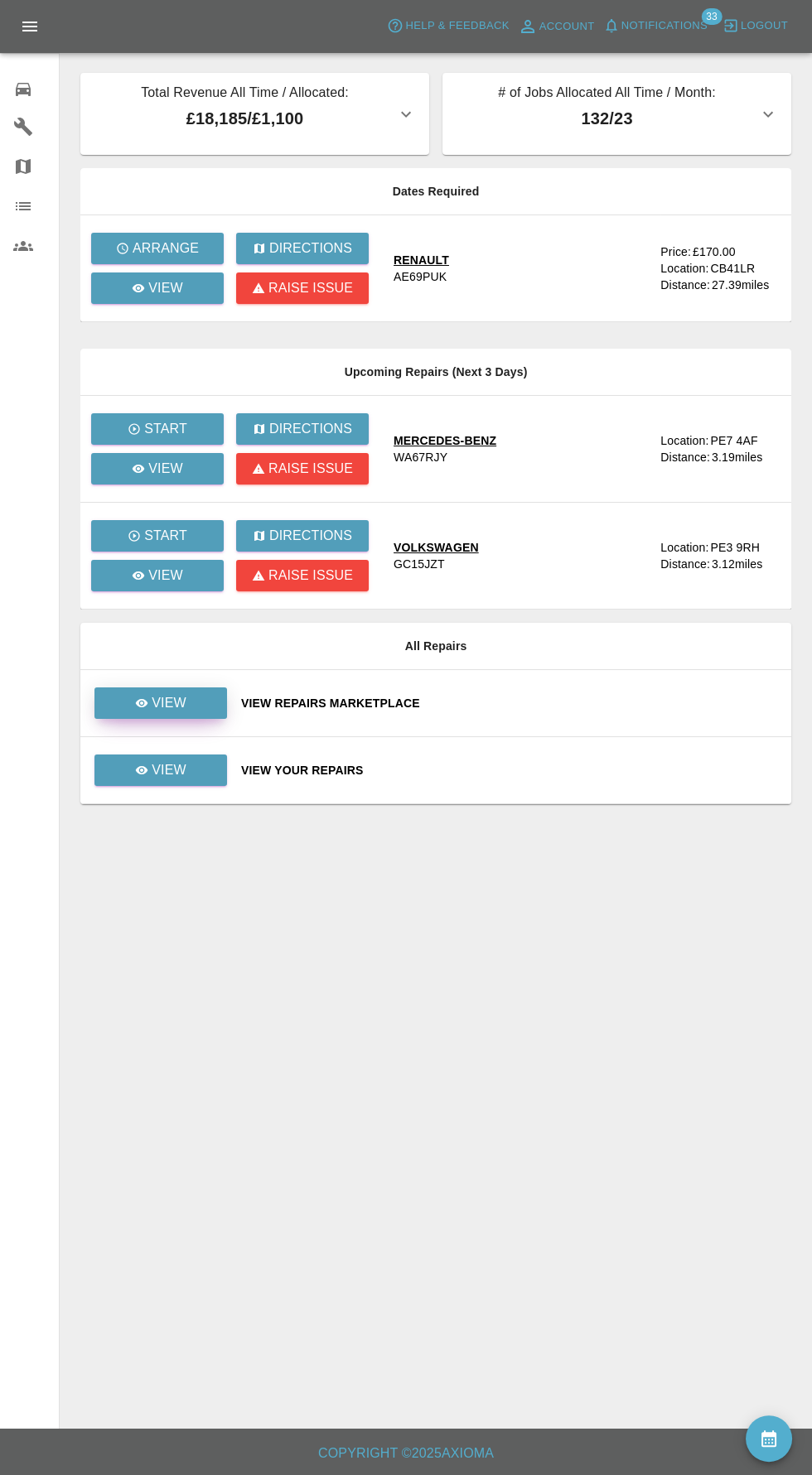
click at [213, 699] on link "View" at bounding box center [161, 703] width 133 height 32
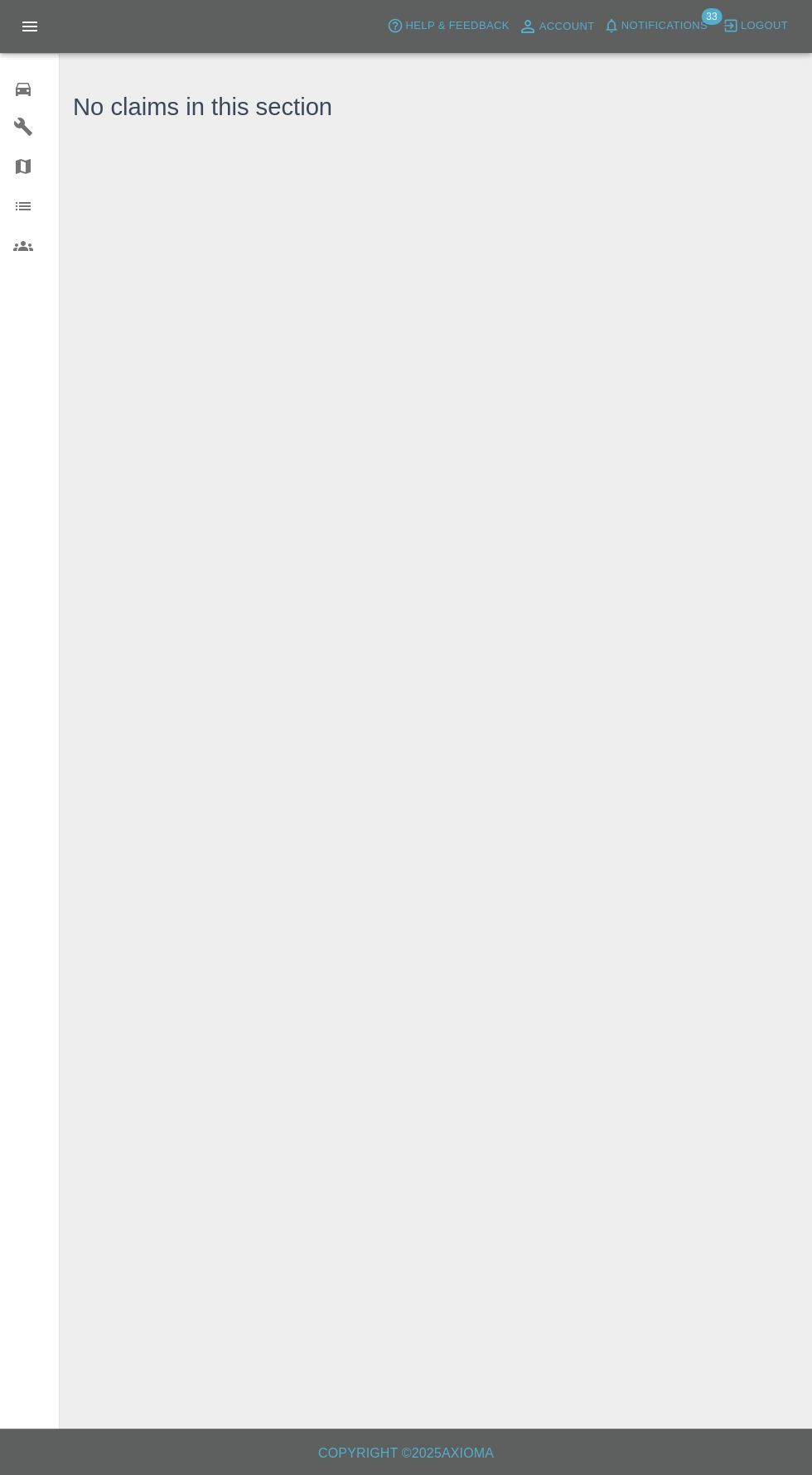
click at [34, 82] on div "0" at bounding box center [36, 87] width 46 height 24
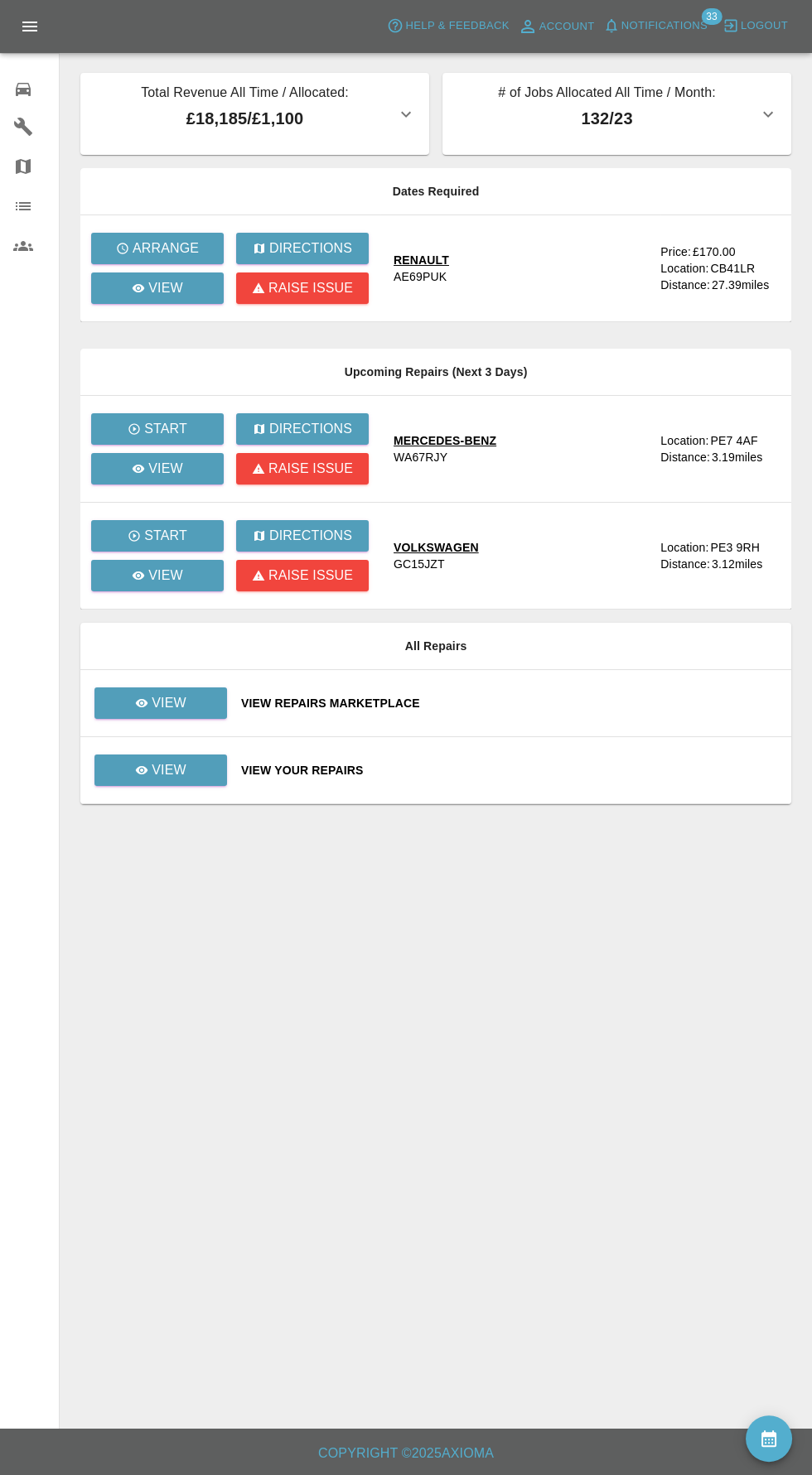
click at [34, 84] on div "0" at bounding box center [36, 87] width 46 height 24
click at [168, 768] on p "View" at bounding box center [169, 770] width 35 height 20
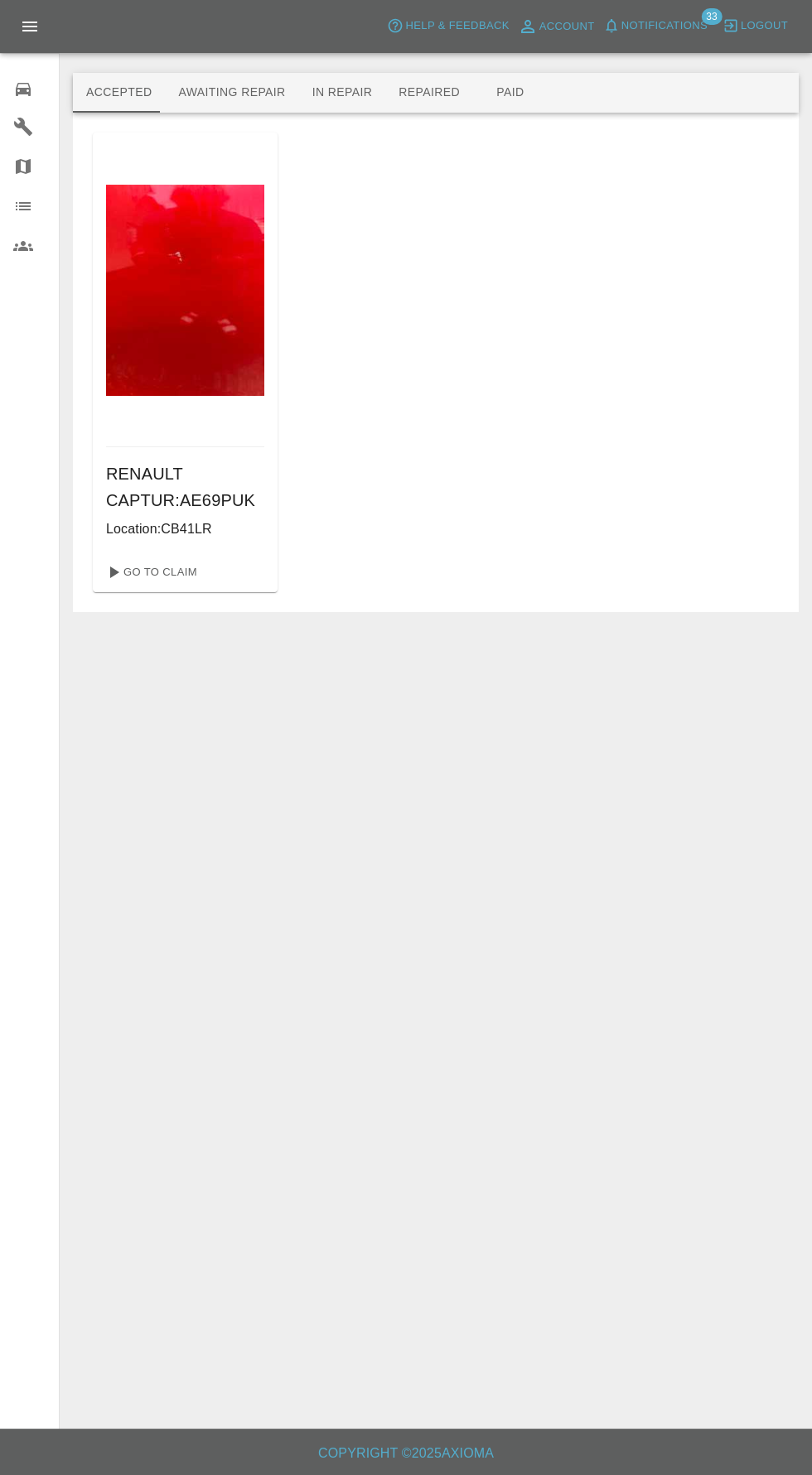
click at [199, 88] on button "Awaiting Repair" at bounding box center [231, 93] width 134 height 40
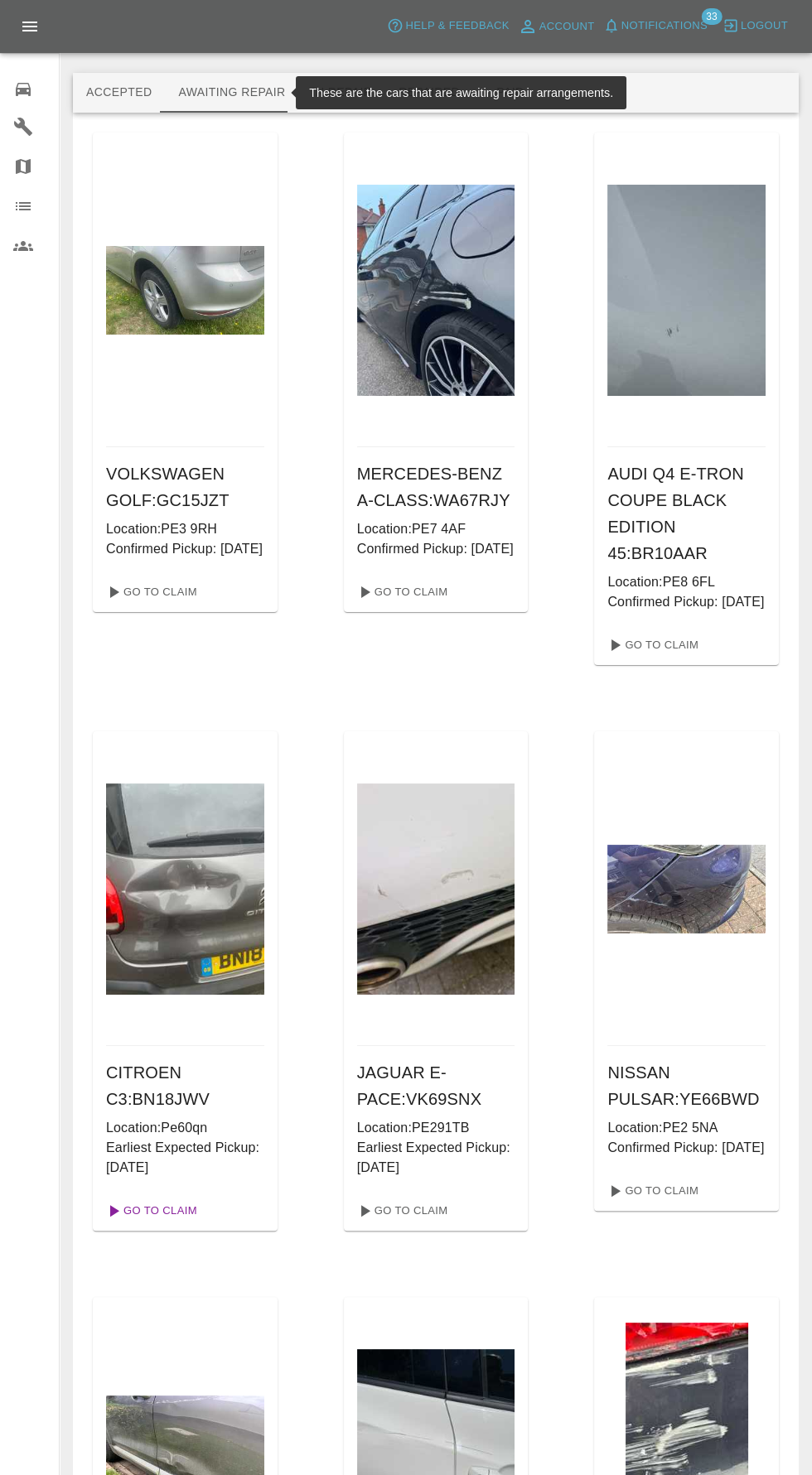
click at [134, 1223] on link "Go To Claim" at bounding box center [150, 1210] width 102 height 26
